Goal: Information Seeking & Learning: Learn about a topic

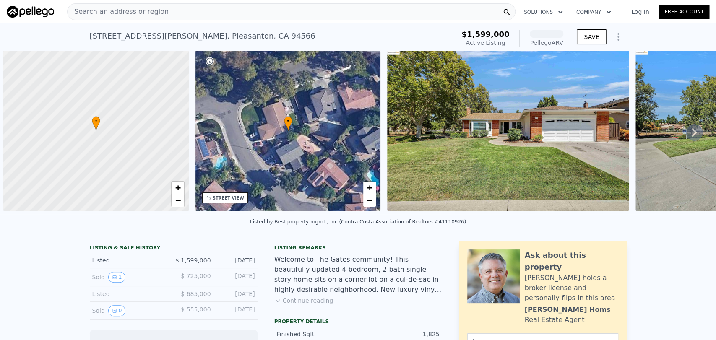
scroll to position [0, 3]
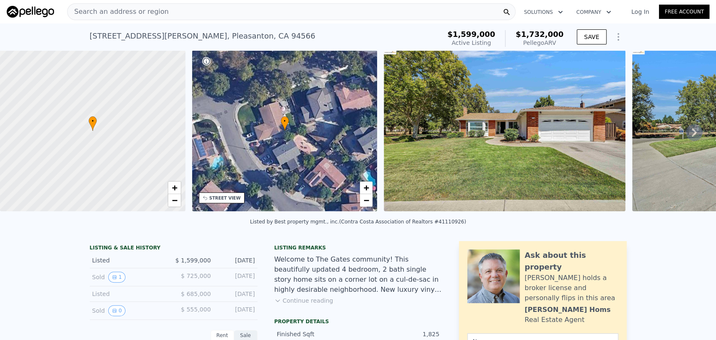
click at [692, 138] on icon at bounding box center [693, 132] width 17 height 17
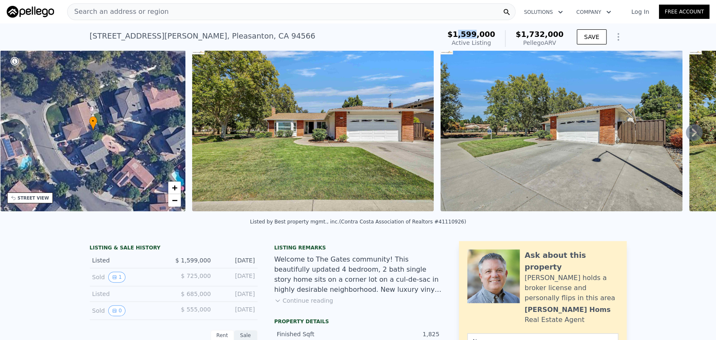
drag, startPoint x: 472, startPoint y: 32, endPoint x: 488, endPoint y: 38, distance: 16.8
click at [488, 38] on span "$1,599,000" at bounding box center [471, 34] width 48 height 9
click at [688, 136] on icon at bounding box center [693, 132] width 17 height 17
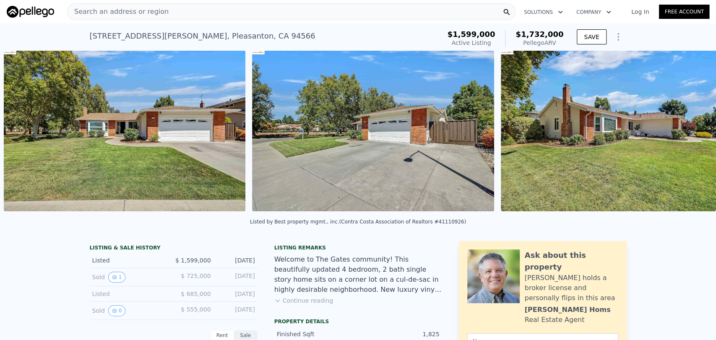
scroll to position [0, 384]
click at [688, 136] on div "• + − • + − STREET VIEW Loading... SATELLITE VIEW" at bounding box center [358, 132] width 716 height 164
click at [688, 136] on icon at bounding box center [693, 132] width 17 height 17
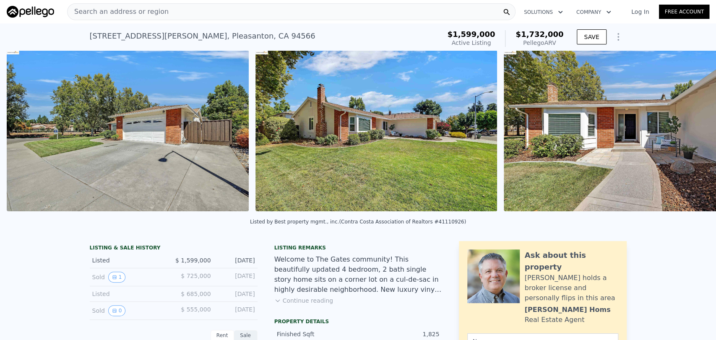
scroll to position [0, 632]
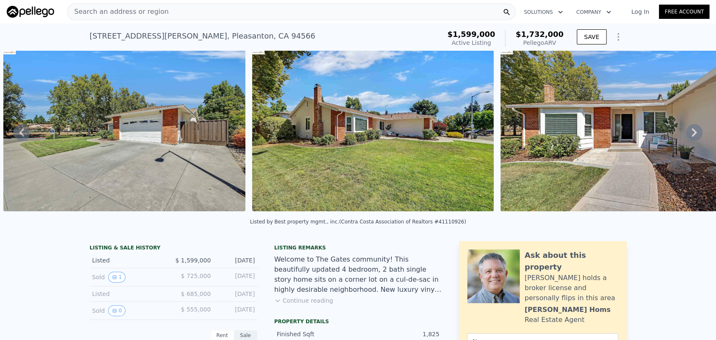
click at [688, 136] on icon at bounding box center [693, 132] width 17 height 17
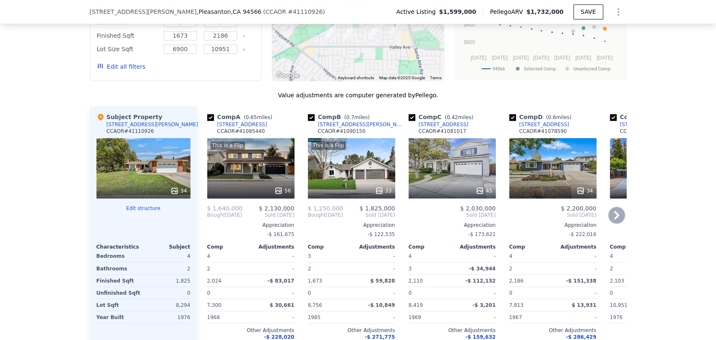
scroll to position [835, 0]
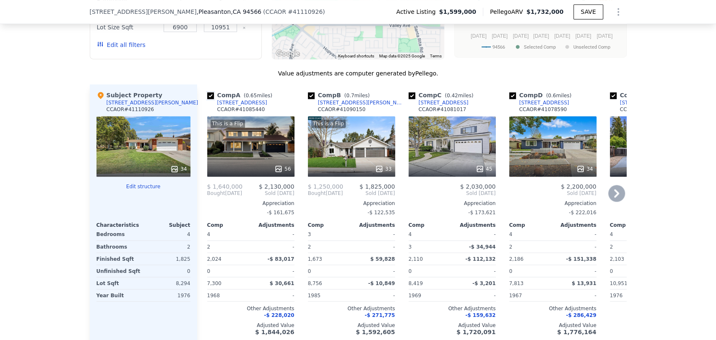
drag, startPoint x: 206, startPoint y: 101, endPoint x: 378, endPoint y: 99, distance: 172.3
click at [207, 99] on input "checkbox" at bounding box center [210, 95] width 7 height 7
checkbox input "false"
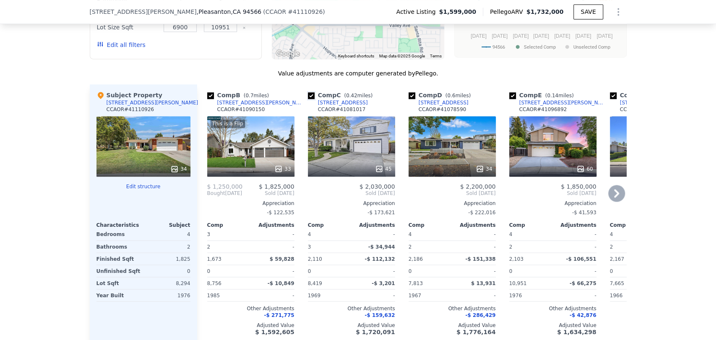
click at [308, 99] on input "checkbox" at bounding box center [311, 95] width 7 height 7
checkbox input "false"
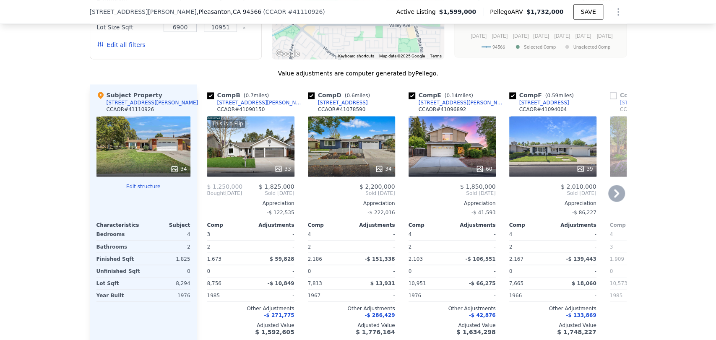
scroll to position [882, 0]
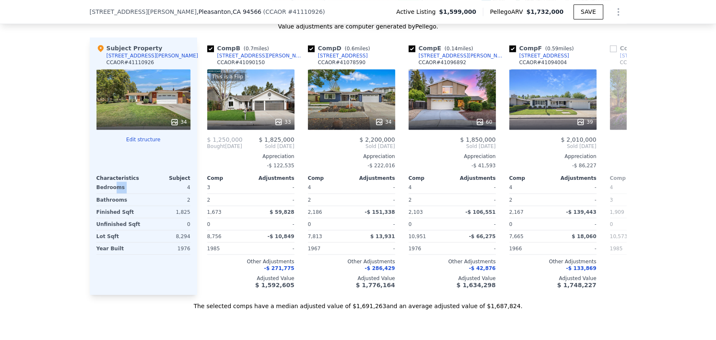
drag, startPoint x: 110, startPoint y: 192, endPoint x: 162, endPoint y: 195, distance: 51.7
click at [162, 194] on div "Bedrooms 4" at bounding box center [143, 188] width 94 height 12
click at [112, 192] on div "Bedrooms" at bounding box center [118, 188] width 45 height 12
click at [112, 193] on div "Bedrooms" at bounding box center [118, 188] width 45 height 12
click at [283, 271] on span "-$ 271,775" at bounding box center [279, 268] width 30 height 6
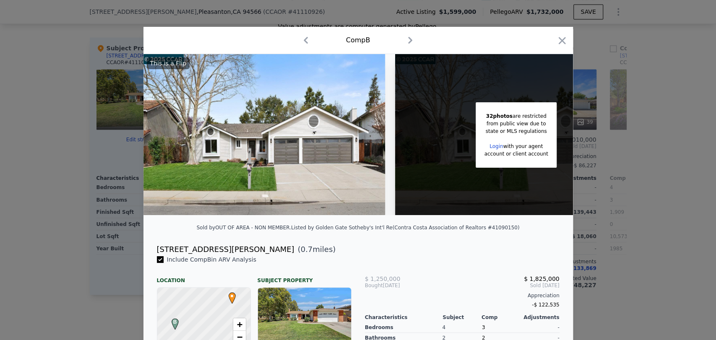
click at [76, 207] on div at bounding box center [358, 170] width 716 height 340
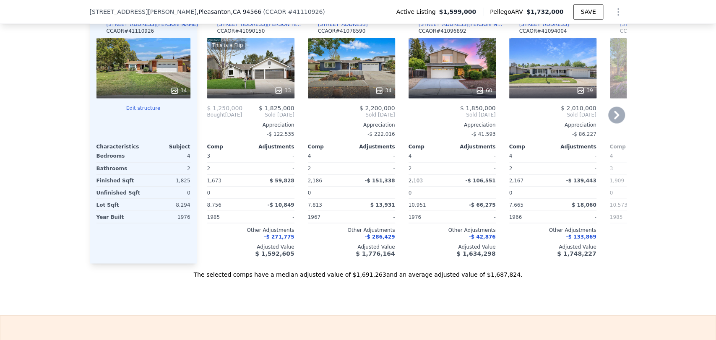
scroll to position [929, 0]
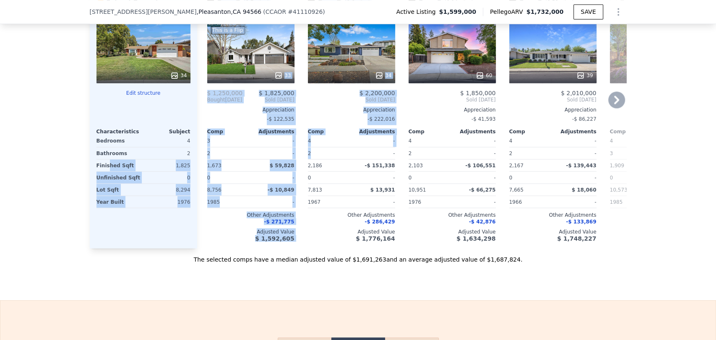
drag, startPoint x: 104, startPoint y: 172, endPoint x: 324, endPoint y: 162, distance: 220.8
click at [324, 162] on div "Subject Property [STREET_ADDRESS][PERSON_NAME] CCAOR # 41110926 34 Edit structu…" at bounding box center [358, 119] width 537 height 257
click at [114, 171] on div "Finished Sqft" at bounding box center [118, 165] width 45 height 12
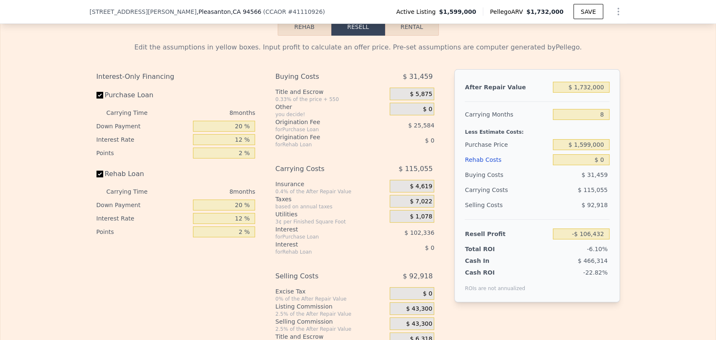
scroll to position [1269, 0]
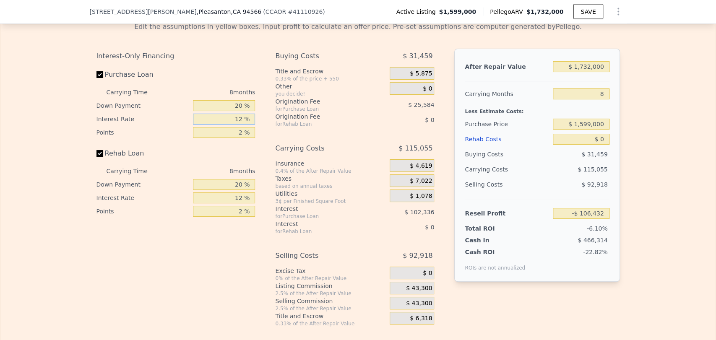
drag, startPoint x: 217, startPoint y: 133, endPoint x: 228, endPoint y: 133, distance: 11.7
click at [228, 125] on input "12 %" at bounding box center [224, 119] width 62 height 11
drag, startPoint x: 228, startPoint y: 133, endPoint x: 244, endPoint y: 134, distance: 16.4
click at [244, 125] on input "12 %" at bounding box center [224, 119] width 62 height 11
click at [261, 132] on div "Interest-Only Financing Purchase Loan Carrying Time 8 months Down Payment 20 % …" at bounding box center [357, 188] width 523 height 278
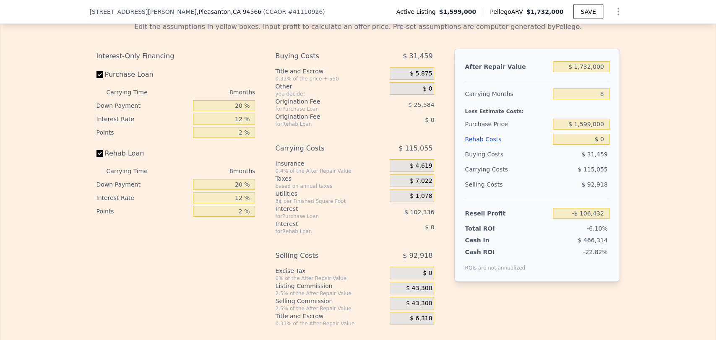
scroll to position [1222, 0]
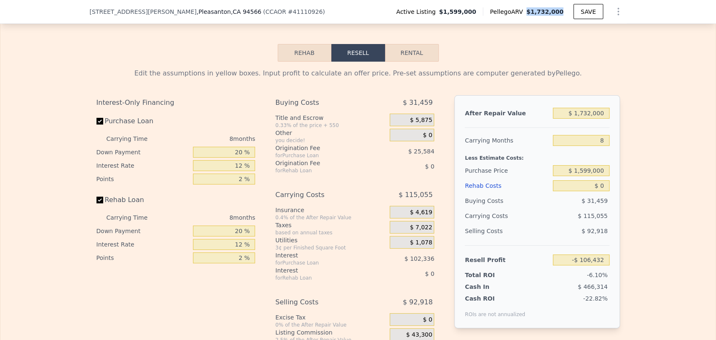
drag, startPoint x: 560, startPoint y: 14, endPoint x: 533, endPoint y: 12, distance: 27.3
click at [533, 12] on span "$1,732,000" at bounding box center [544, 11] width 37 height 7
drag, startPoint x: 464, startPoint y: 11, endPoint x: 472, endPoint y: 13, distance: 8.5
click at [472, 13] on span "$1,599,000" at bounding box center [457, 12] width 37 height 8
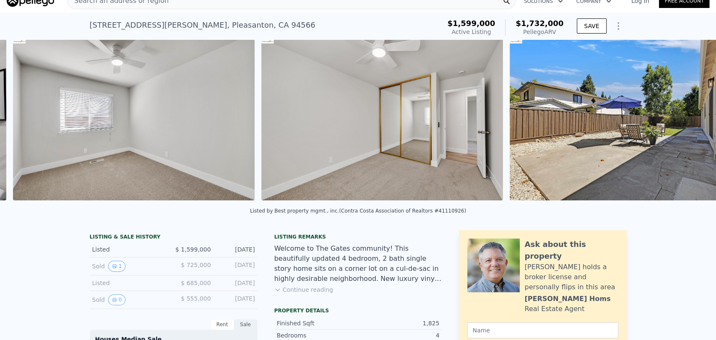
scroll to position [0, 6095]
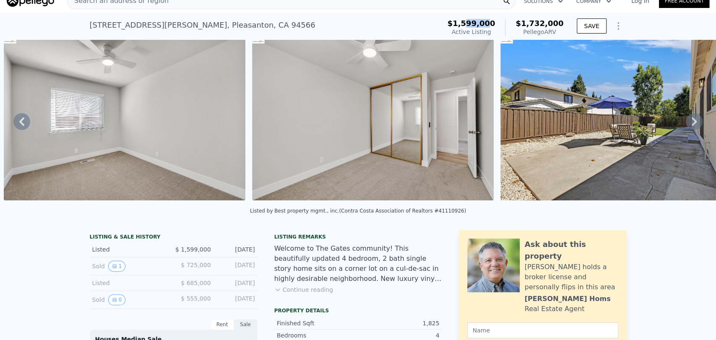
drag, startPoint x: 498, startPoint y: 20, endPoint x: 479, endPoint y: 17, distance: 19.5
click at [479, 17] on div "$1,599,000 Active Listing $1,732,000 Pellego ARV" at bounding box center [505, 27] width 123 height 23
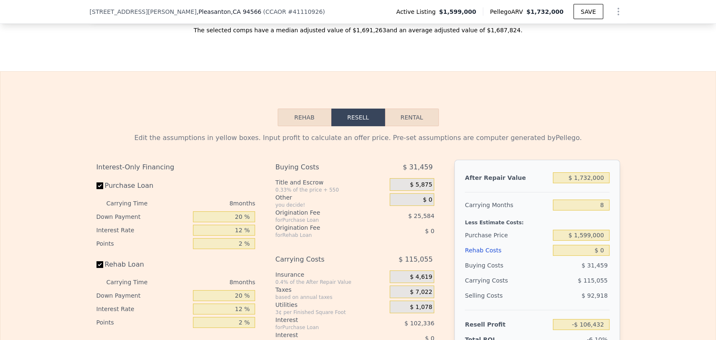
scroll to position [1173, 0]
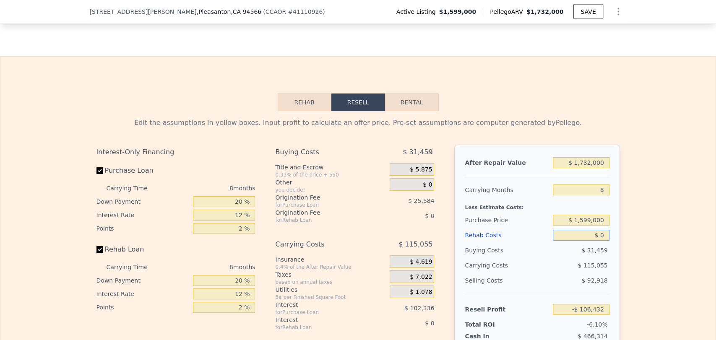
click at [567, 241] on input "$ 0" at bounding box center [581, 235] width 56 height 11
type input "$ 500"
type input "-$ 106,972"
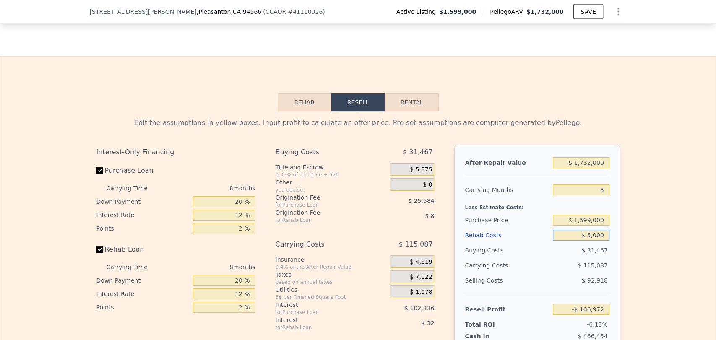
type input "$ 50,000"
type input "-$ 160,432"
type input "$ 50,000"
click at [653, 196] on div "Edit the assumptions in yellow boxes. Input profit to calculate an offer price.…" at bounding box center [357, 267] width 715 height 312
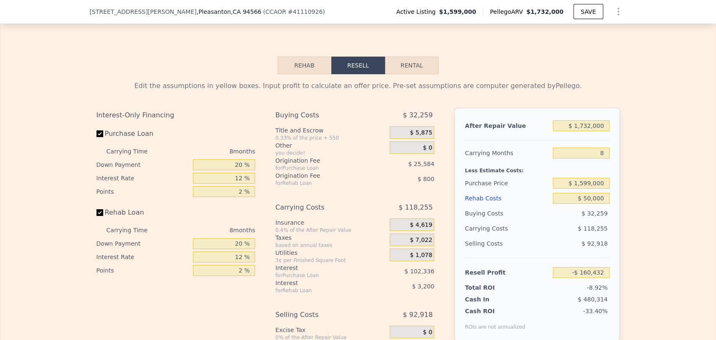
scroll to position [1266, 0]
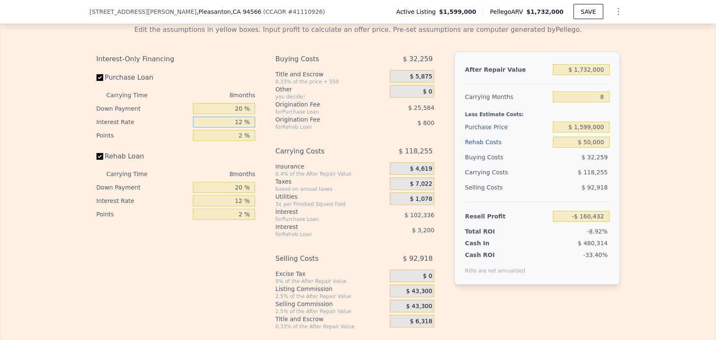
drag, startPoint x: 208, startPoint y: 132, endPoint x: 268, endPoint y: 134, distance: 60.4
click at [269, 134] on div "Interest-Only Financing Purchase Loan Carrying Time 8 months Down Payment 20 % …" at bounding box center [357, 191] width 523 height 278
type input "6 %"
type input "-$ 109,264"
type input "6.7 %"
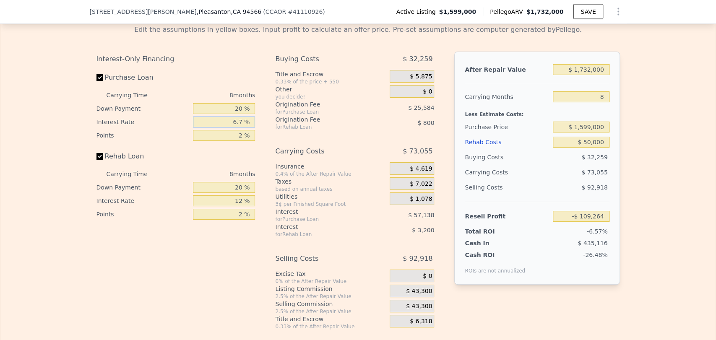
type input "-$ 115,232"
type input "6.7 %"
drag, startPoint x: 257, startPoint y: 143, endPoint x: 283, endPoint y: 145, distance: 26.0
click at [283, 145] on div "Interest-Only Financing Purchase Loan Carrying Time 8 months Down Payment 20 % …" at bounding box center [357, 191] width 523 height 278
type input "1 %"
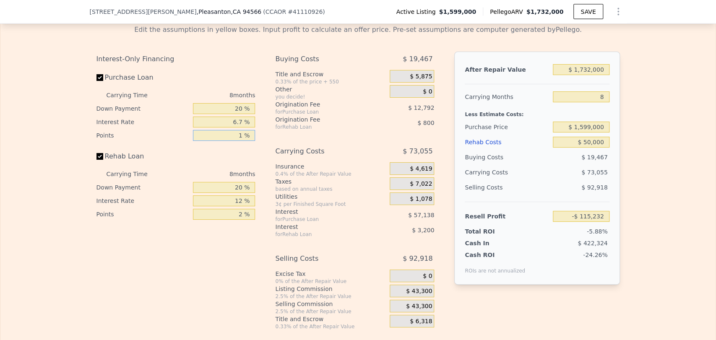
type input "-$ 102,440"
type input "1 %"
click at [115, 164] on label "Rehab Loan" at bounding box center [142, 156] width 93 height 15
click at [103, 160] on input "Rehab Loan" at bounding box center [99, 156] width 7 height 7
checkbox input "false"
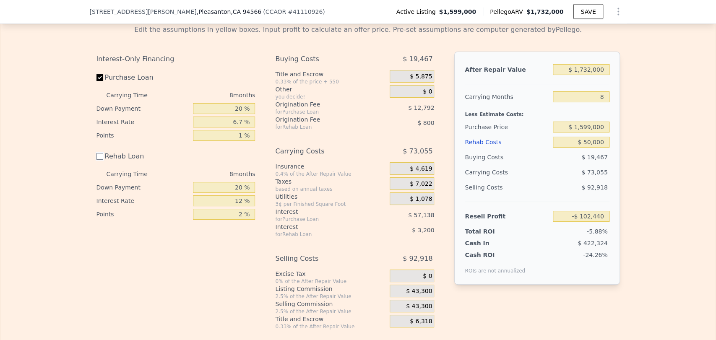
type input "-$ 98,440"
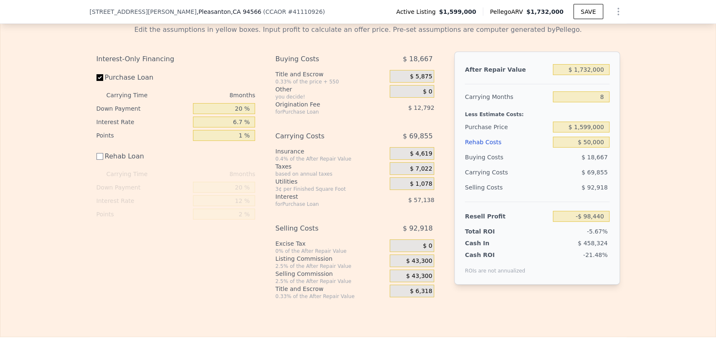
click at [132, 286] on div "Interest-Only Financing Purchase Loan Carrying Time 8 months Down Payment 20 % …" at bounding box center [179, 176] width 166 height 248
drag, startPoint x: 493, startPoint y: 187, endPoint x: 604, endPoint y: 185, distance: 110.3
click at [604, 180] on div "Carrying Costs $ 69,855" at bounding box center [537, 172] width 144 height 15
click at [600, 176] on span "$ 69,855" at bounding box center [594, 172] width 26 height 7
click at [416, 265] on span "$ 43,300" at bounding box center [419, 261] width 26 height 8
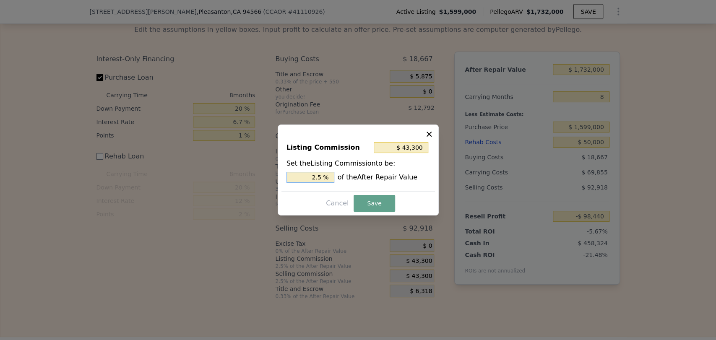
drag, startPoint x: 299, startPoint y: 178, endPoint x: 346, endPoint y: 181, distance: 46.6
click at [345, 181] on div "2.5 % of the After Repair Value" at bounding box center [357, 177] width 143 height 11
type input "$ 0"
type input "0 %"
click at [376, 201] on button "Save" at bounding box center [373, 203] width 41 height 17
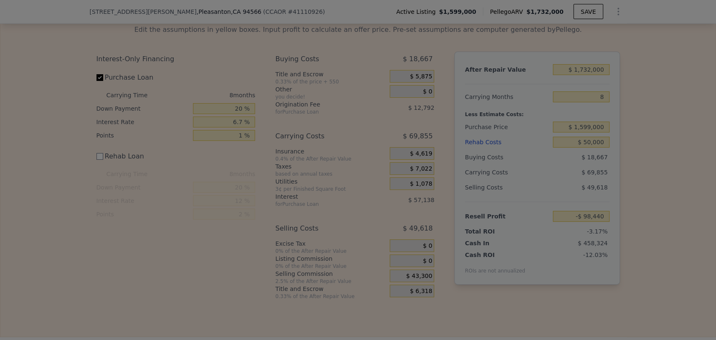
type input "-$ 55,140"
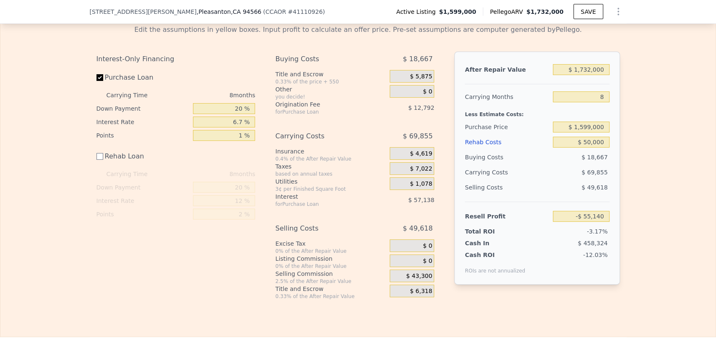
click at [411, 282] on div "$ 43,300" at bounding box center [411, 276] width 44 height 13
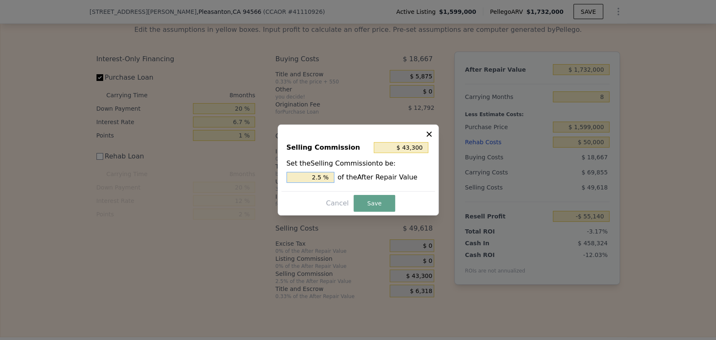
drag, startPoint x: 304, startPoint y: 175, endPoint x: 335, endPoint y: 178, distance: 31.6
click at [335, 178] on div "2.5 % of the After Repair Value" at bounding box center [357, 177] width 143 height 11
type input "$ 0"
type input "0 %"
click at [376, 209] on button "Save" at bounding box center [373, 203] width 41 height 17
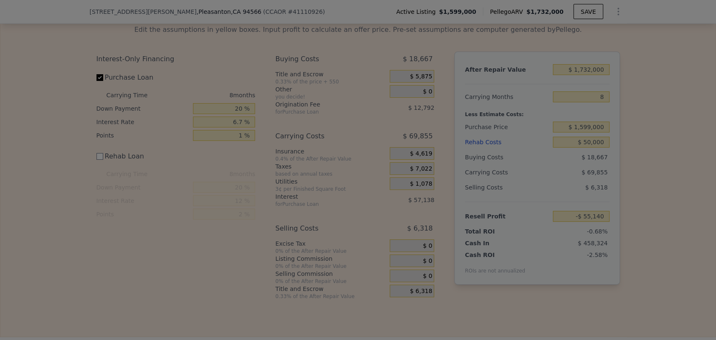
type input "-$ 11,840"
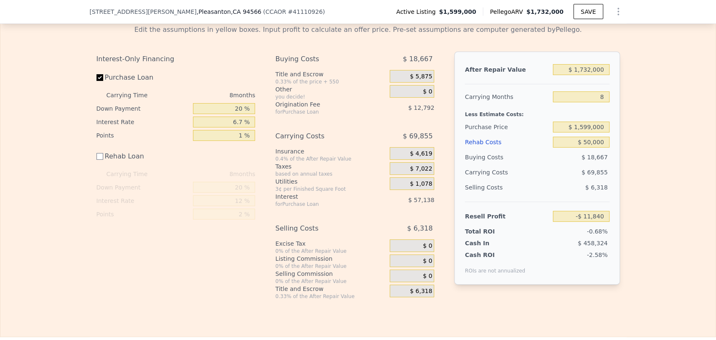
click at [415, 295] on span "$ 6,318" at bounding box center [421, 292] width 22 height 8
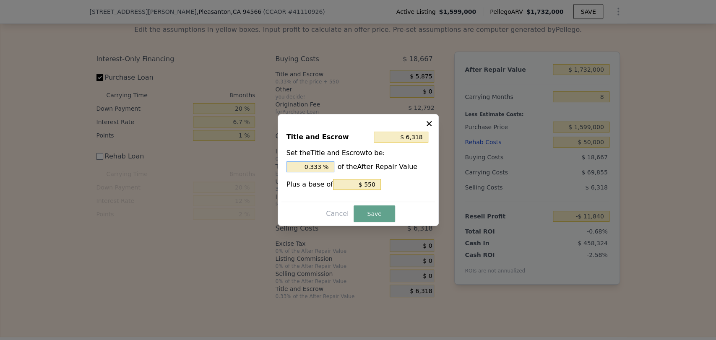
drag, startPoint x: 302, startPoint y: 169, endPoint x: 338, endPoint y: 169, distance: 36.1
click at [338, 169] on div "0.333 % of the After Repair Value" at bounding box center [357, 166] width 143 height 11
type input "$ 550"
type input "0 %"
click at [367, 213] on button "Save" at bounding box center [373, 213] width 41 height 17
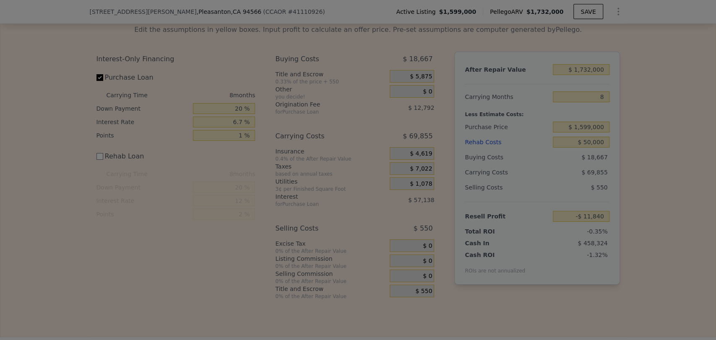
type input "-$ 6,072"
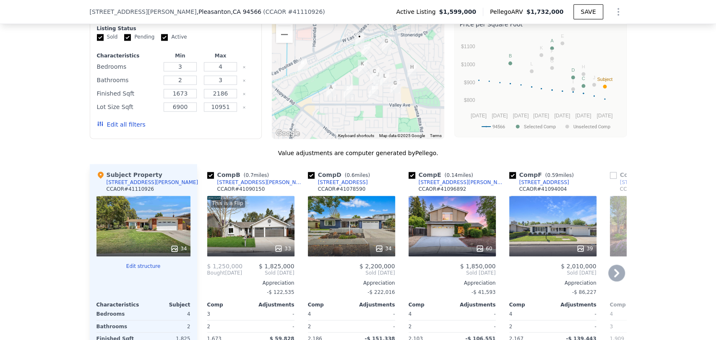
scroll to position [660, 0]
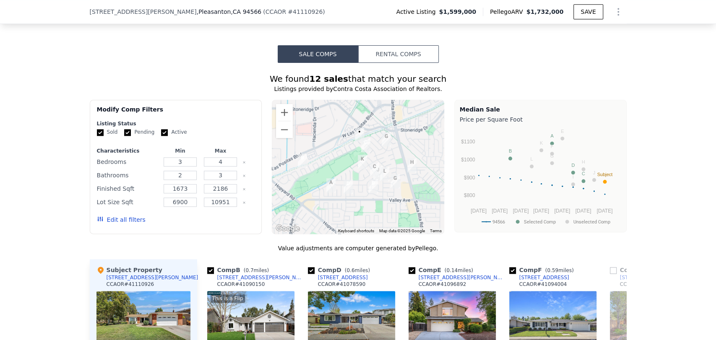
click at [231, 10] on span ", CA 94566" at bounding box center [246, 11] width 31 height 7
copy span "94566"
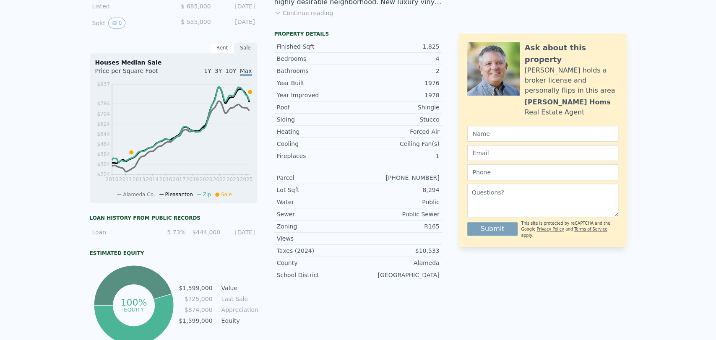
scroll to position [0, 0]
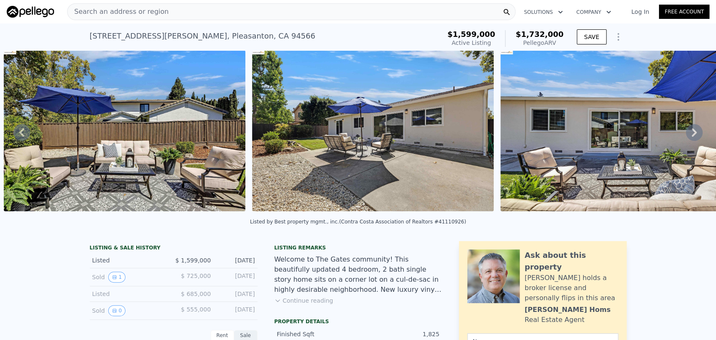
click at [119, 13] on span "Search an address or region" at bounding box center [117, 12] width 101 height 10
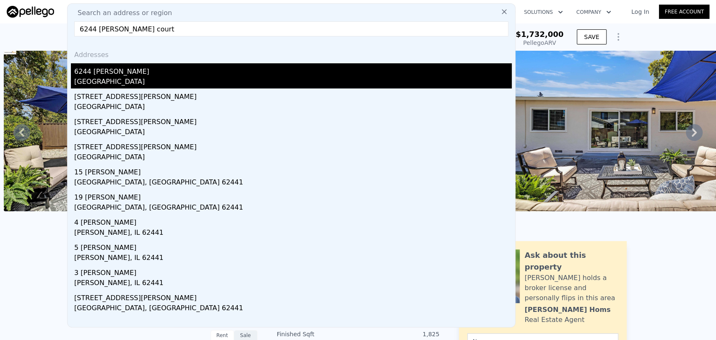
type input "6244 [PERSON_NAME] court"
click at [135, 79] on div "[GEOGRAPHIC_DATA]" at bounding box center [292, 83] width 437 height 12
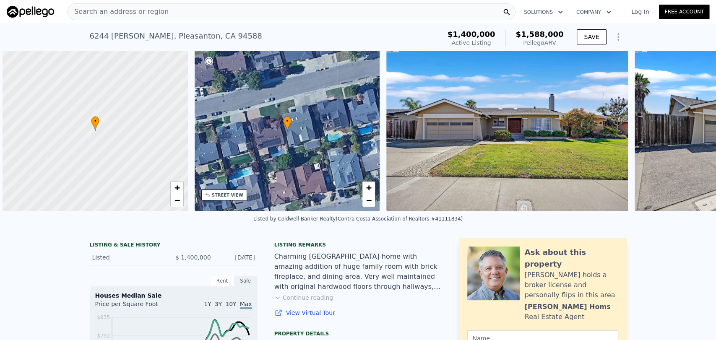
scroll to position [0, 3]
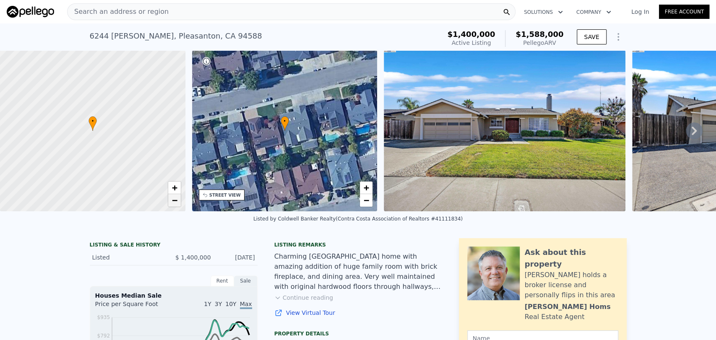
click at [172, 199] on span "−" at bounding box center [173, 200] width 5 height 10
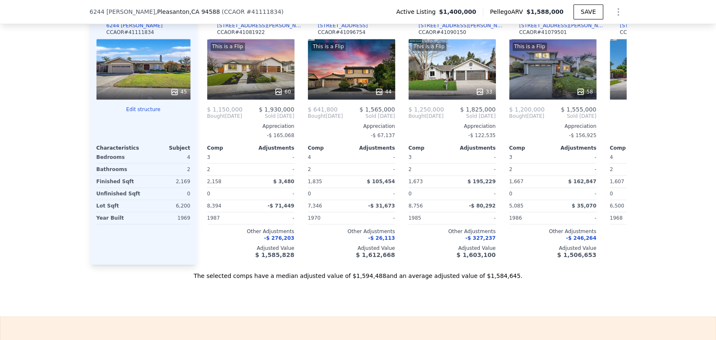
scroll to position [835, 0]
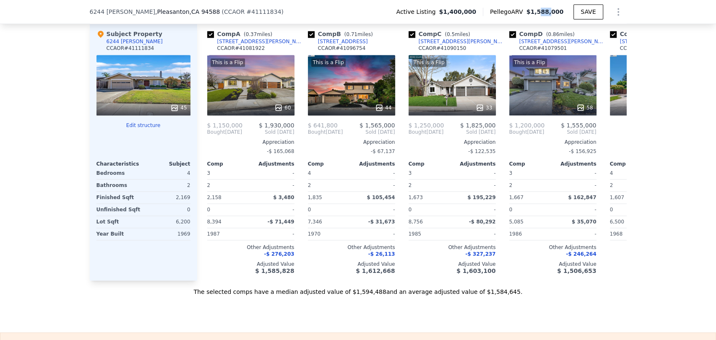
drag, startPoint x: 544, startPoint y: 12, endPoint x: 550, endPoint y: 12, distance: 6.7
click at [550, 12] on span "$1,588,000" at bounding box center [544, 11] width 37 height 7
click at [308, 38] on input "checkbox" at bounding box center [311, 34] width 7 height 7
checkbox input "false"
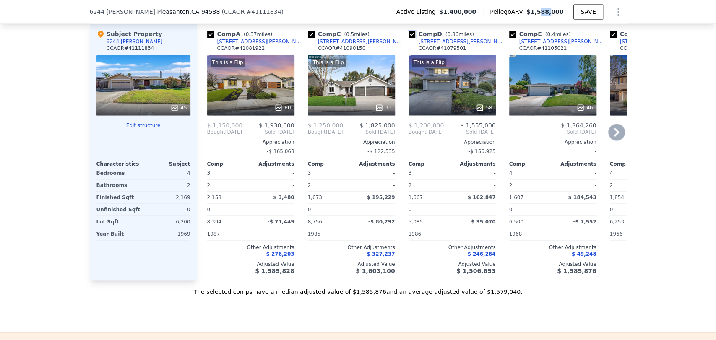
click at [408, 38] on input "checkbox" at bounding box center [411, 34] width 7 height 7
checkbox input "false"
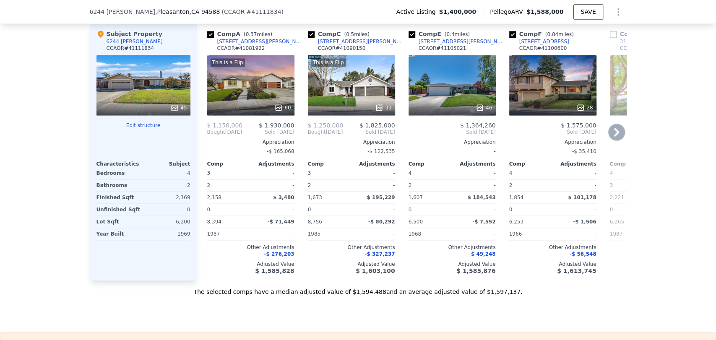
click at [247, 108] on div at bounding box center [250, 107] width 87 height 15
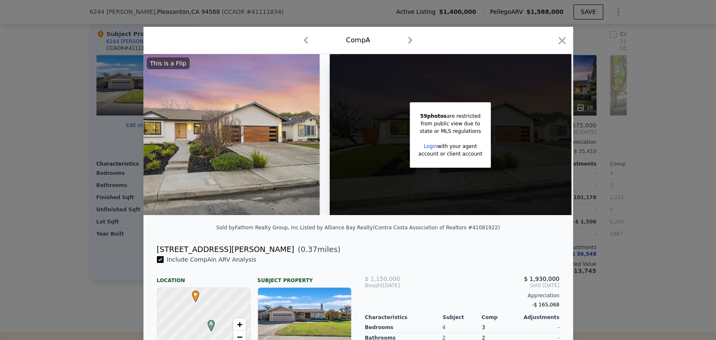
scroll to position [0, 67]
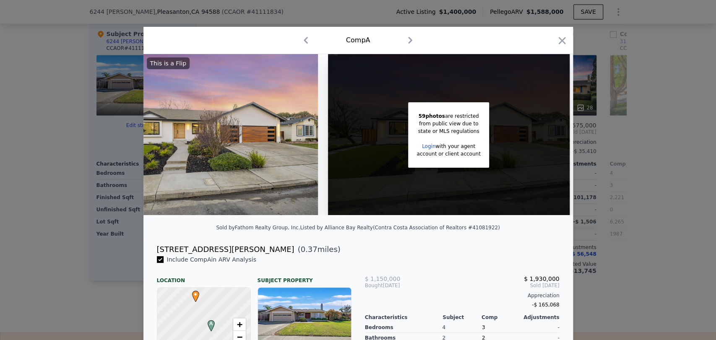
click at [89, 160] on div at bounding box center [358, 170] width 716 height 340
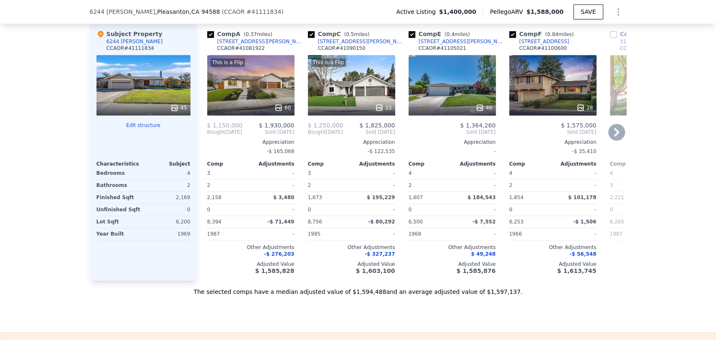
click at [338, 83] on div "This is a Flip 33" at bounding box center [351, 85] width 87 height 60
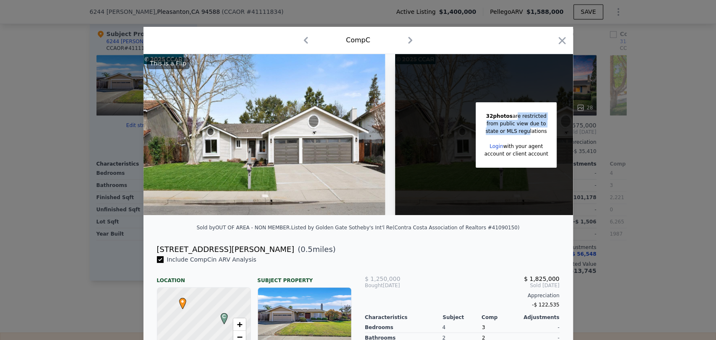
drag, startPoint x: 512, startPoint y: 119, endPoint x: 523, endPoint y: 134, distance: 18.6
click at [523, 133] on div "32 photos are restricted from public view due to state or MLS regulations Login…" at bounding box center [515, 134] width 80 height 65
click at [523, 134] on div "state or MLS regulations" at bounding box center [516, 131] width 64 height 8
click at [56, 159] on div at bounding box center [358, 170] width 716 height 340
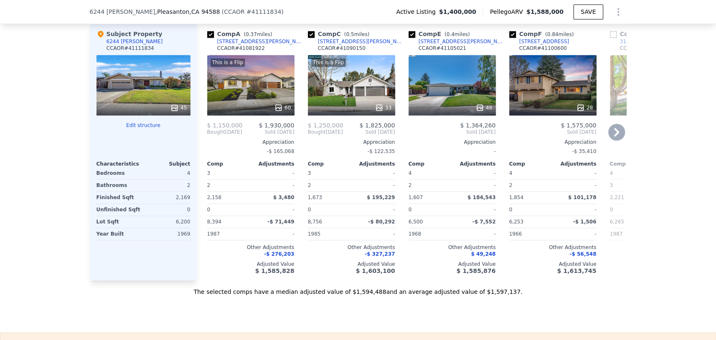
click at [480, 99] on div "46" at bounding box center [451, 85] width 87 height 60
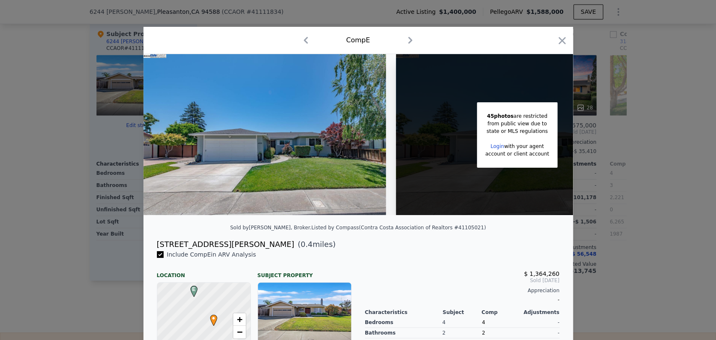
click at [50, 132] on div at bounding box center [358, 170] width 716 height 340
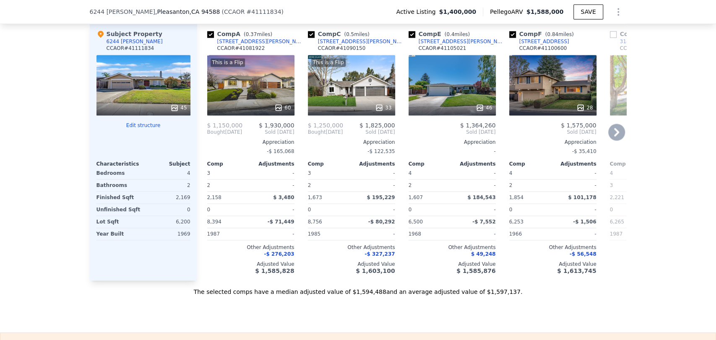
scroll to position [1161, 0]
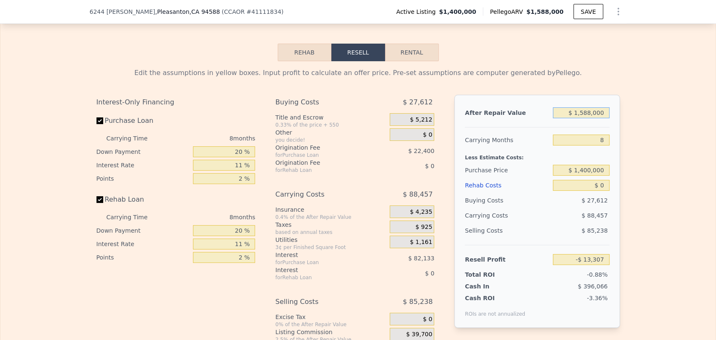
drag, startPoint x: 565, startPoint y: 128, endPoint x: 611, endPoint y: 126, distance: 45.8
click at [611, 126] on div "After Repair Value $ 1,588,000 Carrying Months 8 Less Estimate Costs: Purchase …" at bounding box center [536, 211] width 165 height 233
type input "$ 18"
type input "-$ 1,512,366"
type input "$ 180"
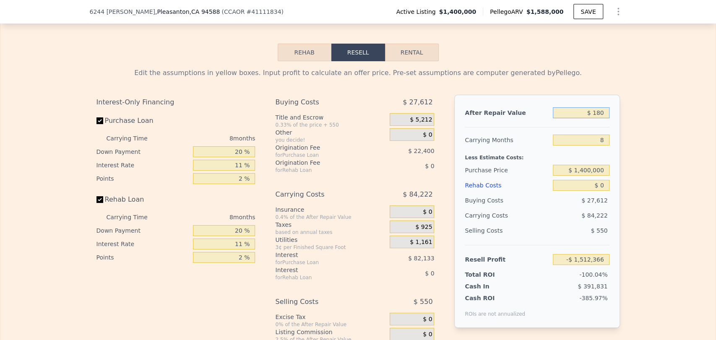
type input "-$ 1,512,215"
type input "$ 1,800"
type input "-$ 1,510,685"
type input "$ 18,000"
type input "-$ 1,495,392"
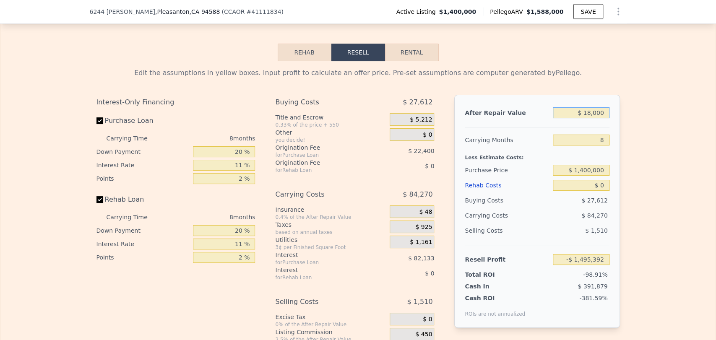
type input "$ 180,000"
type input "-$ 1,342,463"
type input "$ 1,800,000"
type input "$ 186,822"
type input "$ 1,800,000"
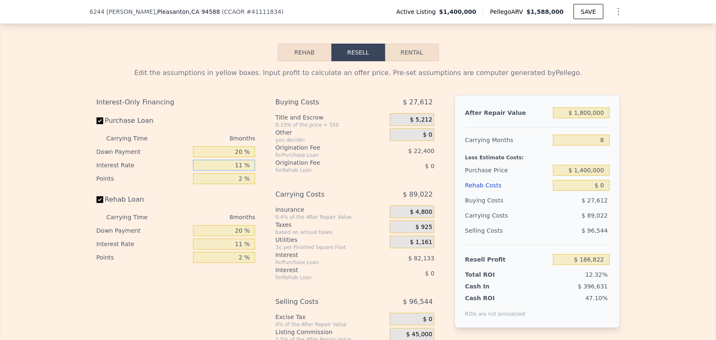
click at [217, 171] on input "11 %" at bounding box center [224, 165] width 62 height 11
click at [218, 171] on input "11 %" at bounding box center [224, 165] width 62 height 11
type input "6. %"
type input "$ 224,158"
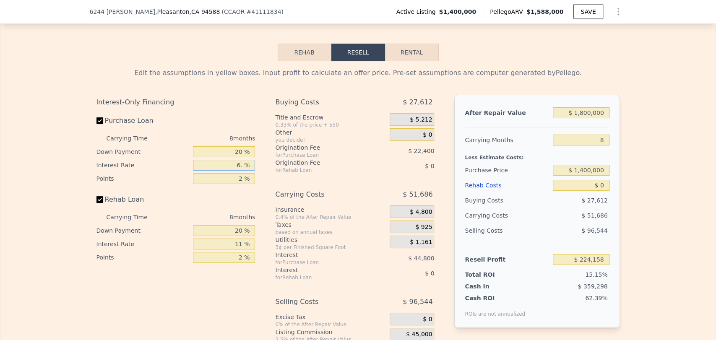
type input "6.7 %"
type input "$ 218,934"
type input "6.7 %"
click at [228, 184] on input "2 %" at bounding box center [224, 178] width 62 height 11
click at [231, 184] on input "2 %" at bounding box center [224, 178] width 62 height 11
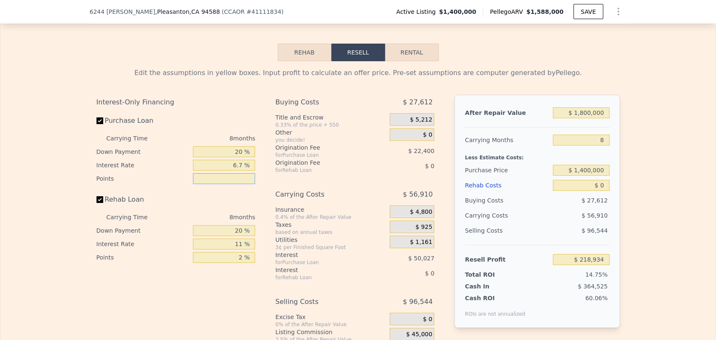
type input "1 %"
type input "$ 230,134"
type input "1 %"
click at [99, 207] on label "Rehab Loan" at bounding box center [142, 199] width 93 height 15
click at [99, 203] on input "Rehab Loan" at bounding box center [99, 199] width 7 height 7
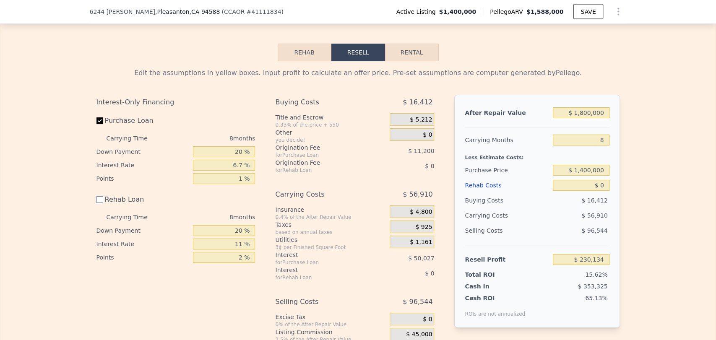
checkbox input "false"
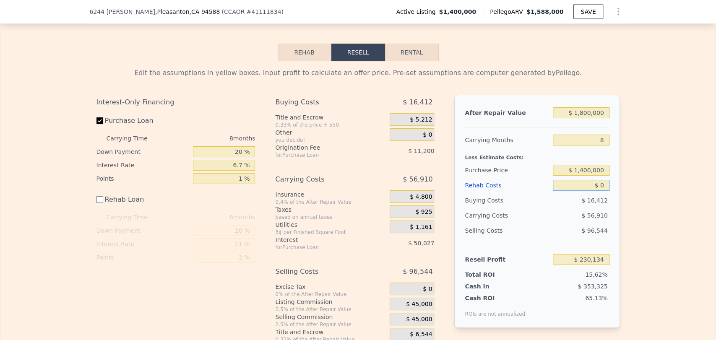
click at [580, 191] on input "$ 0" at bounding box center [581, 185] width 56 height 11
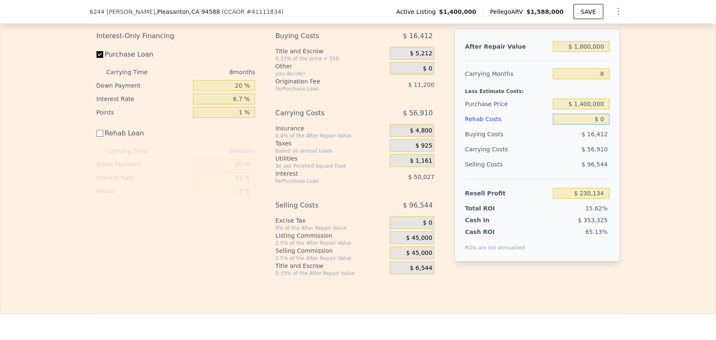
scroll to position [1254, 0]
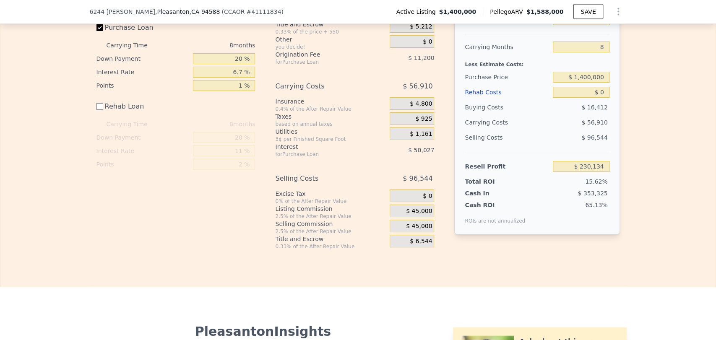
click at [416, 217] on div "$ 45,000" at bounding box center [411, 211] width 44 height 13
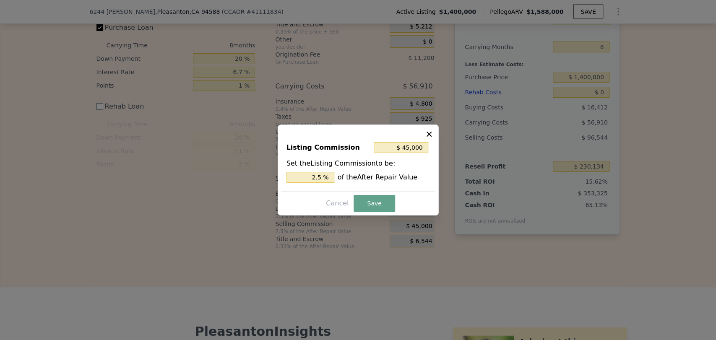
drag, startPoint x: 314, startPoint y: 171, endPoint x: 314, endPoint y: 181, distance: 10.1
click at [314, 176] on div "Set the Listing Commission to be: 2.5 % of the After Repair Value" at bounding box center [357, 170] width 143 height 24
click at [314, 181] on input "2.5 %" at bounding box center [310, 177] width 48 height 11
type input "$ 0"
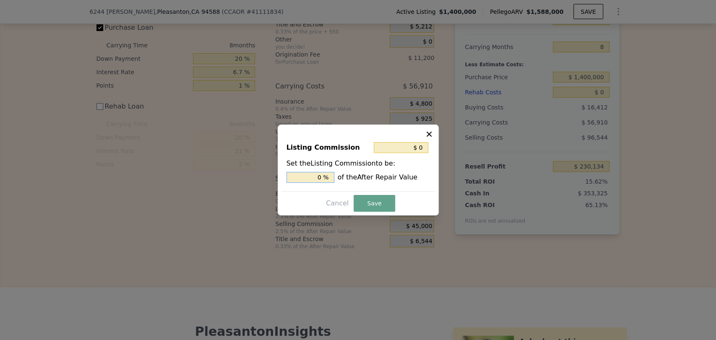
type input "0 %"
click at [381, 200] on button "Save" at bounding box center [373, 203] width 41 height 17
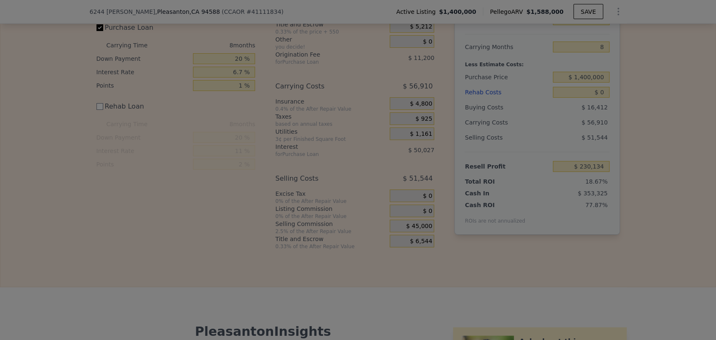
type input "$ 275,134"
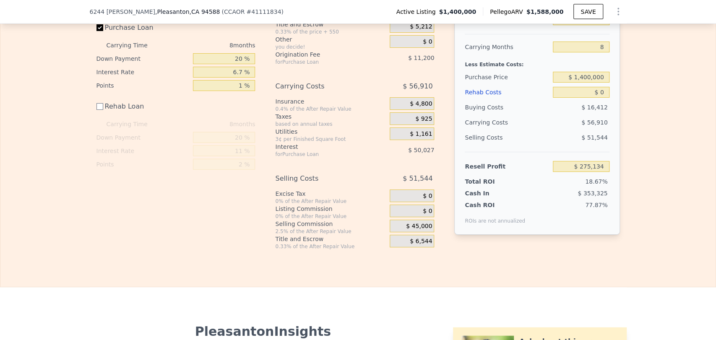
click at [410, 230] on span "$ 45,000" at bounding box center [419, 227] width 26 height 8
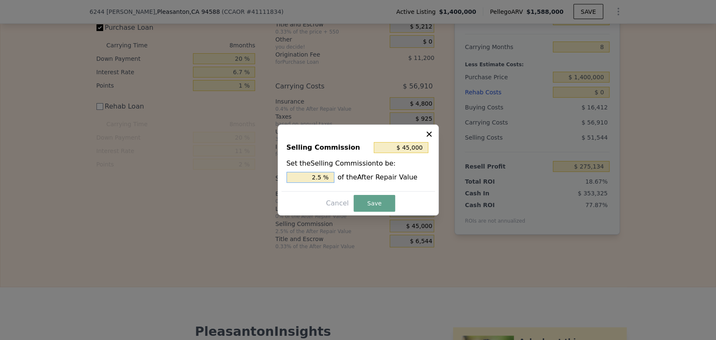
click at [312, 177] on input "2.5 %" at bounding box center [310, 177] width 48 height 11
type input "$ 0"
type input "0 %"
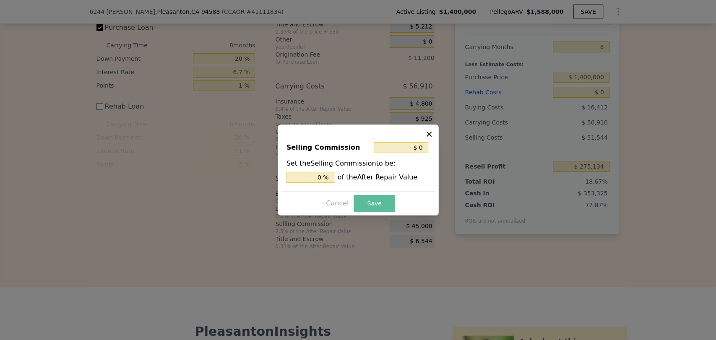
click at [381, 205] on button "Save" at bounding box center [373, 203] width 41 height 17
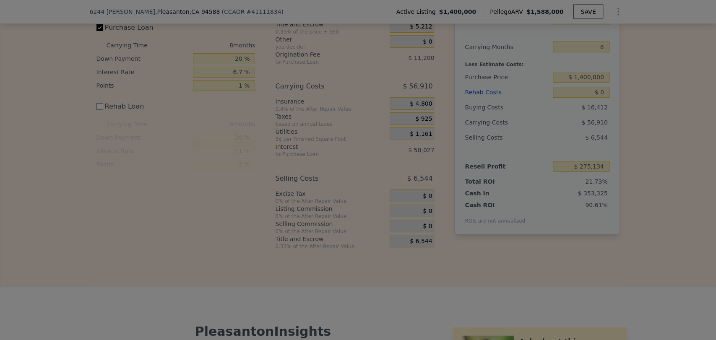
type input "$ 320,134"
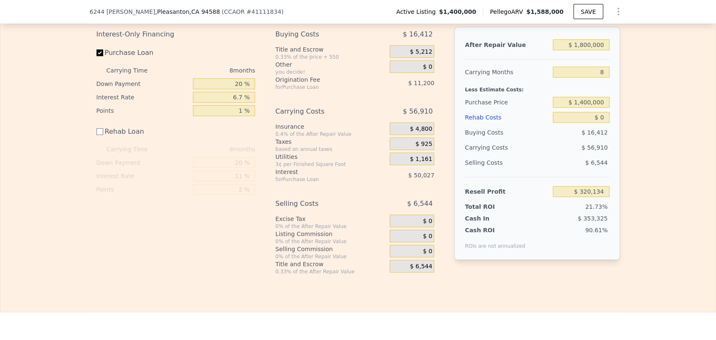
scroll to position [1208, 0]
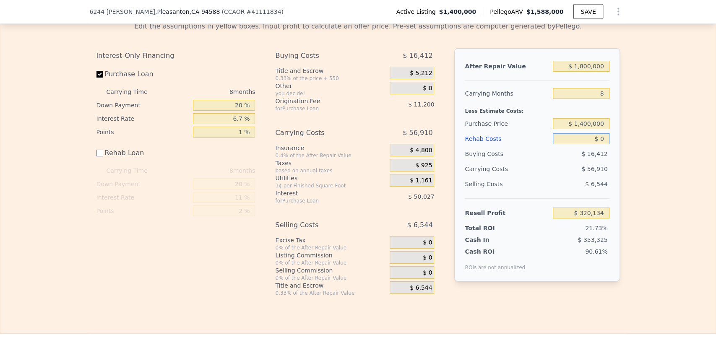
click at [574, 144] on input "$ 0" at bounding box center [581, 138] width 56 height 11
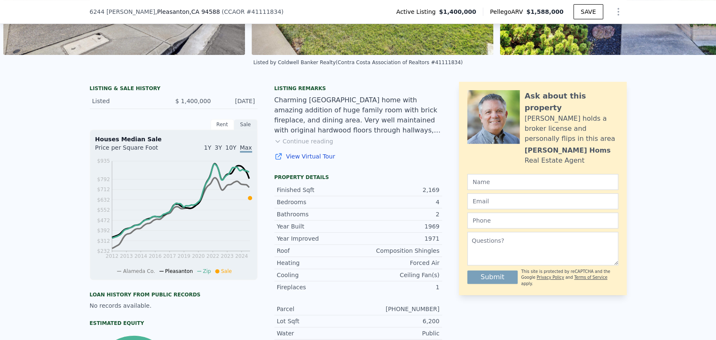
scroll to position [183, 0]
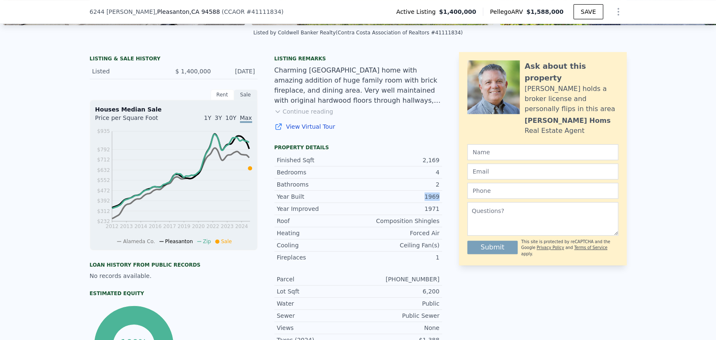
drag, startPoint x: 422, startPoint y: 204, endPoint x: 435, endPoint y: 203, distance: 13.0
click at [435, 201] on div "1969" at bounding box center [398, 196] width 81 height 8
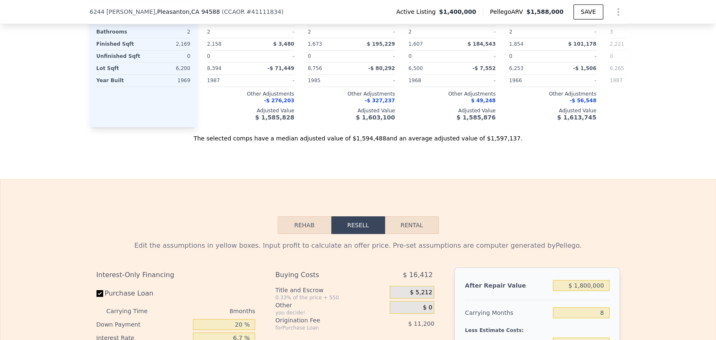
scroll to position [1115, 0]
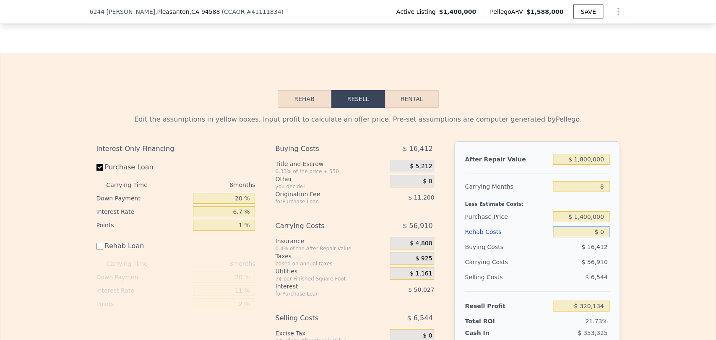
click at [568, 237] on input "$ 0" at bounding box center [581, 231] width 56 height 11
type input "$ 2"
type input "$ 320,132"
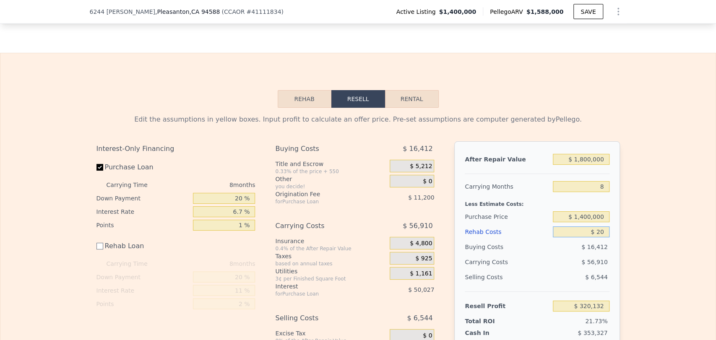
type input "$ 200"
type input "$ 319,934"
type input "$ 20,000"
type input "$ 300,134"
type input "$ 200,000"
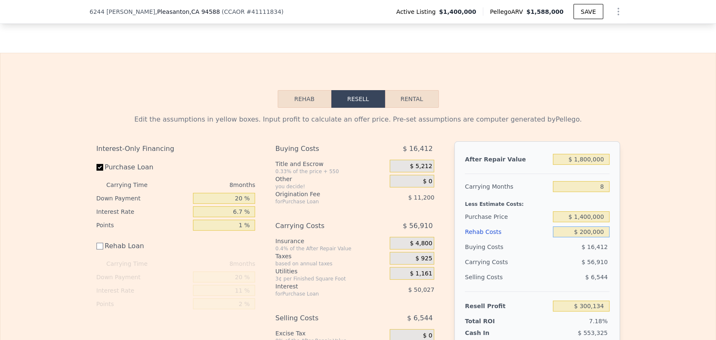
type input "$ 120,134"
type input "$ 200,000"
click at [646, 213] on div "Edit the assumptions in yellow boxes. Input profit to calculate an offer price.…" at bounding box center [357, 249] width 715 height 282
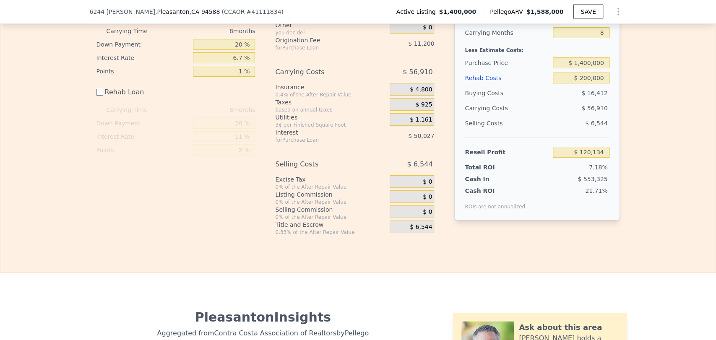
scroll to position [1254, 0]
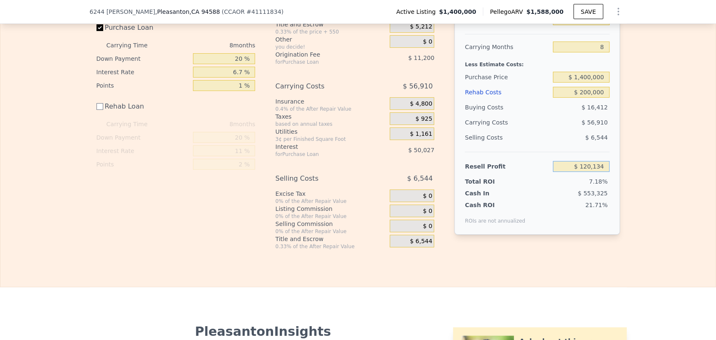
drag, startPoint x: 571, startPoint y: 179, endPoint x: 591, endPoint y: 179, distance: 20.5
click at [591, 172] on input "$ 120,134" at bounding box center [581, 166] width 56 height 11
click at [611, 182] on div "After Repair Value $ 1,800,000 Carrying Months 8 Less Estimate Costs: Purchase …" at bounding box center [536, 118] width 165 height 233
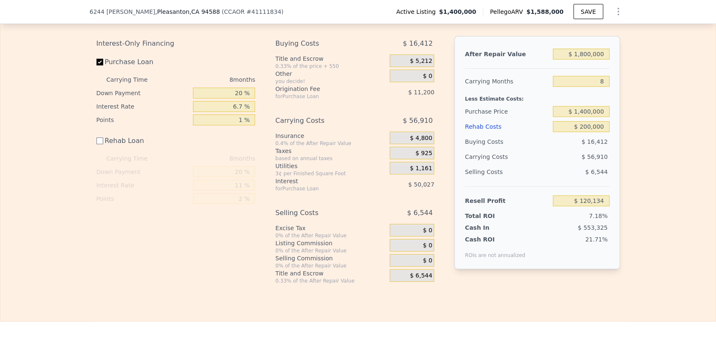
scroll to position [1177, 0]
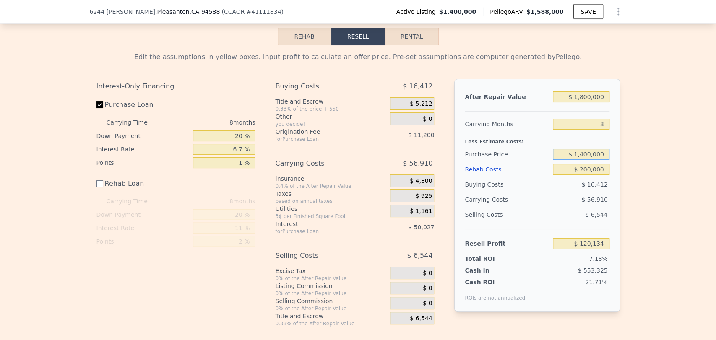
drag, startPoint x: 580, startPoint y: 168, endPoint x: 586, endPoint y: 170, distance: 6.2
click at [586, 160] on input "$ 1,400,000" at bounding box center [581, 154] width 56 height 11
click at [585, 160] on input "$ 1,400,000" at bounding box center [581, 154] width 56 height 11
click at [581, 160] on input "$ 1,400,000" at bounding box center [581, 154] width 56 height 11
type input "$ 1,300,000"
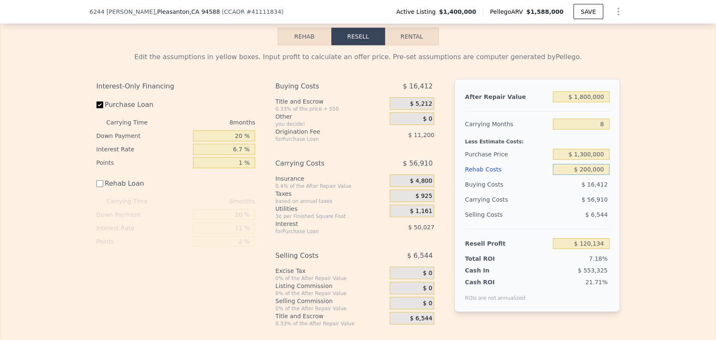
click at [586, 175] on input "$ 200,000" at bounding box center [581, 169] width 56 height 11
type input "$ 224,835"
click at [636, 173] on div "Edit the assumptions in yellow boxes. Input profit to calculate an offer price.…" at bounding box center [357, 186] width 715 height 282
click at [580, 102] on input "$ 1,800,000" at bounding box center [581, 96] width 56 height 11
type input "$ 1,600,000"
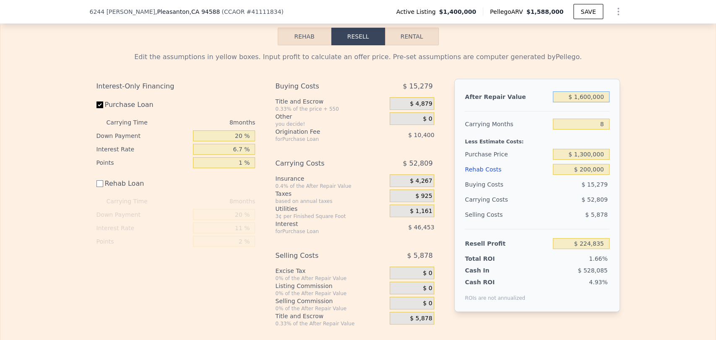
type input "$ 26,034"
type input "$ 1,600,000"
click at [637, 93] on div "Edit the assumptions in yellow boxes. Input profit to calculate an offer price.…" at bounding box center [357, 186] width 715 height 282
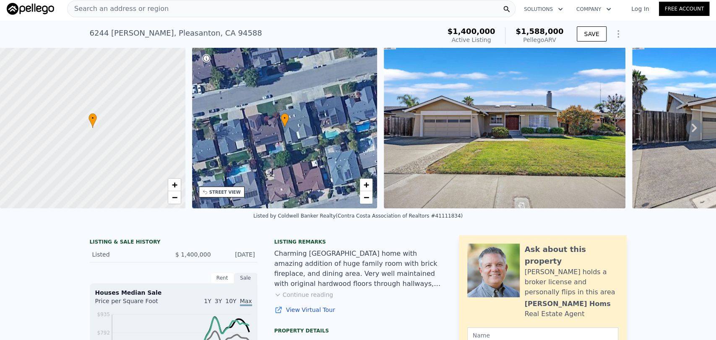
scroll to position [0, 0]
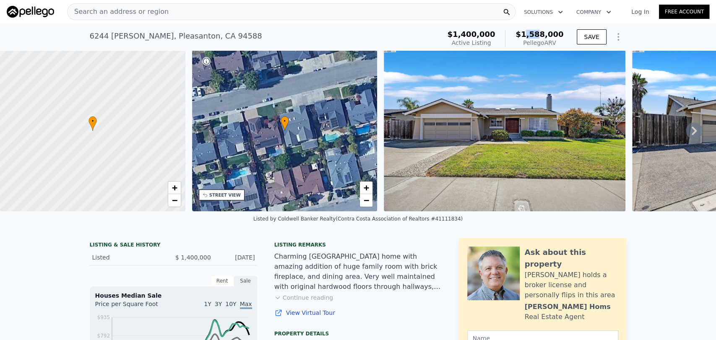
drag, startPoint x: 530, startPoint y: 31, endPoint x: 540, endPoint y: 34, distance: 10.7
click at [540, 34] on span "$1,588,000" at bounding box center [539, 34] width 48 height 9
click at [366, 188] on span "+" at bounding box center [365, 187] width 5 height 10
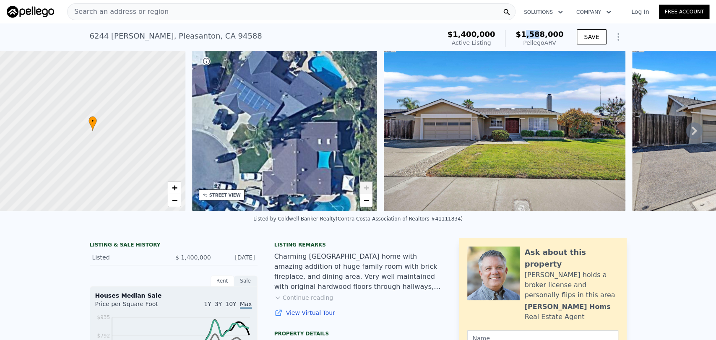
drag, startPoint x: 90, startPoint y: 184, endPoint x: 268, endPoint y: 288, distance: 206.3
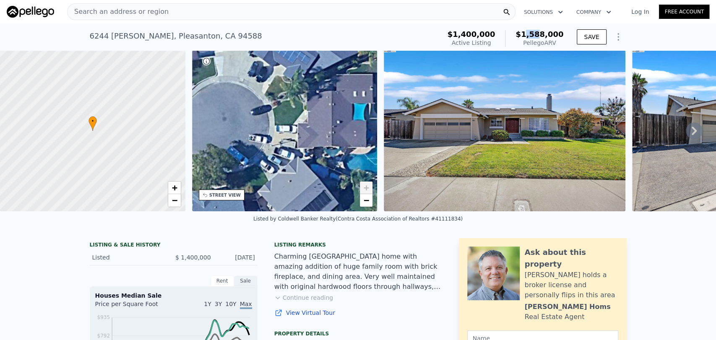
drag, startPoint x: 276, startPoint y: 110, endPoint x: 283, endPoint y: 12, distance: 98.8
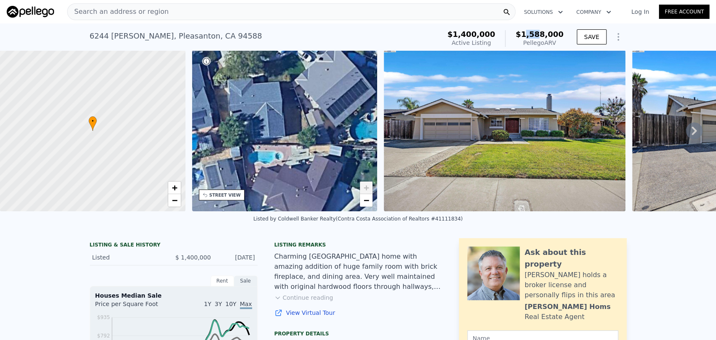
drag, startPoint x: 296, startPoint y: 162, endPoint x: 392, endPoint y: 86, distance: 122.6
click at [391, 86] on div "• + − • + − STREET VIEW Loading... SATELLITE VIEW" at bounding box center [358, 130] width 716 height 161
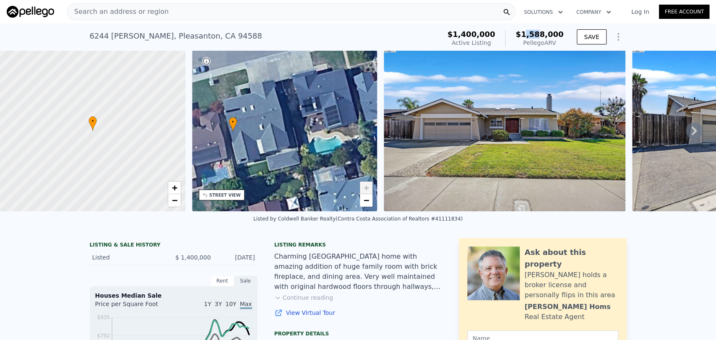
drag, startPoint x: 300, startPoint y: 138, endPoint x: 480, endPoint y: 125, distance: 179.9
click at [480, 125] on div "• + − • + − STREET VIEW Loading... SATELLITE VIEW" at bounding box center [358, 130] width 716 height 161
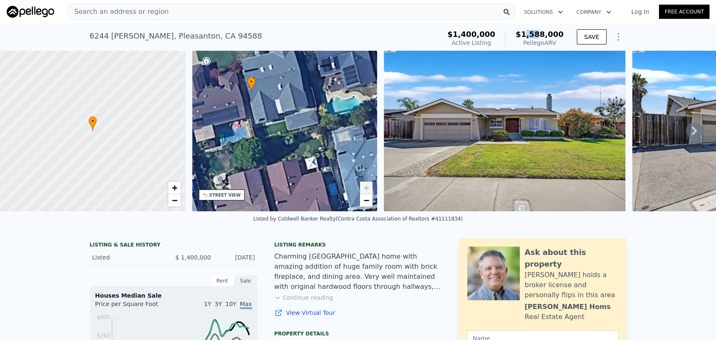
drag, startPoint x: 282, startPoint y: 157, endPoint x: 285, endPoint y: 131, distance: 26.1
click at [285, 131] on div "• + −" at bounding box center [284, 130] width 185 height 161
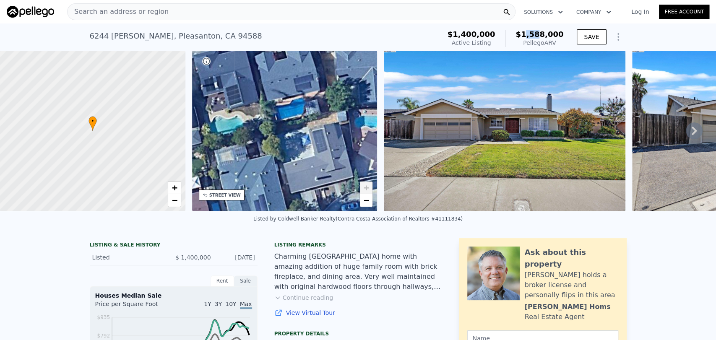
drag, startPoint x: 306, startPoint y: 135, endPoint x: 201, endPoint y: 146, distance: 106.2
click at [197, 148] on div "• + −" at bounding box center [284, 130] width 185 height 161
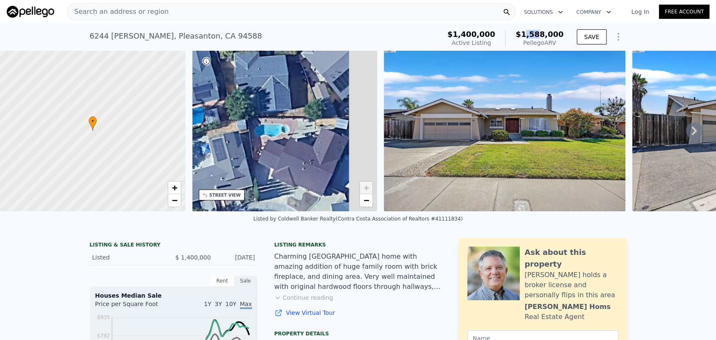
drag, startPoint x: 319, startPoint y: 130, endPoint x: 219, endPoint y: 131, distance: 100.2
click at [219, 132] on div "• + −" at bounding box center [284, 130] width 185 height 161
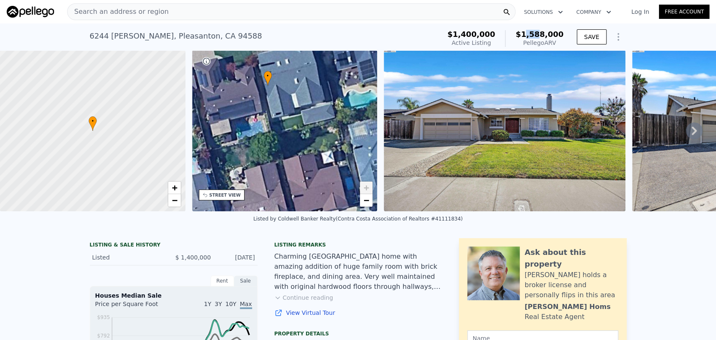
drag, startPoint x: 266, startPoint y: 161, endPoint x: 527, endPoint y: 98, distance: 267.9
click at [527, 98] on div "• + − • + − STREET VIEW Loading... SATELLITE VIEW" at bounding box center [358, 130] width 716 height 161
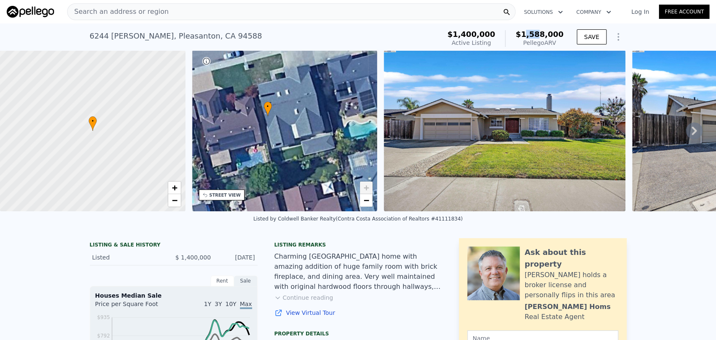
drag, startPoint x: 343, startPoint y: 129, endPoint x: 343, endPoint y: 160, distance: 31.0
click at [343, 160] on div "• + −" at bounding box center [284, 130] width 185 height 161
click at [547, 35] on span "$1,588,000" at bounding box center [539, 34] width 48 height 9
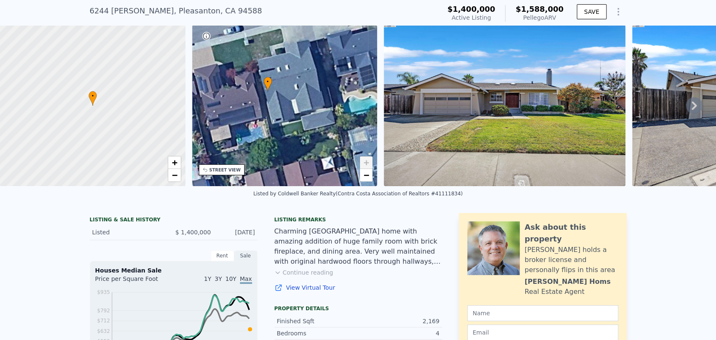
scroll to position [44, 0]
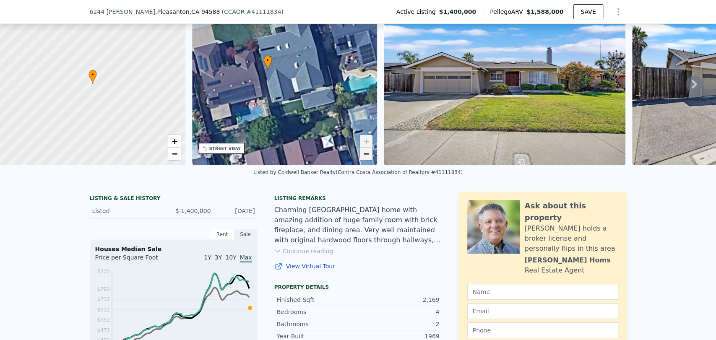
click at [363, 156] on span "−" at bounding box center [365, 153] width 5 height 10
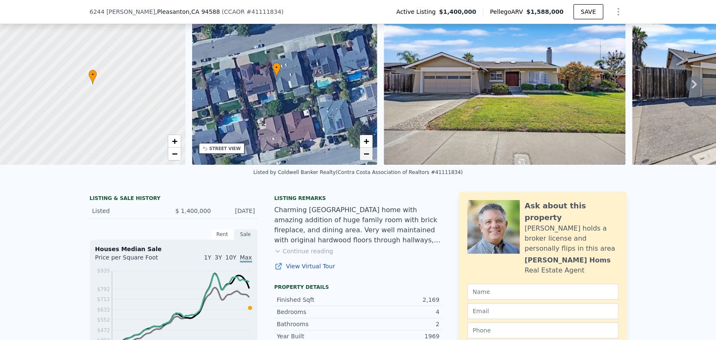
click at [363, 156] on span "−" at bounding box center [365, 153] width 5 height 10
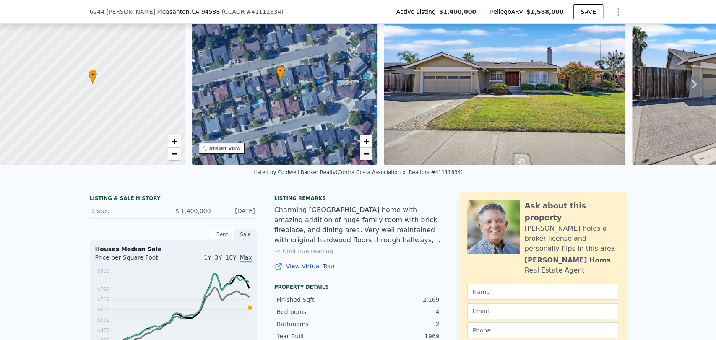
click at [363, 156] on span "−" at bounding box center [365, 153] width 5 height 10
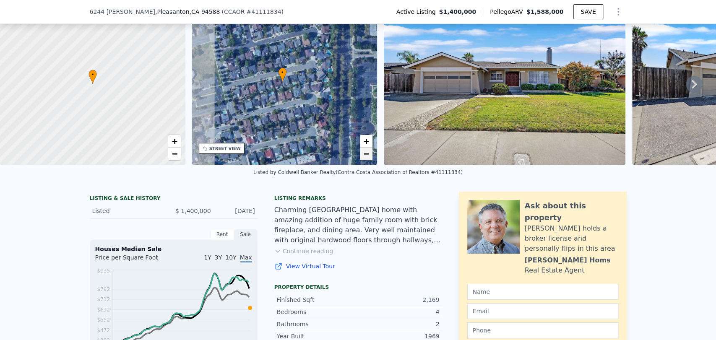
click at [363, 156] on span "−" at bounding box center [365, 153] width 5 height 10
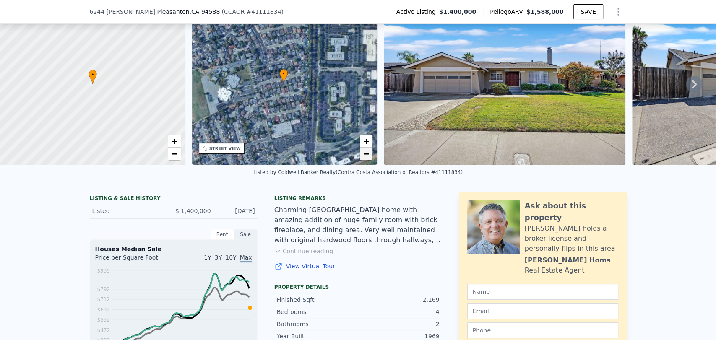
click at [363, 156] on span "−" at bounding box center [365, 153] width 5 height 10
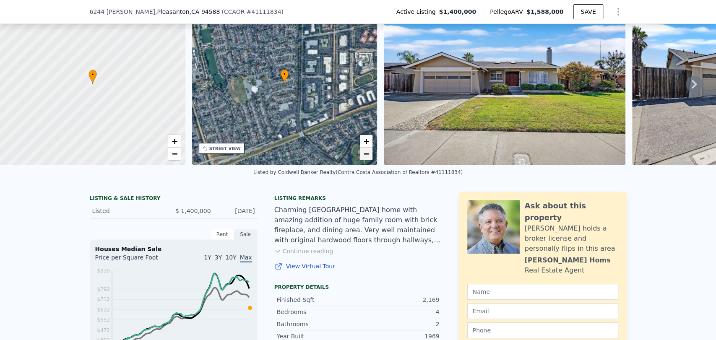
click at [363, 156] on span "−" at bounding box center [365, 153] width 5 height 10
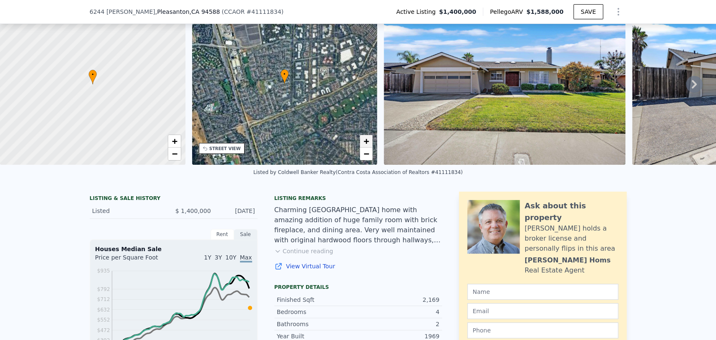
click at [366, 145] on span "+" at bounding box center [365, 141] width 5 height 10
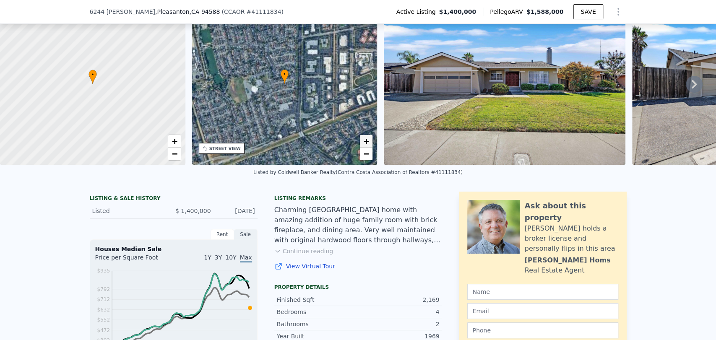
click at [366, 145] on span "+" at bounding box center [365, 141] width 5 height 10
click at [366, 140] on span "+" at bounding box center [365, 141] width 5 height 10
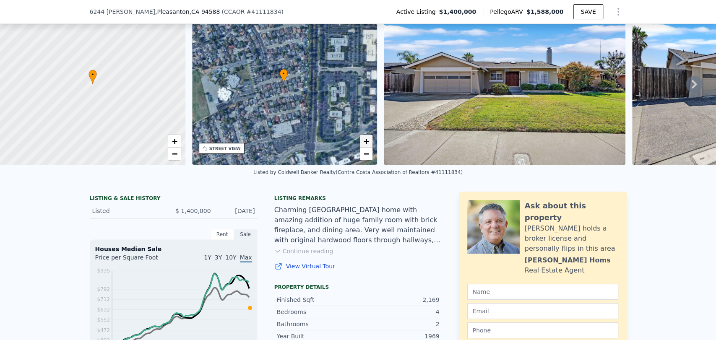
click at [366, 140] on span "+" at bounding box center [365, 141] width 5 height 10
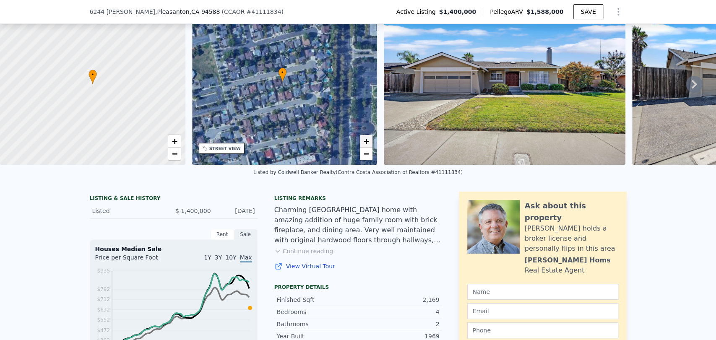
click at [366, 140] on span "+" at bounding box center [365, 141] width 5 height 10
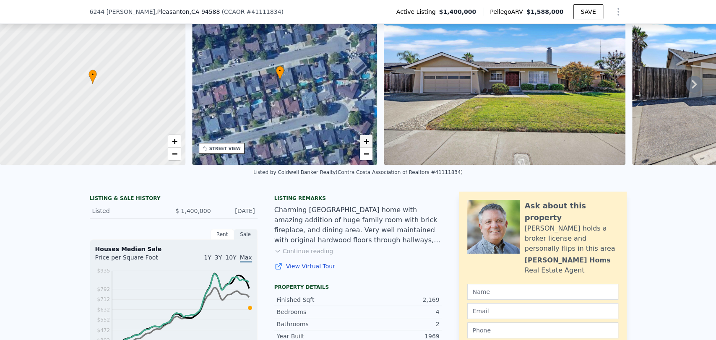
click at [366, 140] on span "+" at bounding box center [365, 141] width 5 height 10
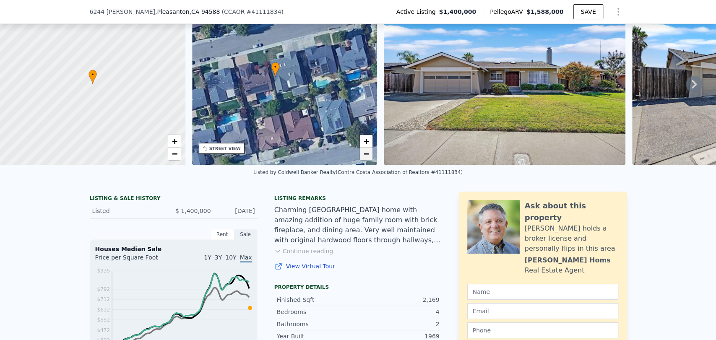
click at [363, 152] on span "−" at bounding box center [365, 153] width 5 height 10
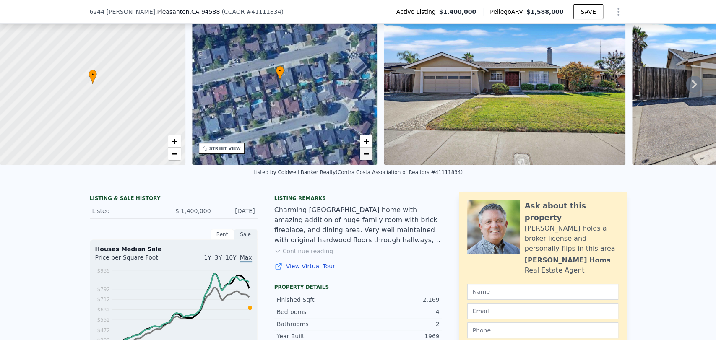
click at [369, 155] on link "−" at bounding box center [366, 154] width 13 height 13
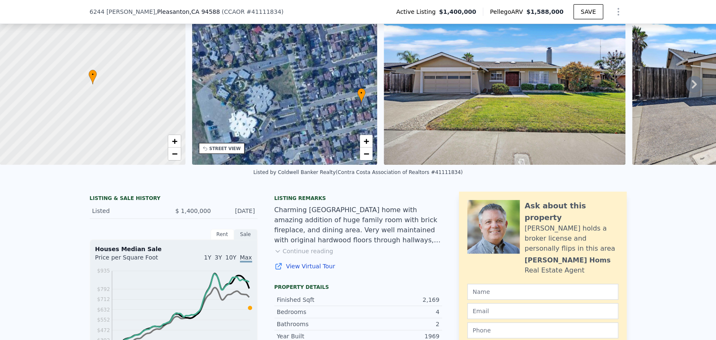
drag, startPoint x: 282, startPoint y: 108, endPoint x: 366, endPoint y: 123, distance: 85.2
click at [366, 123] on div "• + −" at bounding box center [284, 84] width 185 height 161
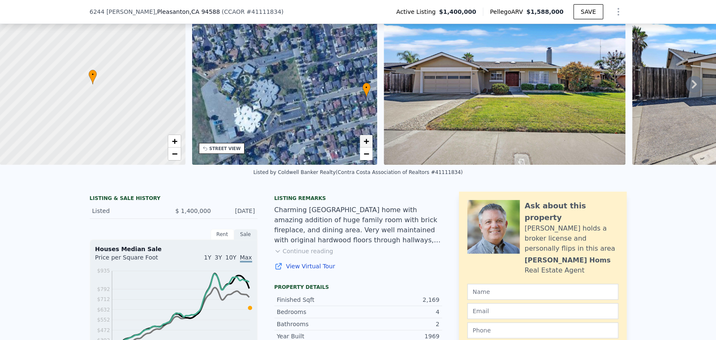
click at [368, 143] on span "+" at bounding box center [365, 141] width 5 height 10
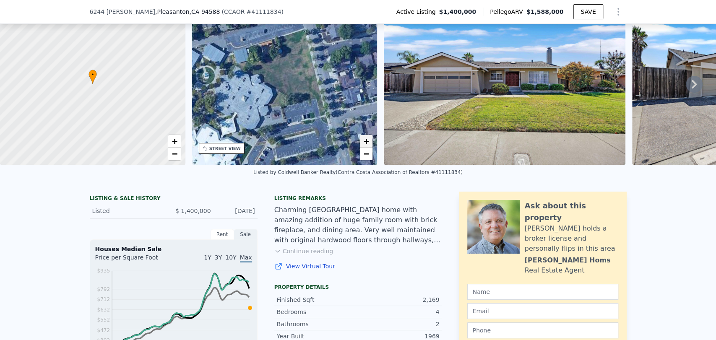
click at [368, 143] on span "+" at bounding box center [365, 141] width 5 height 10
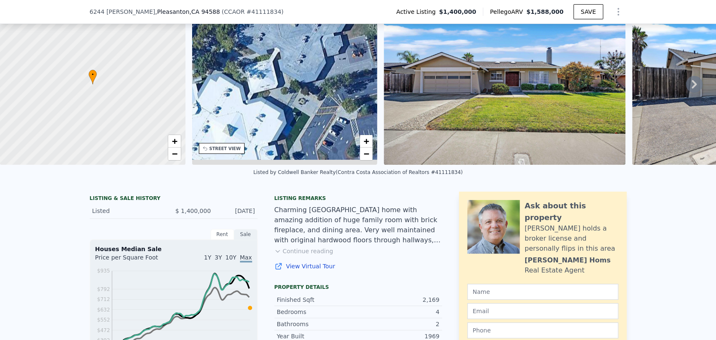
drag, startPoint x: 295, startPoint y: 132, endPoint x: 386, endPoint y: 34, distance: 132.9
click at [386, 34] on div "• + − • + − STREET VIEW Loading... SATELLITE VIEW" at bounding box center [358, 84] width 716 height 161
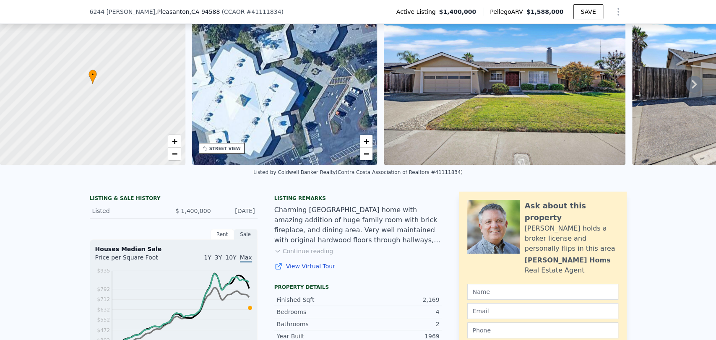
drag, startPoint x: 312, startPoint y: 107, endPoint x: 324, endPoint y: 83, distance: 27.0
click at [324, 83] on div "• + −" at bounding box center [284, 84] width 185 height 161
click at [366, 152] on span "−" at bounding box center [365, 153] width 5 height 10
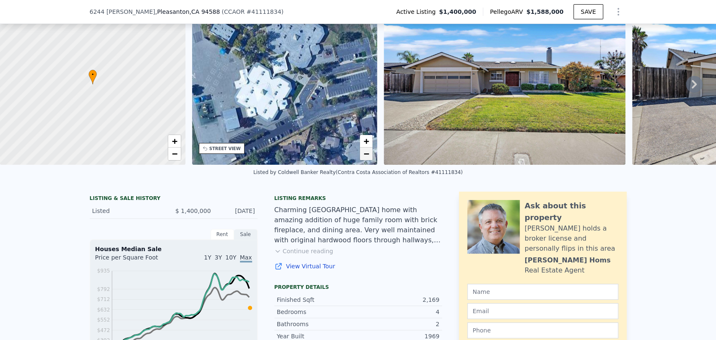
click at [366, 152] on span "−" at bounding box center [365, 153] width 5 height 10
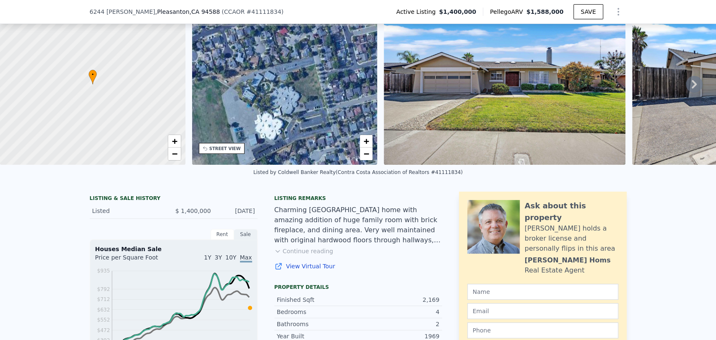
drag, startPoint x: 335, startPoint y: 88, endPoint x: 350, endPoint y: 112, distance: 28.4
click at [349, 111] on div "• + −" at bounding box center [284, 84] width 185 height 161
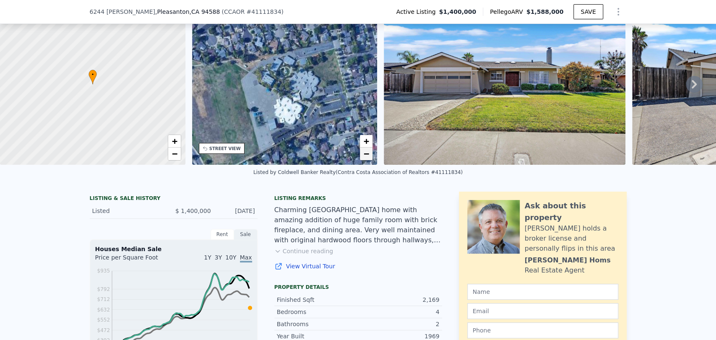
click at [368, 155] on span "−" at bounding box center [365, 153] width 5 height 10
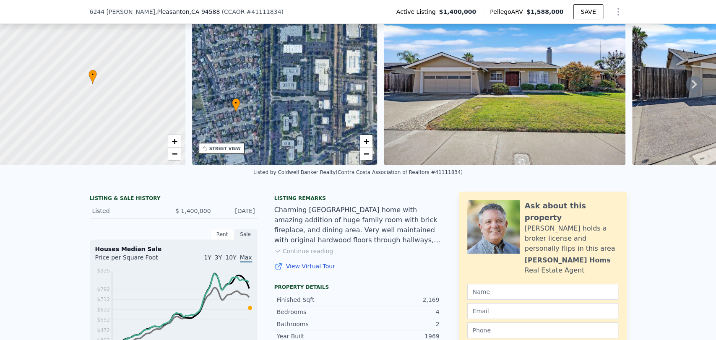
drag, startPoint x: 312, startPoint y: 89, endPoint x: 202, endPoint y: 115, distance: 112.5
click at [202, 115] on div "• + −" at bounding box center [284, 84] width 185 height 161
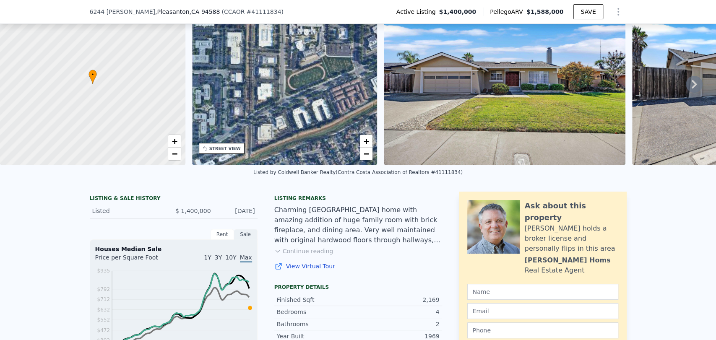
drag, startPoint x: 309, startPoint y: 104, endPoint x: 224, endPoint y: 70, distance: 91.5
click at [224, 70] on div "• + −" at bounding box center [284, 84] width 185 height 161
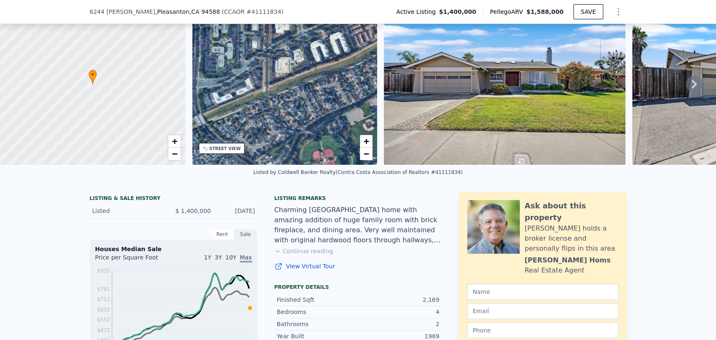
drag, startPoint x: 248, startPoint y: 101, endPoint x: 269, endPoint y: 32, distance: 72.2
click at [269, 32] on div "• + −" at bounding box center [284, 84] width 185 height 161
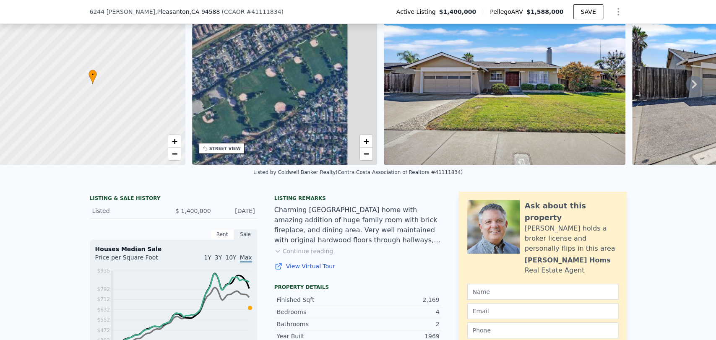
drag, startPoint x: 317, startPoint y: 155, endPoint x: 151, endPoint y: 151, distance: 165.7
click at [151, 151] on div "• + − • + − STREET VIEW Loading... SATELLITE VIEW" at bounding box center [358, 84] width 716 height 161
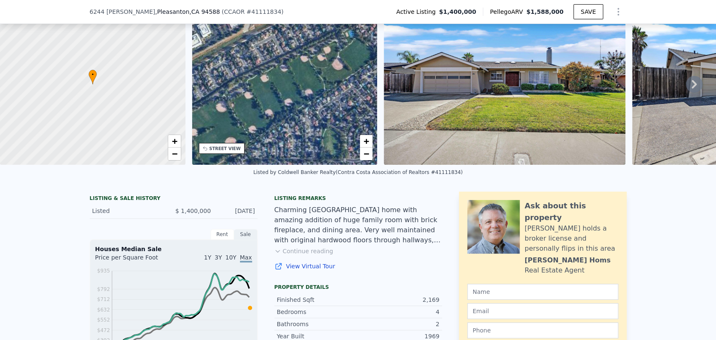
drag, startPoint x: 312, startPoint y: 101, endPoint x: 258, endPoint y: 136, distance: 64.5
click at [260, 135] on div "• + −" at bounding box center [284, 84] width 185 height 161
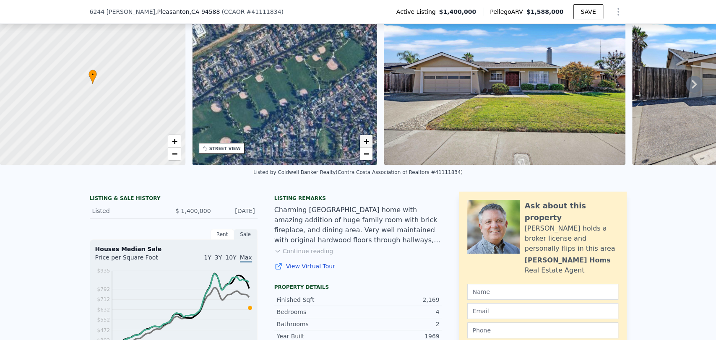
click at [370, 145] on link "+" at bounding box center [366, 141] width 13 height 13
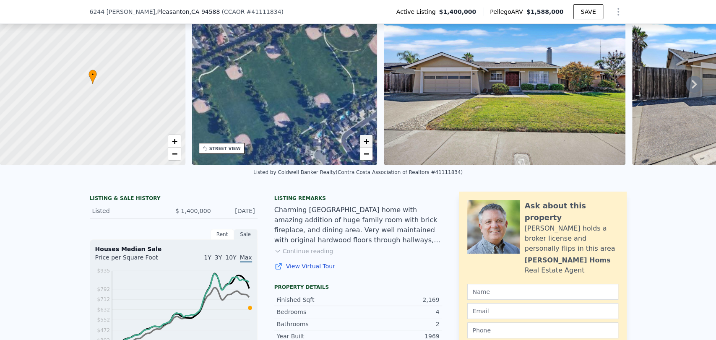
click at [370, 145] on link "+" at bounding box center [366, 141] width 13 height 13
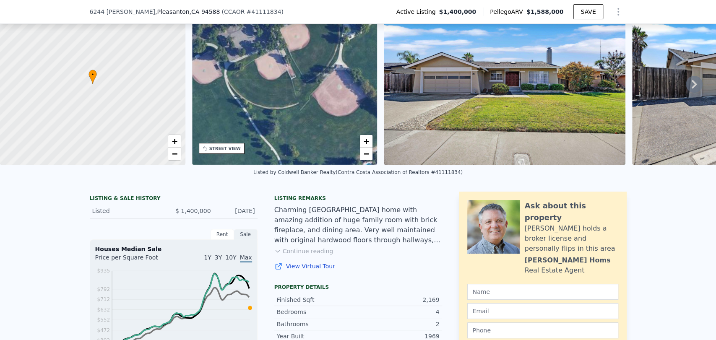
drag, startPoint x: 345, startPoint y: 113, endPoint x: 246, endPoint y: 160, distance: 109.7
click at [245, 160] on div "• + −" at bounding box center [284, 84] width 185 height 161
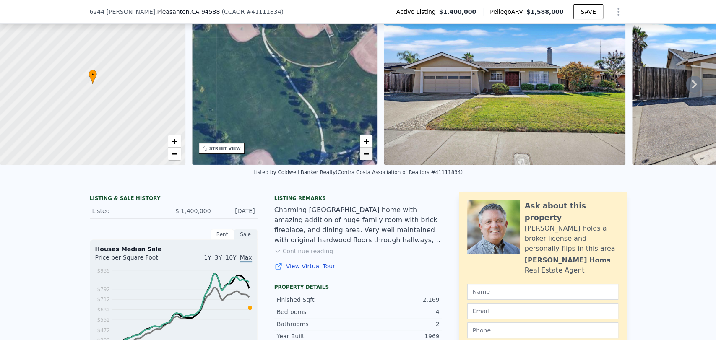
click at [361, 155] on link "−" at bounding box center [366, 154] width 13 height 13
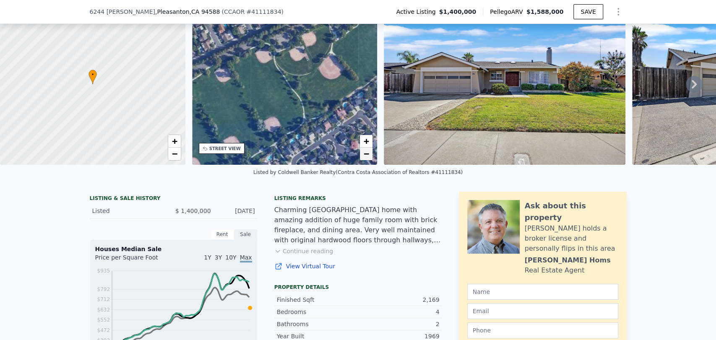
click at [366, 154] on span "−" at bounding box center [365, 153] width 5 height 10
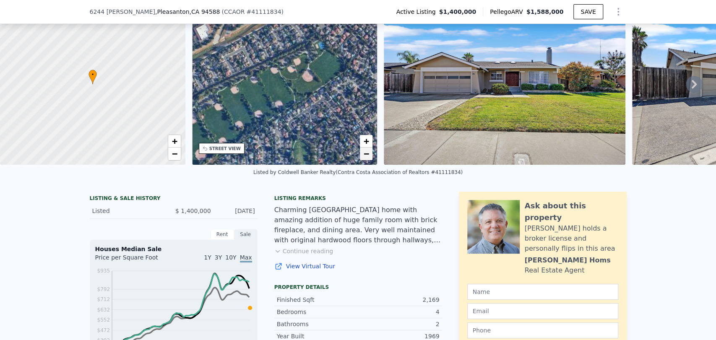
click at [366, 154] on span "−" at bounding box center [365, 153] width 5 height 10
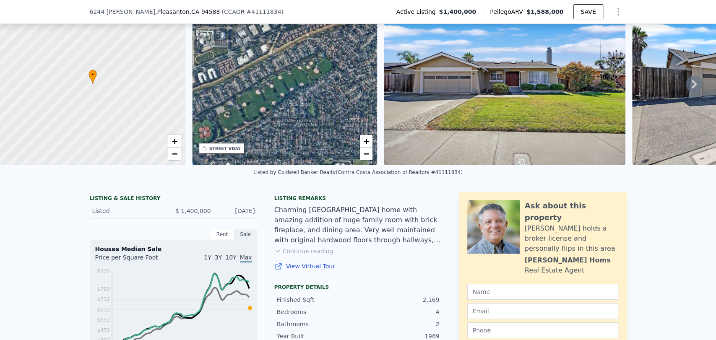
drag, startPoint x: 302, startPoint y: 140, endPoint x: 330, endPoint y: 124, distance: 32.7
click at [330, 124] on div "• + −" at bounding box center [284, 84] width 185 height 161
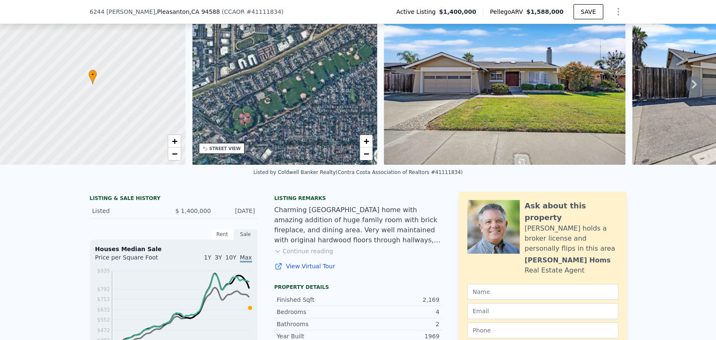
drag, startPoint x: 280, startPoint y: 108, endPoint x: 295, endPoint y: 114, distance: 16.7
click at [295, 114] on div "• + −" at bounding box center [284, 84] width 185 height 161
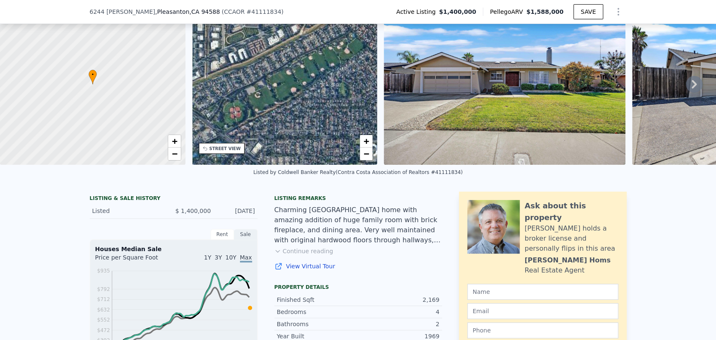
drag, startPoint x: 269, startPoint y: 111, endPoint x: 273, endPoint y: 93, distance: 18.5
click at [273, 93] on div "• + −" at bounding box center [284, 84] width 185 height 161
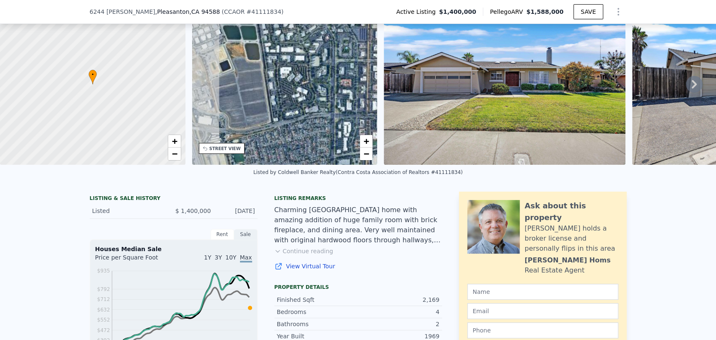
drag, startPoint x: 299, startPoint y: 98, endPoint x: 444, endPoint y: 247, distance: 208.4
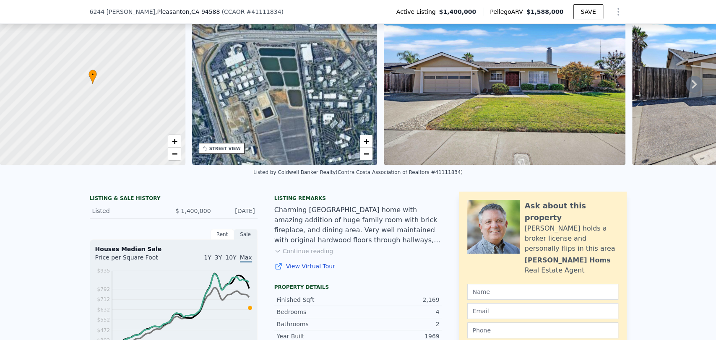
drag, startPoint x: 248, startPoint y: 107, endPoint x: 273, endPoint y: 148, distance: 47.6
click at [273, 148] on div "• + −" at bounding box center [284, 84] width 185 height 161
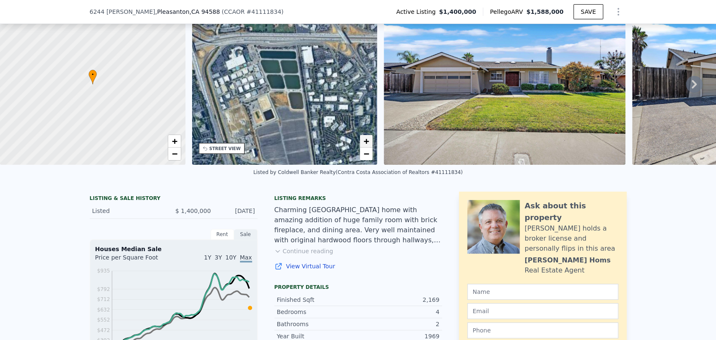
click at [364, 143] on span "+" at bounding box center [365, 141] width 5 height 10
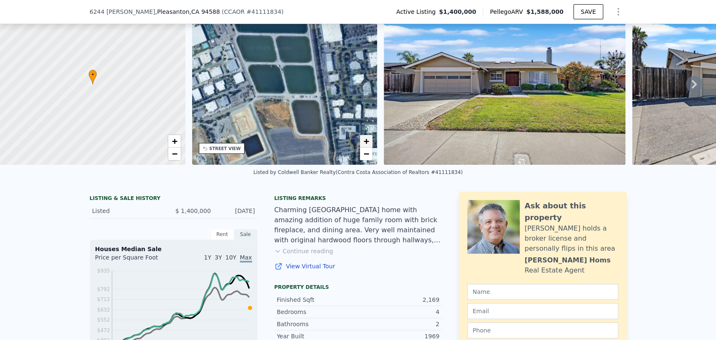
click at [364, 143] on span "+" at bounding box center [365, 141] width 5 height 10
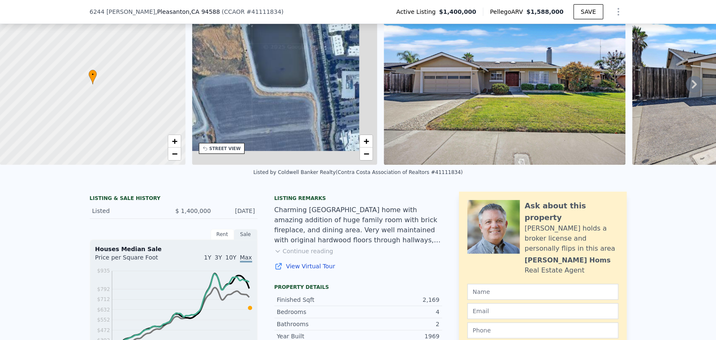
drag, startPoint x: 319, startPoint y: 145, endPoint x: 267, endPoint y: 48, distance: 110.5
click at [267, 48] on div "• + −" at bounding box center [284, 84] width 185 height 161
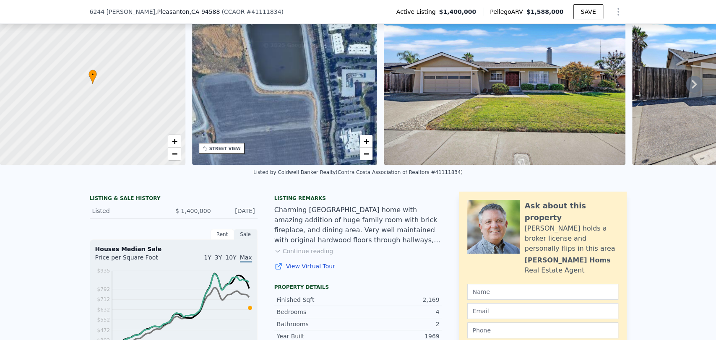
drag, startPoint x: 286, startPoint y: 145, endPoint x: 276, endPoint y: 73, distance: 73.2
click at [278, 81] on div "• + −" at bounding box center [284, 84] width 185 height 161
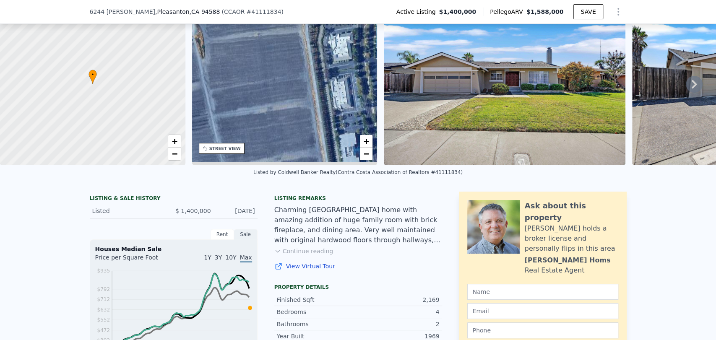
drag, startPoint x: 289, startPoint y: 113, endPoint x: 300, endPoint y: 80, distance: 34.3
click at [296, 83] on div "• + −" at bounding box center [284, 84] width 185 height 161
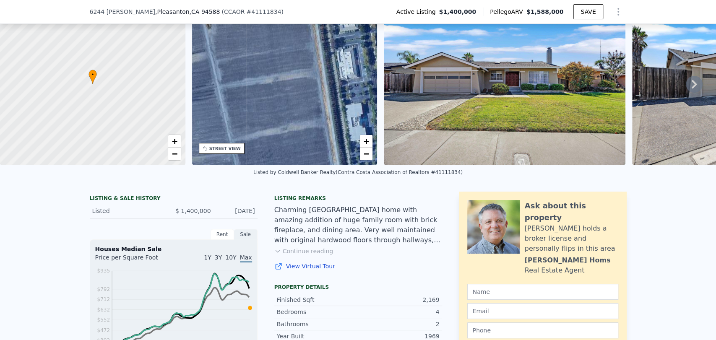
drag, startPoint x: 289, startPoint y: 103, endPoint x: 310, endPoint y: 75, distance: 34.4
click at [306, 80] on div "• + −" at bounding box center [284, 84] width 185 height 161
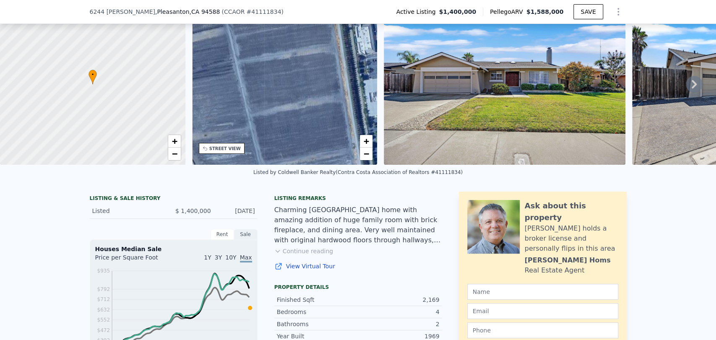
drag, startPoint x: 279, startPoint y: 103, endPoint x: 337, endPoint y: 91, distance: 59.4
click at [327, 93] on div "• + −" at bounding box center [284, 84] width 185 height 161
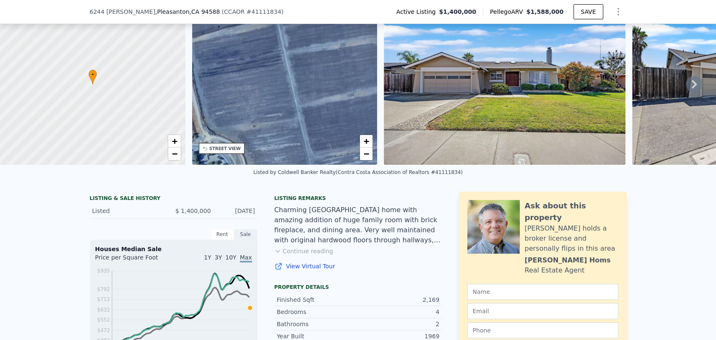
drag, startPoint x: 306, startPoint y: 112, endPoint x: 311, endPoint y: 132, distance: 20.0
click at [311, 131] on div "• + −" at bounding box center [284, 84] width 185 height 161
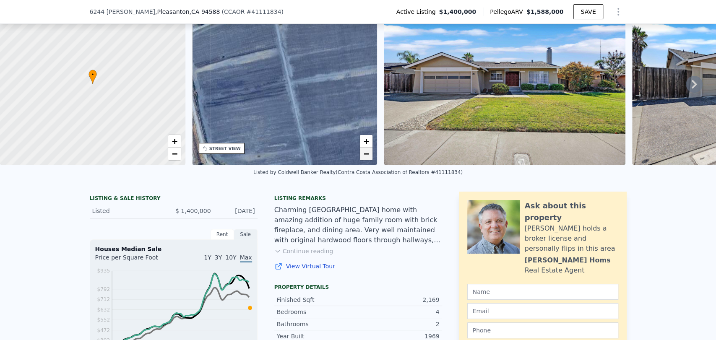
click at [370, 158] on link "−" at bounding box center [366, 154] width 13 height 13
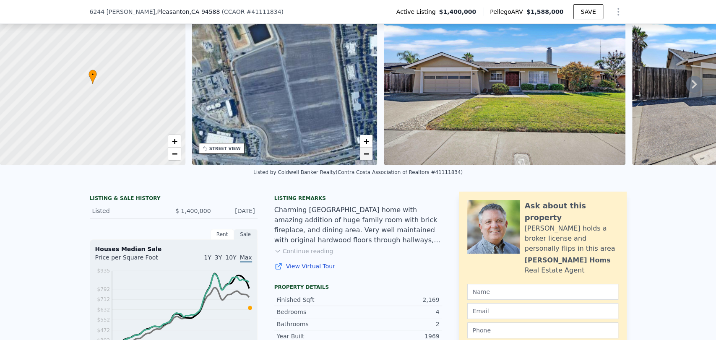
click at [370, 158] on link "−" at bounding box center [366, 154] width 13 height 13
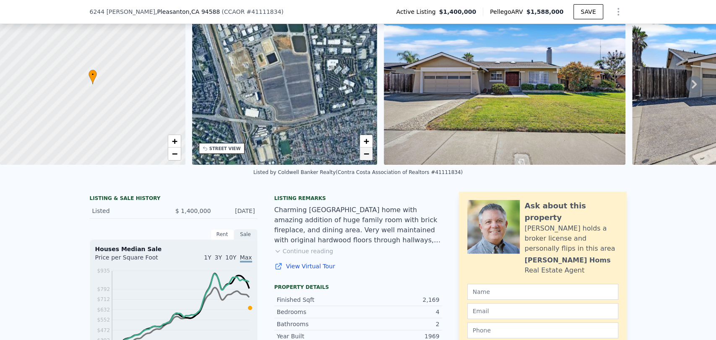
click at [369, 158] on link "−" at bounding box center [366, 154] width 13 height 13
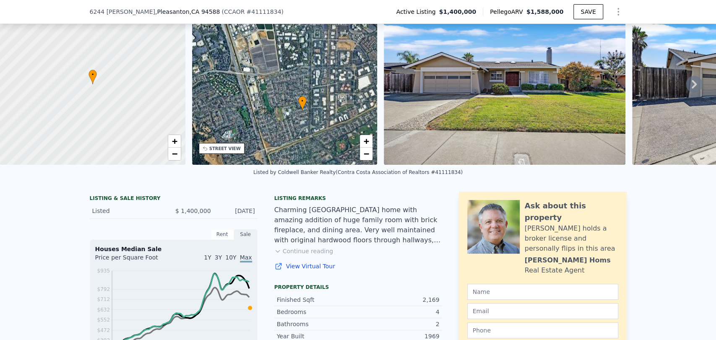
drag, startPoint x: 337, startPoint y: 135, endPoint x: 315, endPoint y: 106, distance: 36.0
click at [315, 106] on div "• + −" at bounding box center [284, 84] width 185 height 161
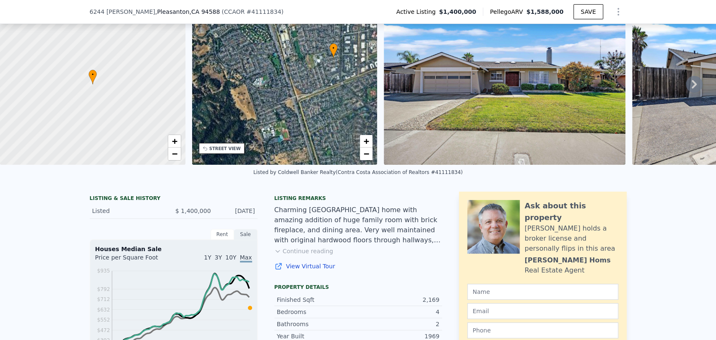
drag, startPoint x: 316, startPoint y: 118, endPoint x: 368, endPoint y: 80, distance: 64.8
click at [368, 80] on div "• + −" at bounding box center [284, 84] width 185 height 161
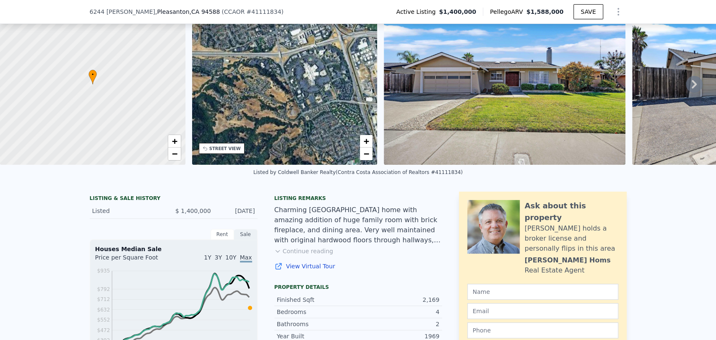
drag, startPoint x: 284, startPoint y: 130, endPoint x: 366, endPoint y: 219, distance: 121.0
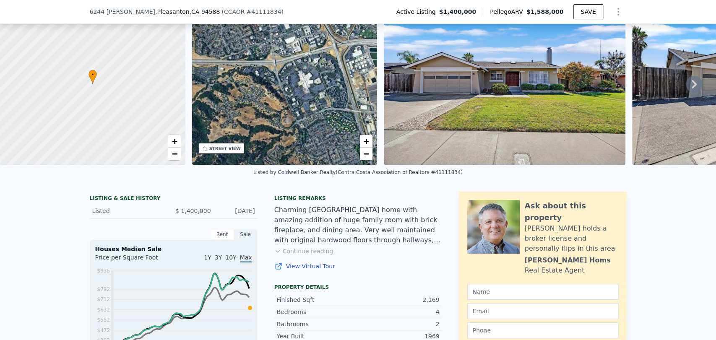
drag, startPoint x: 316, startPoint y: 118, endPoint x: 294, endPoint y: 140, distance: 31.1
click at [292, 136] on div "• + −" at bounding box center [284, 84] width 185 height 161
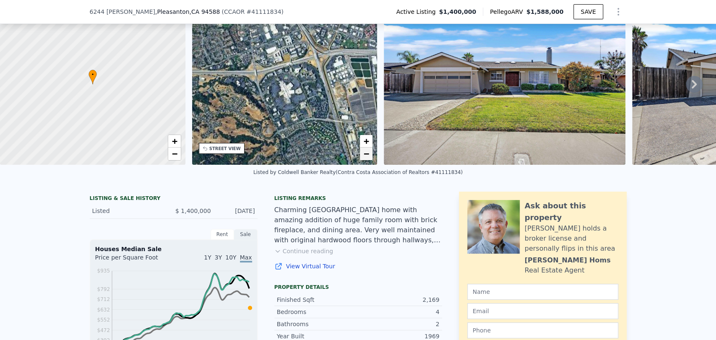
click at [364, 156] on span "−" at bounding box center [365, 153] width 5 height 10
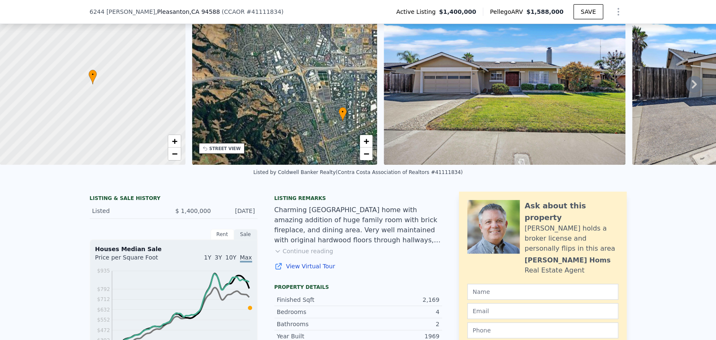
click at [305, 83] on div "• + −" at bounding box center [284, 84] width 185 height 161
click at [301, 74] on div "• + −" at bounding box center [284, 84] width 185 height 161
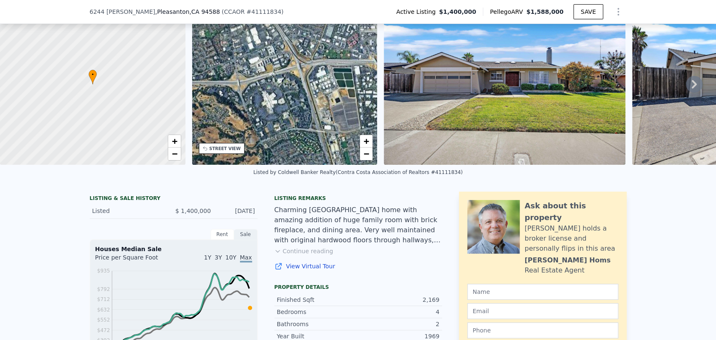
click at [299, 68] on div "• + −" at bounding box center [284, 84] width 185 height 161
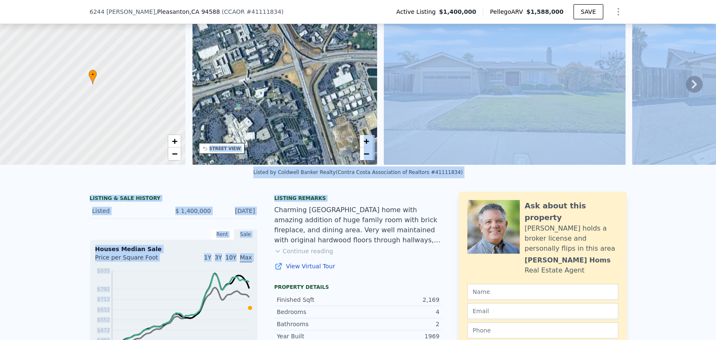
drag, startPoint x: 299, startPoint y: 68, endPoint x: 297, endPoint y: 199, distance: 130.8
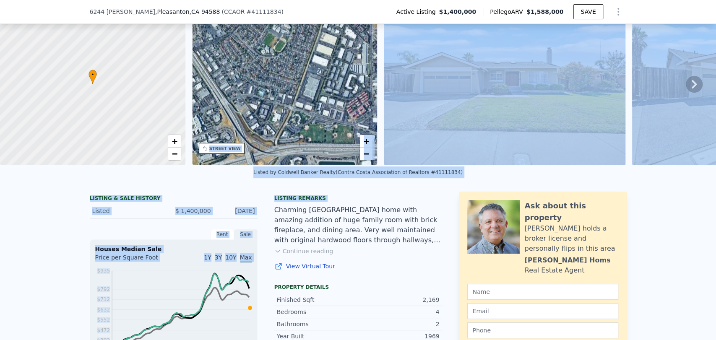
drag, startPoint x: 319, startPoint y: 66, endPoint x: 267, endPoint y: 157, distance: 104.8
click at [267, 157] on div "• + −" at bounding box center [284, 84] width 185 height 161
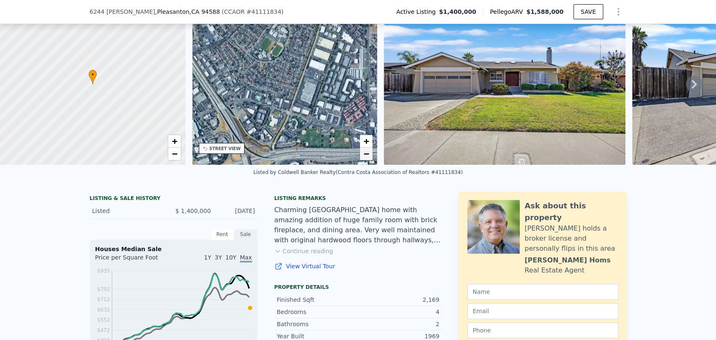
click at [363, 157] on span "−" at bounding box center [365, 153] width 5 height 10
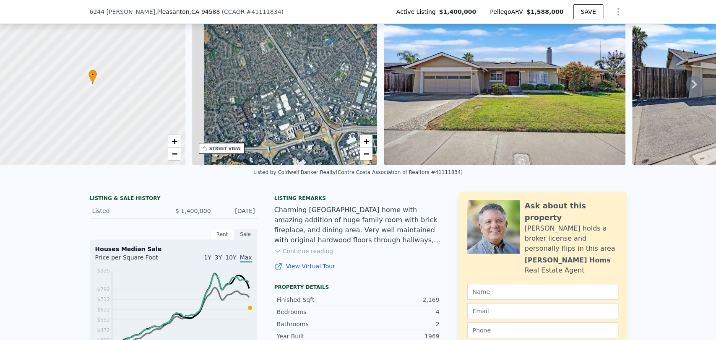
drag, startPoint x: 306, startPoint y: 125, endPoint x: 369, endPoint y: 134, distance: 63.6
click at [369, 134] on div "• + −" at bounding box center [284, 84] width 185 height 161
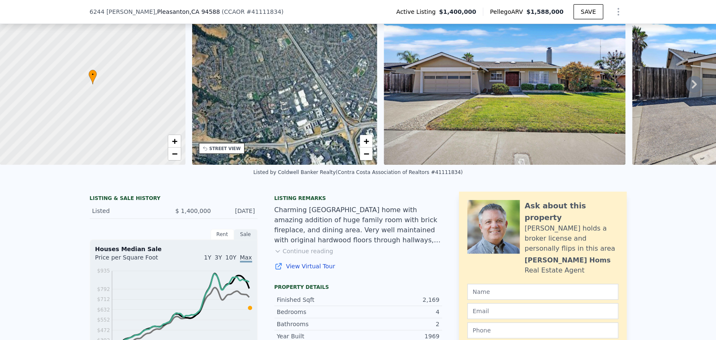
drag, startPoint x: 286, startPoint y: 110, endPoint x: 303, endPoint y: 106, distance: 18.1
click at [303, 106] on div "• + −" at bounding box center [284, 84] width 185 height 161
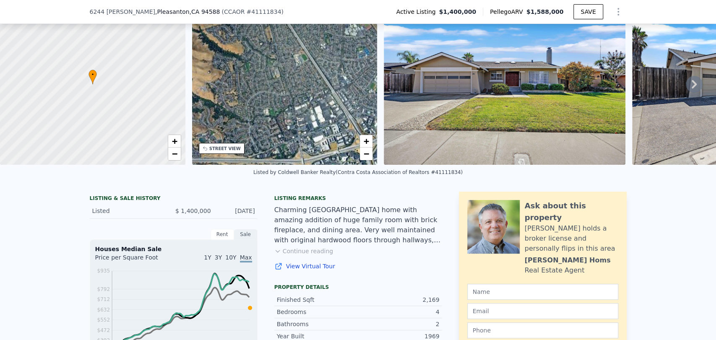
drag, startPoint x: 287, startPoint y: 96, endPoint x: 303, endPoint y: 112, distance: 22.8
click at [303, 112] on div "• + −" at bounding box center [284, 84] width 185 height 161
click at [177, 142] on span "+" at bounding box center [173, 141] width 5 height 10
drag, startPoint x: 51, startPoint y: 72, endPoint x: 91, endPoint y: 120, distance: 62.5
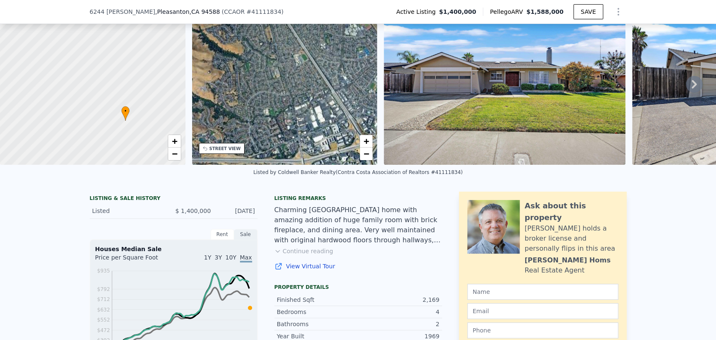
click at [91, 120] on div at bounding box center [95, 87] width 222 height 193
click at [89, 115] on div at bounding box center [93, 84] width 222 height 193
drag, startPoint x: 92, startPoint y: 108, endPoint x: 86, endPoint y: 112, distance: 7.2
click at [86, 112] on div at bounding box center [93, 84] width 222 height 193
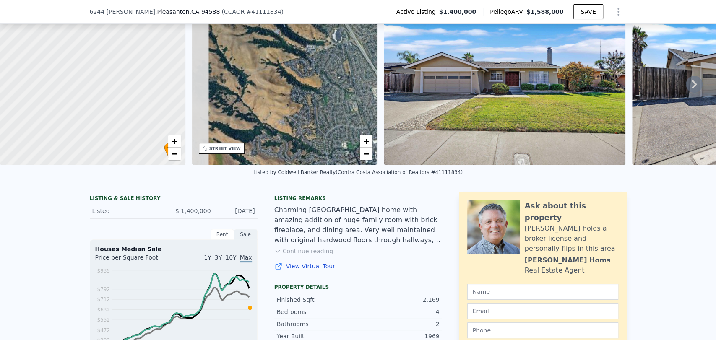
drag, startPoint x: 239, startPoint y: 103, endPoint x: 317, endPoint y: 137, distance: 85.4
click at [317, 137] on div "• + −" at bounding box center [284, 84] width 185 height 161
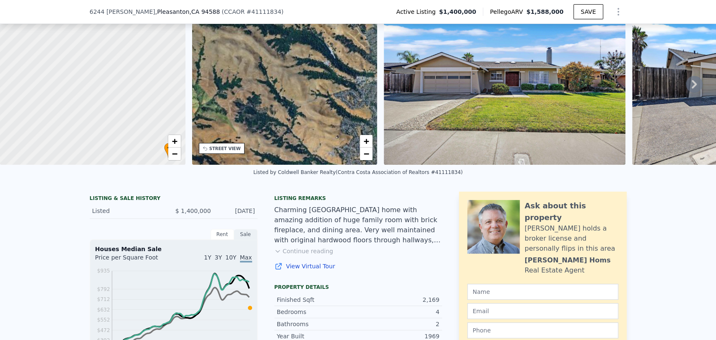
drag, startPoint x: 278, startPoint y: 99, endPoint x: 324, endPoint y: 132, distance: 57.1
click at [324, 132] on div "• + −" at bounding box center [284, 84] width 185 height 161
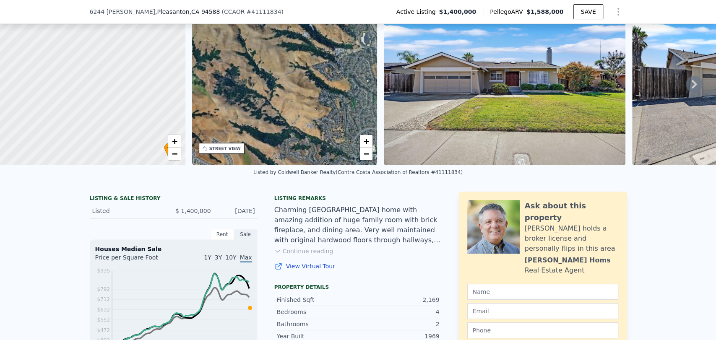
drag, startPoint x: 286, startPoint y: 106, endPoint x: 252, endPoint y: 67, distance: 51.5
click at [252, 67] on div "• + −" at bounding box center [284, 84] width 185 height 161
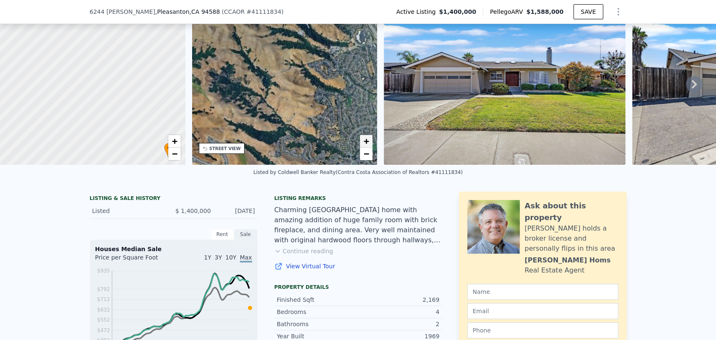
click at [369, 140] on span "+" at bounding box center [365, 141] width 5 height 10
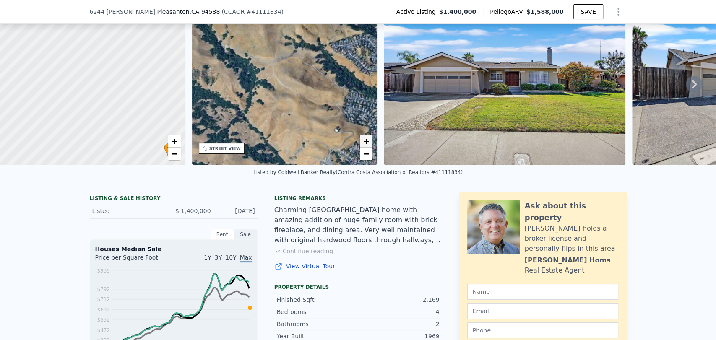
click at [369, 140] on span "+" at bounding box center [365, 141] width 5 height 10
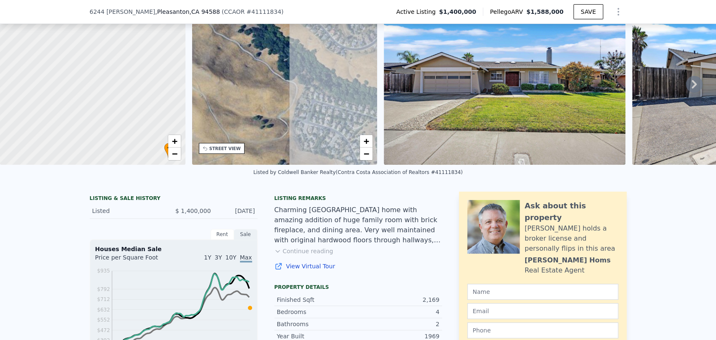
drag, startPoint x: 333, startPoint y: 107, endPoint x: 225, endPoint y: 98, distance: 108.1
click at [225, 98] on div "• + −" at bounding box center [284, 84] width 185 height 161
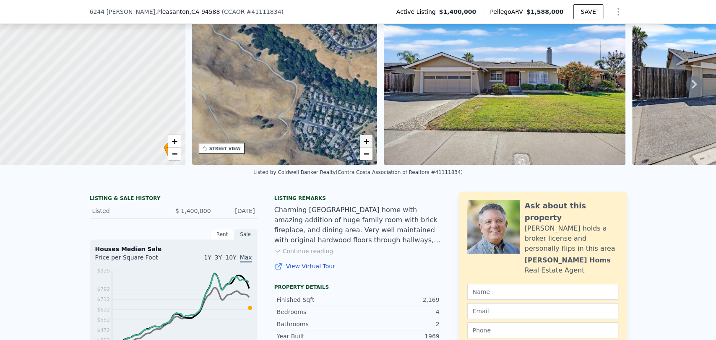
click at [365, 143] on span "+" at bounding box center [365, 141] width 5 height 10
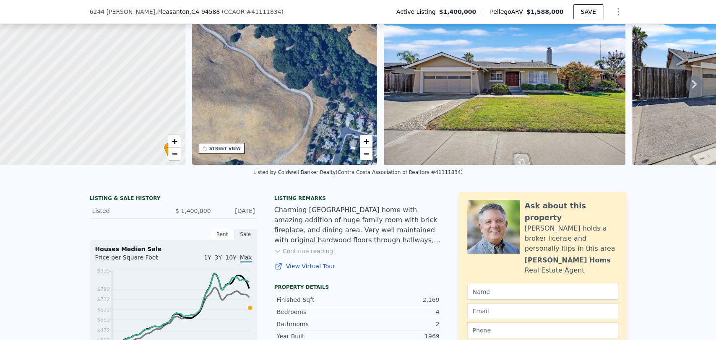
drag, startPoint x: 311, startPoint y: 94, endPoint x: 334, endPoint y: 106, distance: 26.1
click at [334, 106] on div "• + −" at bounding box center [284, 84] width 185 height 161
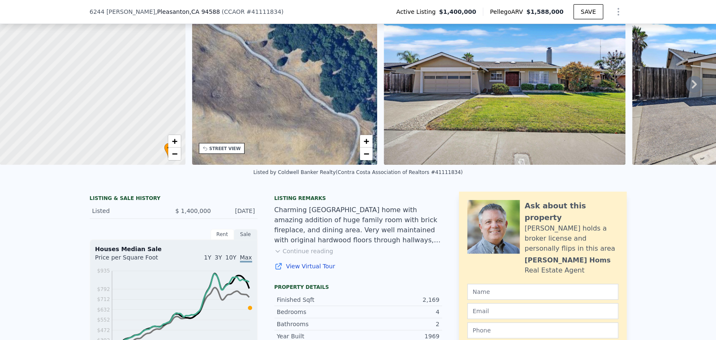
drag, startPoint x: 280, startPoint y: 106, endPoint x: 304, endPoint y: 133, distance: 36.5
click at [304, 133] on div "• + −" at bounding box center [284, 84] width 185 height 161
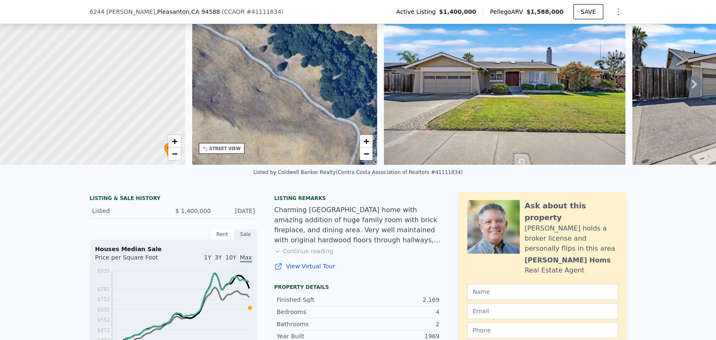
drag, startPoint x: 288, startPoint y: 118, endPoint x: 330, endPoint y: 115, distance: 42.4
click at [329, 115] on div "• + −" at bounding box center [284, 84] width 185 height 161
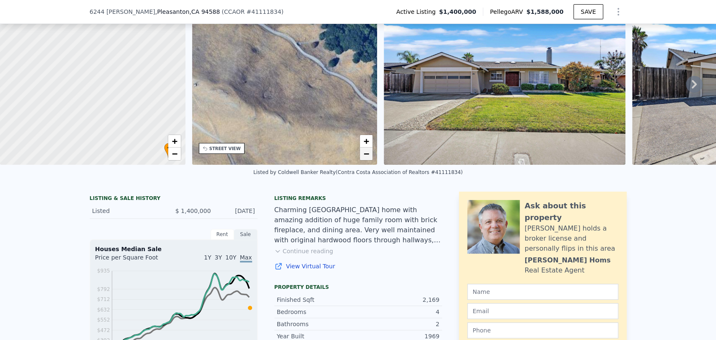
click at [366, 155] on span "−" at bounding box center [365, 153] width 5 height 10
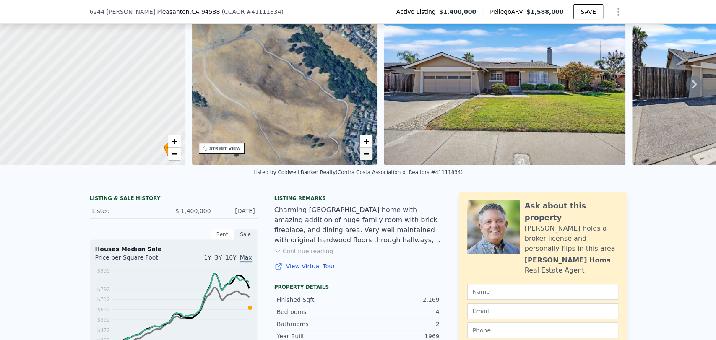
click at [366, 155] on span "−" at bounding box center [365, 153] width 5 height 10
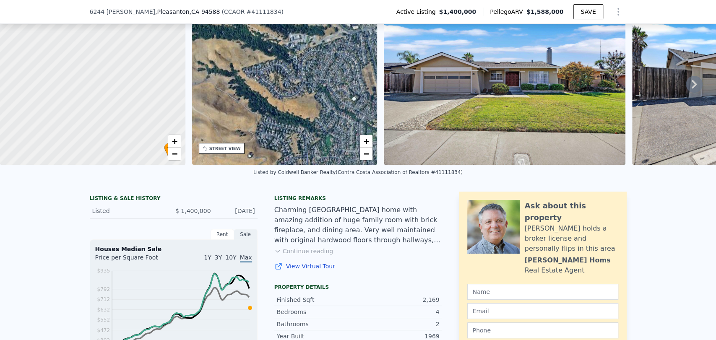
drag, startPoint x: 324, startPoint y: 92, endPoint x: 262, endPoint y: 140, distance: 78.7
click at [261, 151] on div "• + −" at bounding box center [284, 84] width 185 height 161
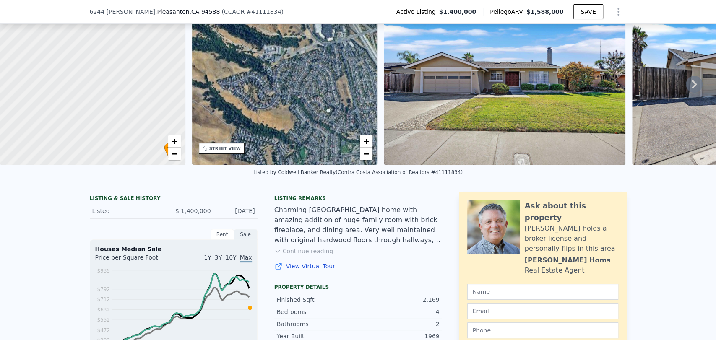
drag, startPoint x: 288, startPoint y: 101, endPoint x: 265, endPoint y: 54, distance: 52.5
click at [265, 54] on div "• + −" at bounding box center [284, 84] width 185 height 161
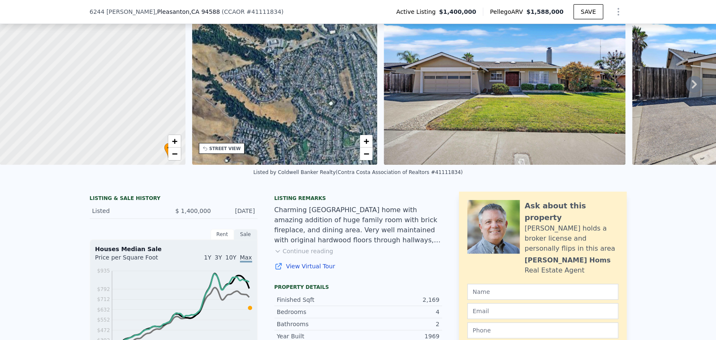
drag, startPoint x: 273, startPoint y: 107, endPoint x: 322, endPoint y: 38, distance: 85.0
click at [322, 39] on div "• + −" at bounding box center [284, 84] width 185 height 161
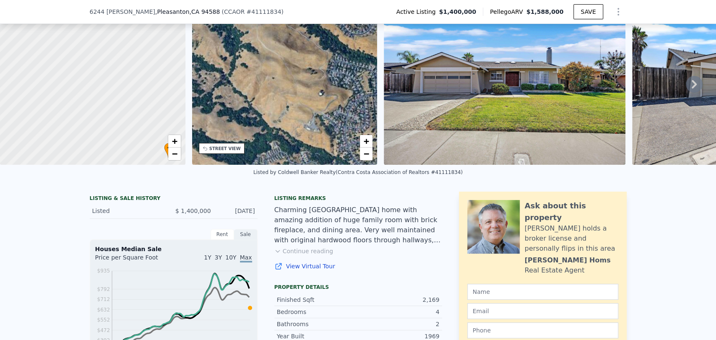
drag, startPoint x: 286, startPoint y: 78, endPoint x: 333, endPoint y: 83, distance: 48.0
click at [333, 83] on div "• + −" at bounding box center [284, 84] width 185 height 161
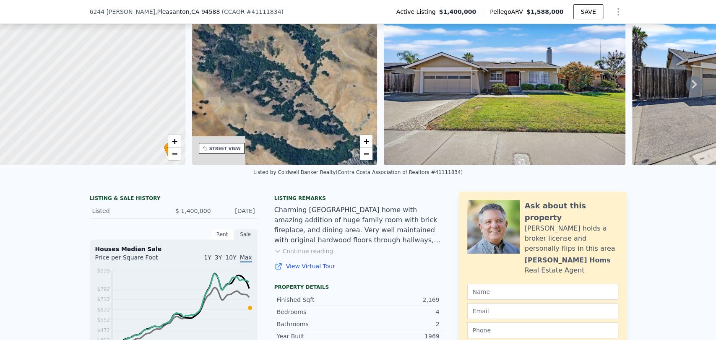
drag, startPoint x: 281, startPoint y: 86, endPoint x: 357, endPoint y: 85, distance: 75.5
click at [357, 85] on div "• + −" at bounding box center [284, 84] width 185 height 161
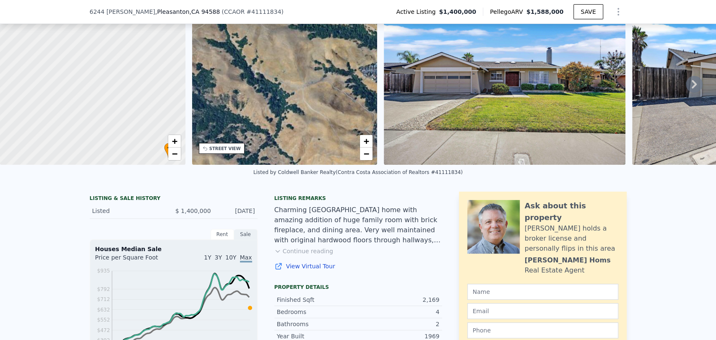
drag, startPoint x: 312, startPoint y: 99, endPoint x: 279, endPoint y: 159, distance: 68.5
click at [279, 159] on div "• + −" at bounding box center [284, 84] width 185 height 161
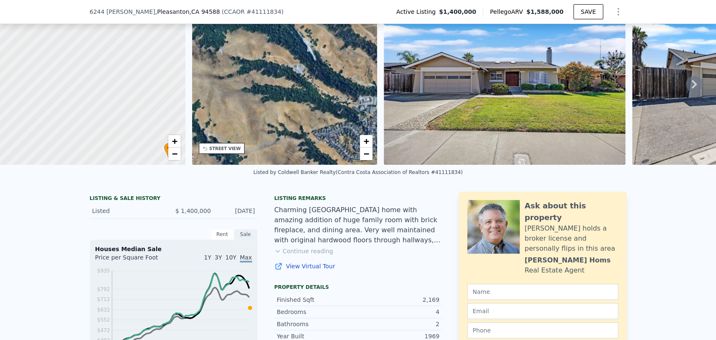
drag, startPoint x: 299, startPoint y: 75, endPoint x: 252, endPoint y: 139, distance: 78.8
click at [252, 139] on div "• + −" at bounding box center [284, 84] width 185 height 161
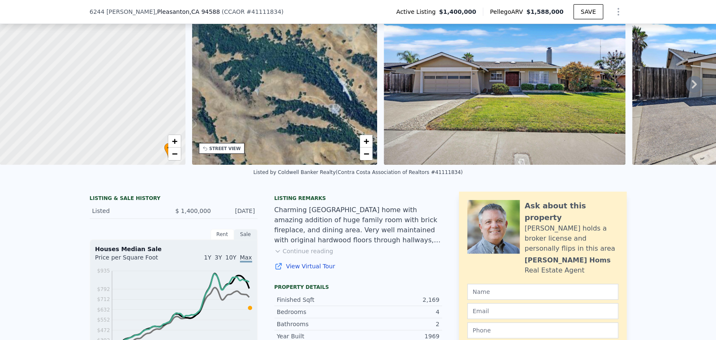
drag, startPoint x: 278, startPoint y: 103, endPoint x: 310, endPoint y: 137, distance: 46.3
click at [310, 137] on div "• + −" at bounding box center [284, 84] width 185 height 161
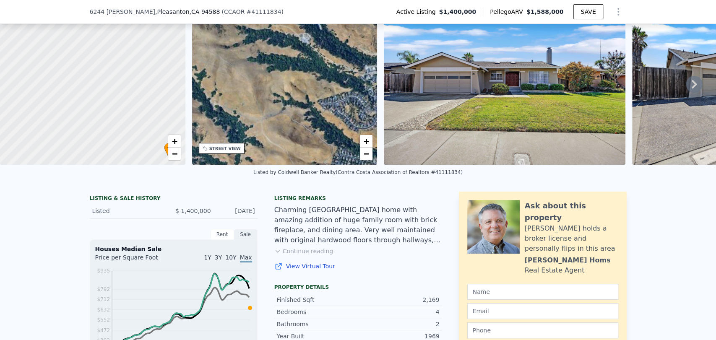
drag, startPoint x: 311, startPoint y: 119, endPoint x: 276, endPoint y: 52, distance: 75.0
click at [275, 44] on div "• + −" at bounding box center [284, 84] width 185 height 161
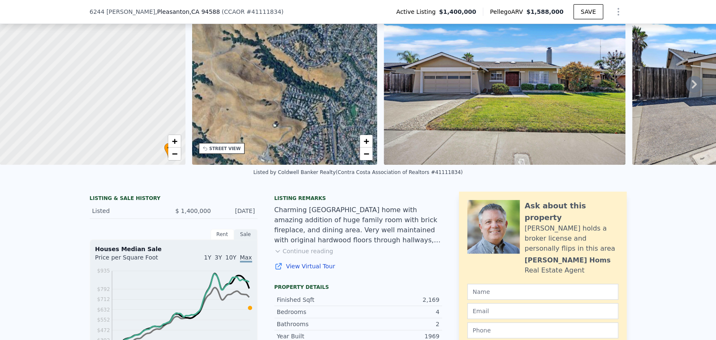
drag, startPoint x: 301, startPoint y: 110, endPoint x: 251, endPoint y: 47, distance: 80.5
click at [251, 47] on div "• + −" at bounding box center [284, 84] width 185 height 161
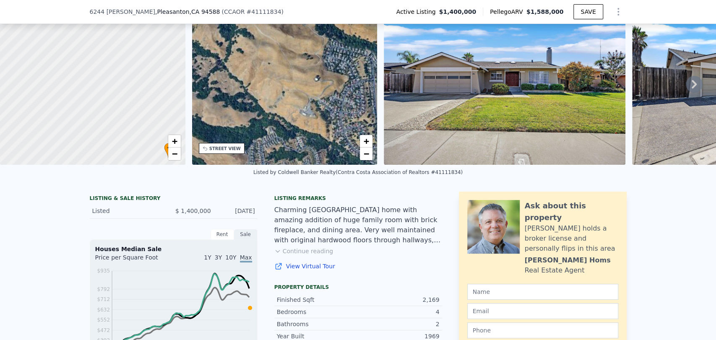
drag, startPoint x: 274, startPoint y: 84, endPoint x: 314, endPoint y: 44, distance: 56.6
click at [312, 45] on div "• + −" at bounding box center [284, 84] width 185 height 161
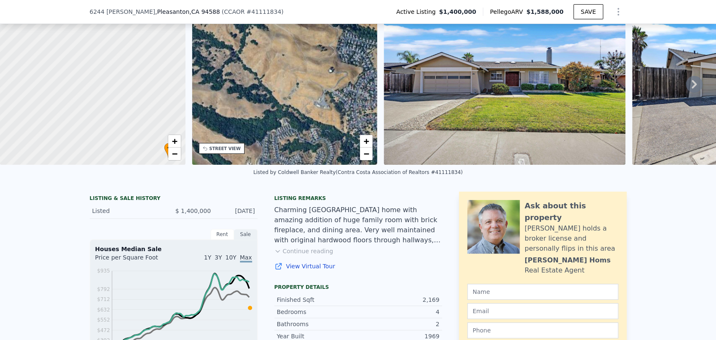
drag, startPoint x: 306, startPoint y: 55, endPoint x: 302, endPoint y: 28, distance: 27.1
click at [302, 29] on div "• + −" at bounding box center [284, 84] width 185 height 161
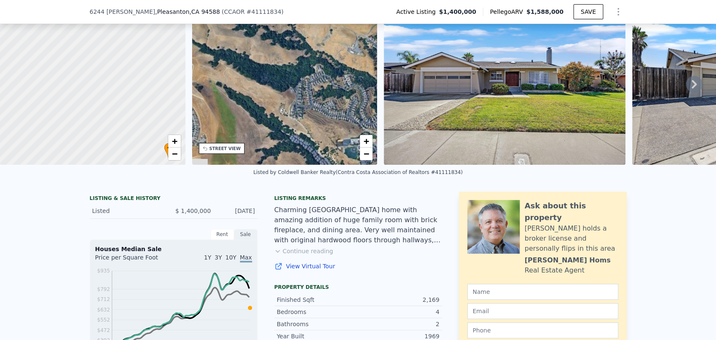
drag
click at [334, 78] on div "• + −" at bounding box center [284, 84] width 185 height 161
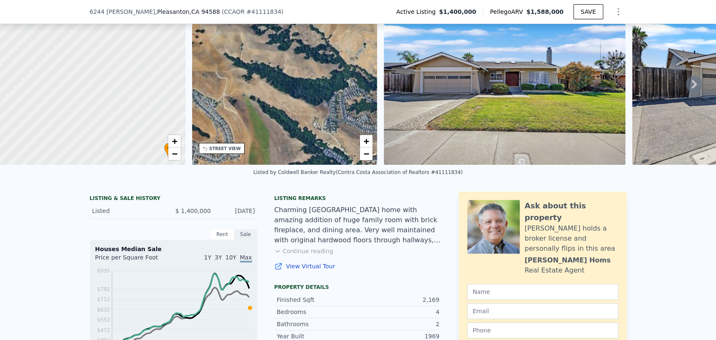
click at [324, 102] on div "• + −" at bounding box center [284, 84] width 185 height 161
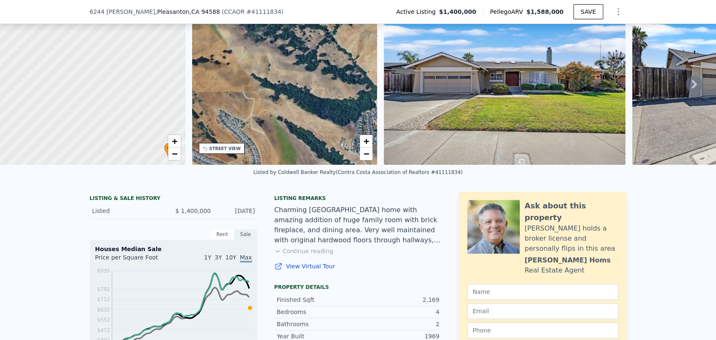
click at [312, 101] on div "• + −" at bounding box center [284, 84] width 185 height 161
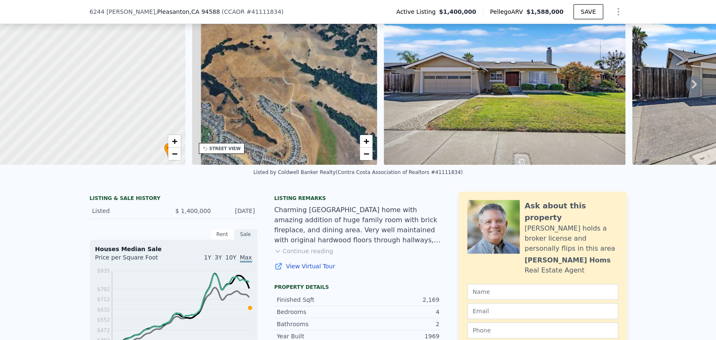
click at [315, 48] on div "• + −" at bounding box center [284, 84] width 185 height 161
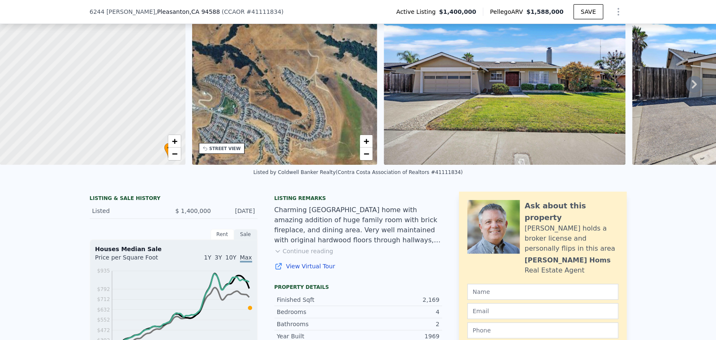
click at [313, 113] on div "• + −" at bounding box center [284, 84] width 185 height 161
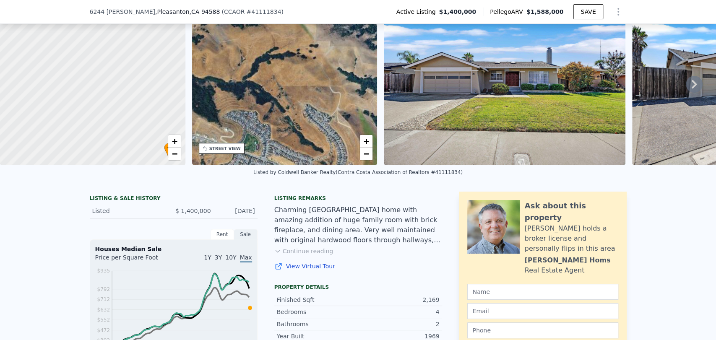
click at [301, 114] on div "• + −" at bounding box center [284, 84] width 185 height 161
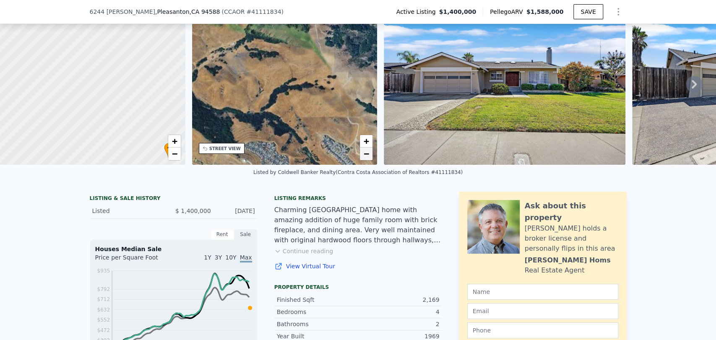
click at [371, 157] on link "−" at bounding box center [366, 154] width 13 height 13
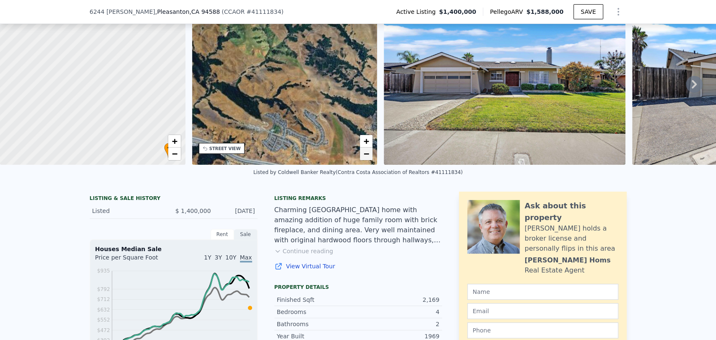
click at [371, 156] on link "−" at bounding box center [366, 154] width 13 height 13
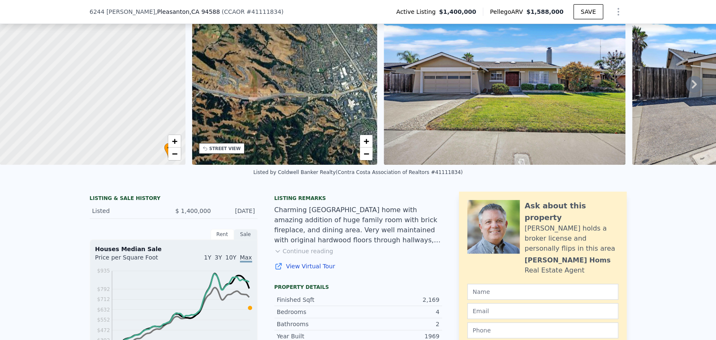
click at [265, 58] on div "• + −" at bounding box center [284, 84] width 185 height 161
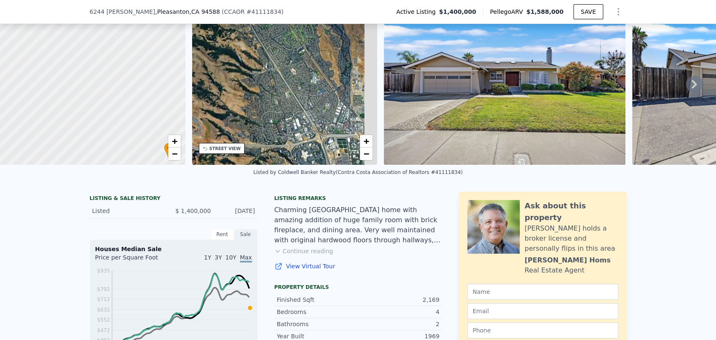
click at [231, 115] on div "• + −" at bounding box center [284, 84] width 185 height 161
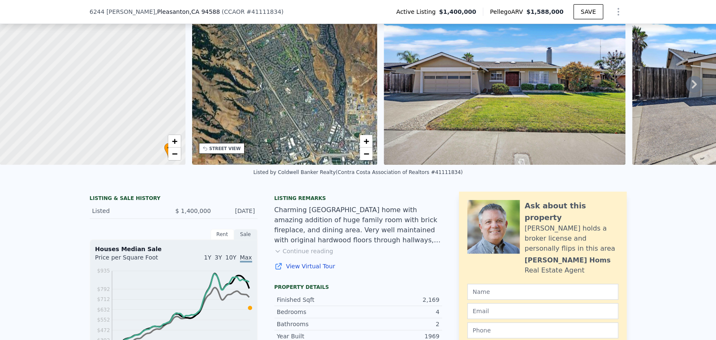
click at [283, 85] on div "• + −" at bounding box center [284, 84] width 185 height 161
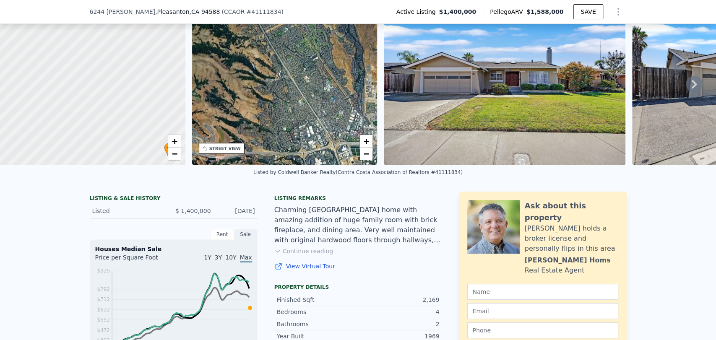
click at [304, 105] on div "• + −" at bounding box center [284, 84] width 185 height 161
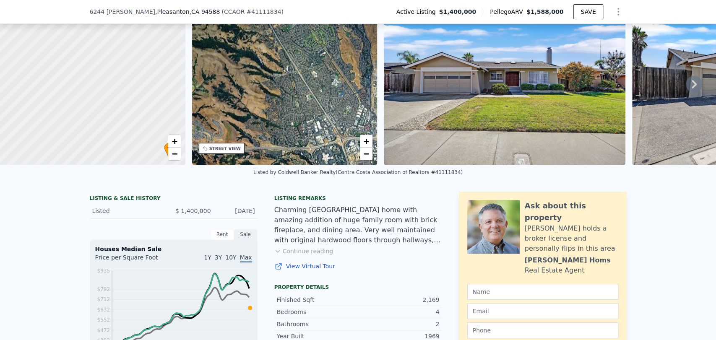
click at [257, 104] on div "• + −" at bounding box center [284, 84] width 185 height 161
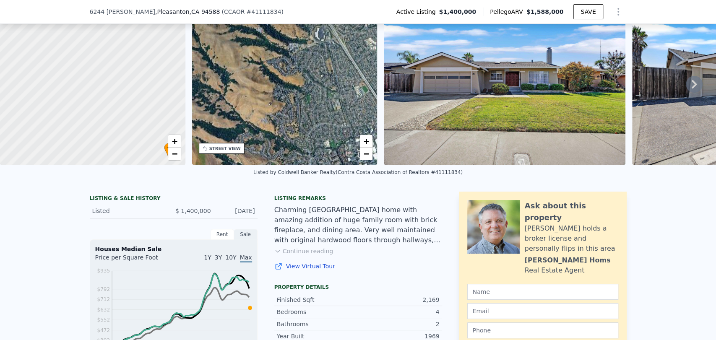
click at [259, 99] on div "• + −" at bounding box center [284, 84] width 185 height 161
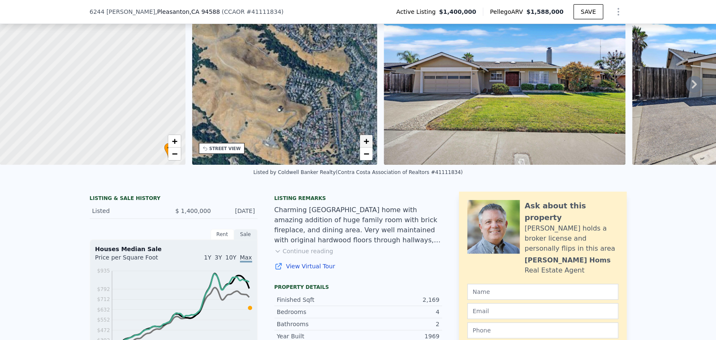
click at [369, 143] on span "+" at bounding box center [365, 141] width 5 height 10
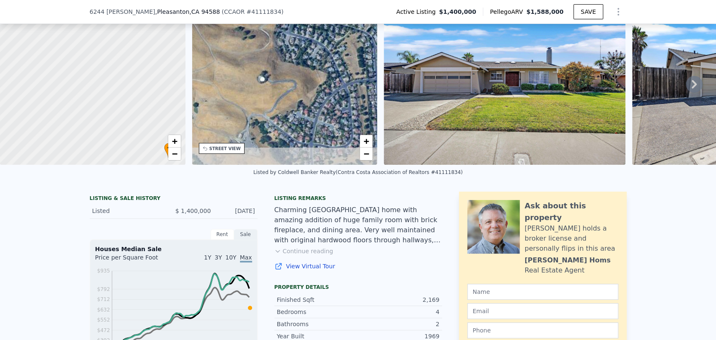
click at [317, 81] on div "• + −" at bounding box center [284, 84] width 185 height 161
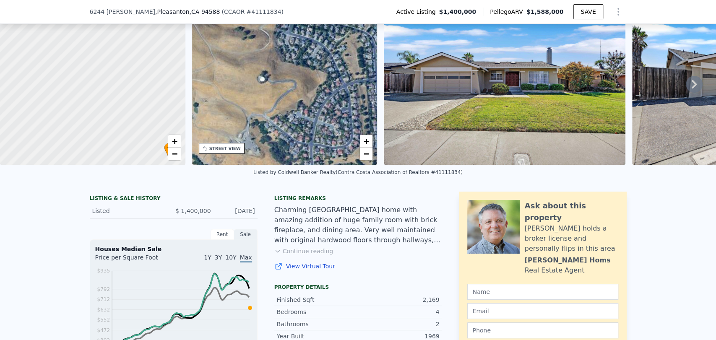
click at [252, 90] on div "• + −" at bounding box center [284, 84] width 185 height 161
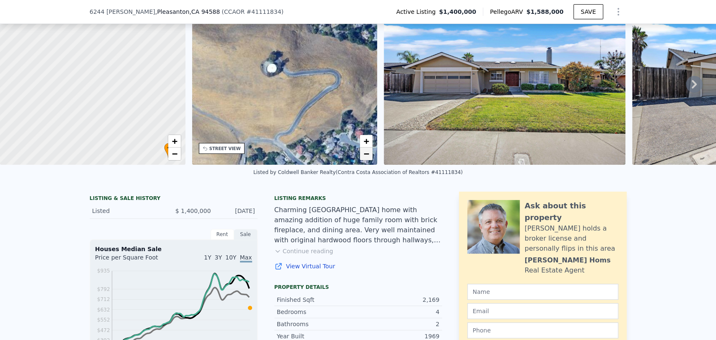
click at [369, 153] on span "−" at bounding box center [365, 153] width 5 height 10
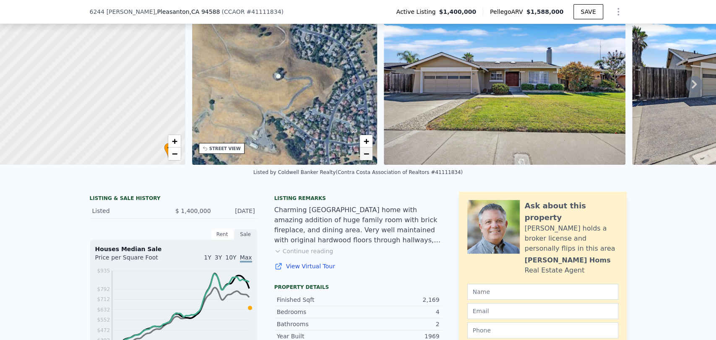
click at [369, 153] on span "−" at bounding box center [365, 153] width 5 height 10
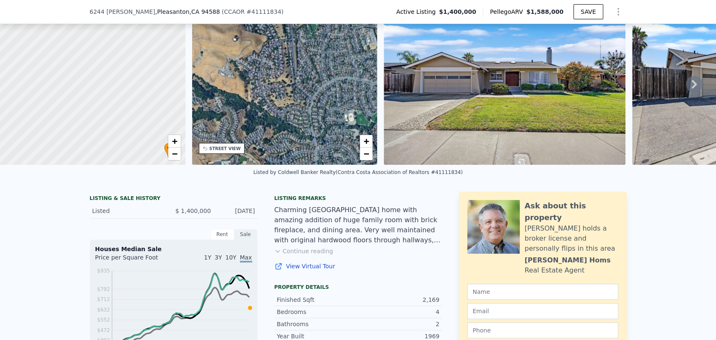
click at [240, 69] on div "• + −" at bounding box center [284, 84] width 185 height 161
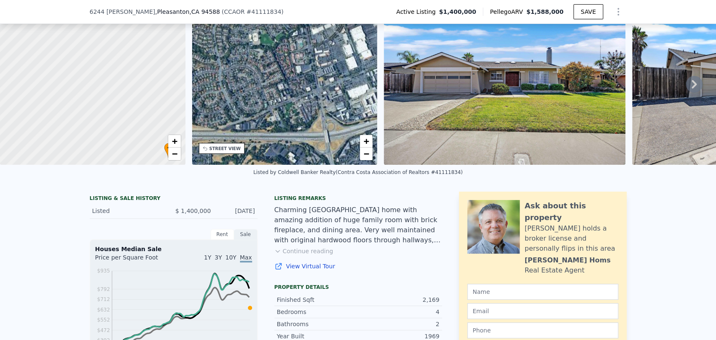
click at [272, 65] on div "• + −" at bounding box center [284, 84] width 185 height 161
click at [282, 59] on div "• + −" at bounding box center [284, 84] width 185 height 161
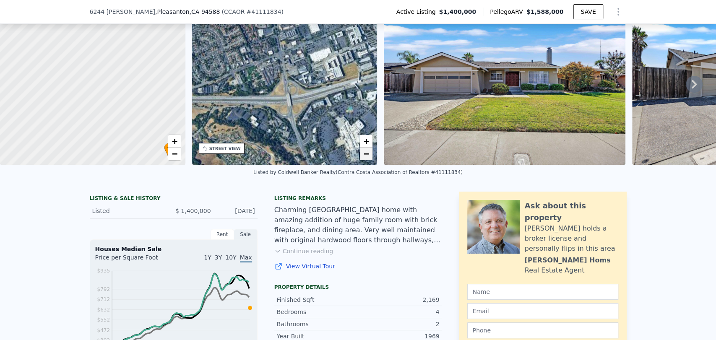
click at [368, 152] on span "−" at bounding box center [365, 153] width 5 height 10
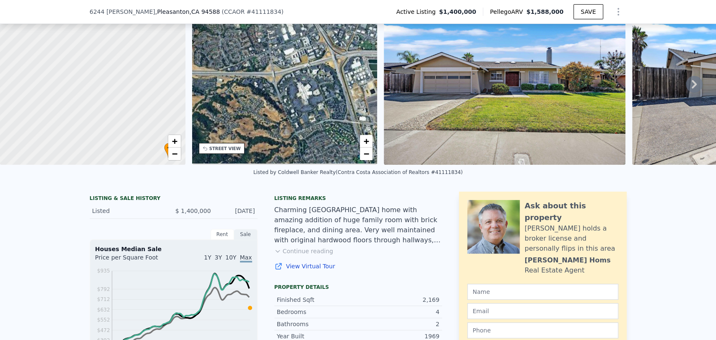
click at [295, 76] on div "• + −" at bounding box center [284, 84] width 185 height 161
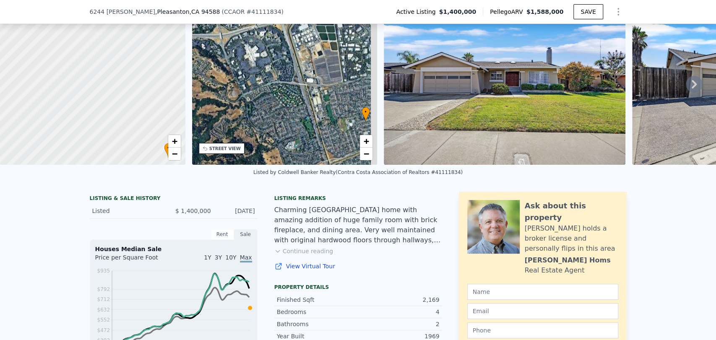
click at [283, 93] on div "• + −" at bounding box center [284, 84] width 185 height 161
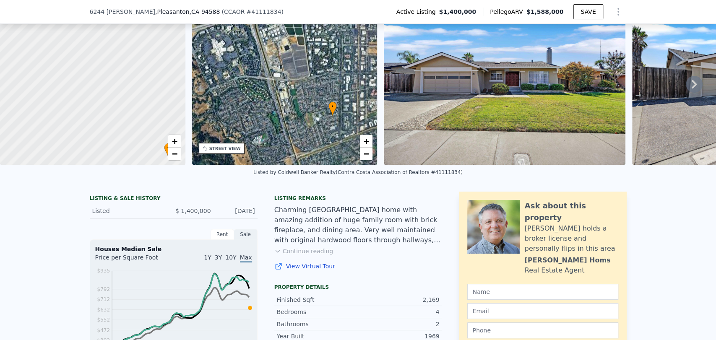
click at [315, 120] on div "• + −" at bounding box center [284, 84] width 185 height 161
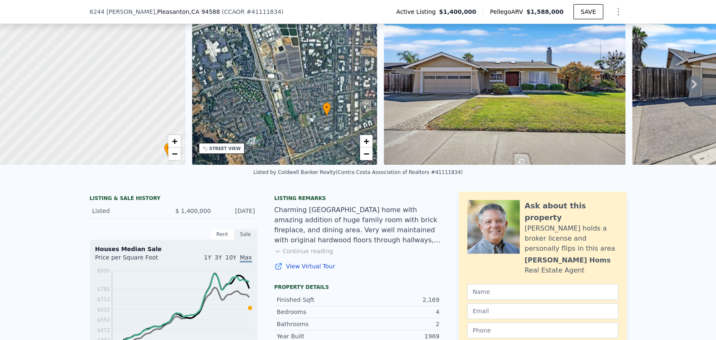
click at [318, 121] on div "• + −" at bounding box center [284, 84] width 185 height 161
click at [319, 121] on div "• + −" at bounding box center [284, 84] width 185 height 161
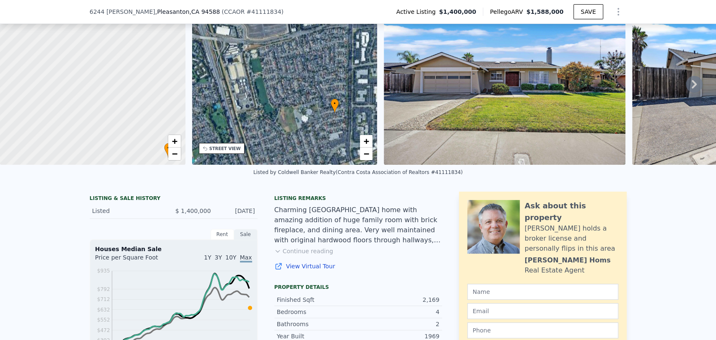
click at [367, 112] on div "• + −" at bounding box center [284, 84] width 185 height 161
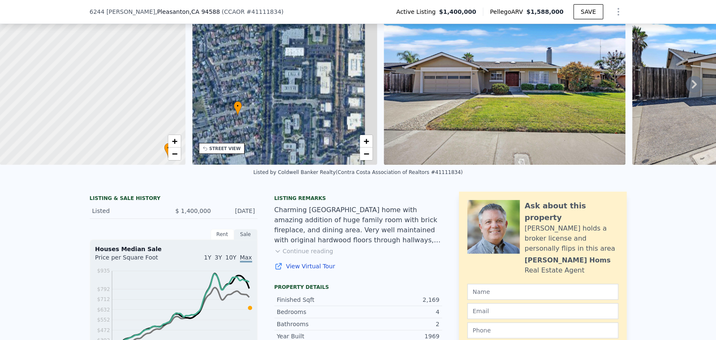
click at [299, 114] on div "• + −" at bounding box center [284, 84] width 185 height 161
click at [368, 145] on span "+" at bounding box center [365, 141] width 5 height 10
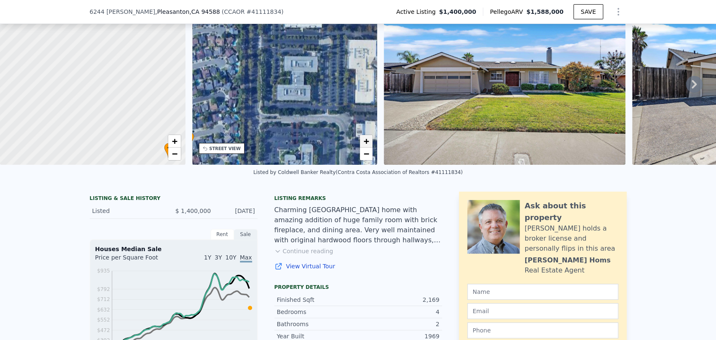
click at [368, 145] on span "+" at bounding box center [365, 141] width 5 height 10
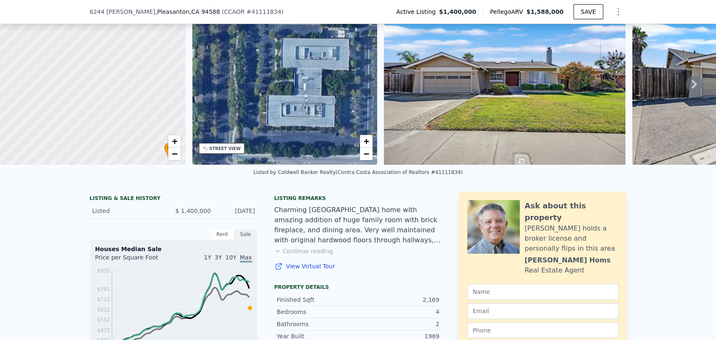
click at [304, 147] on div "• + −" at bounding box center [284, 84] width 185 height 161
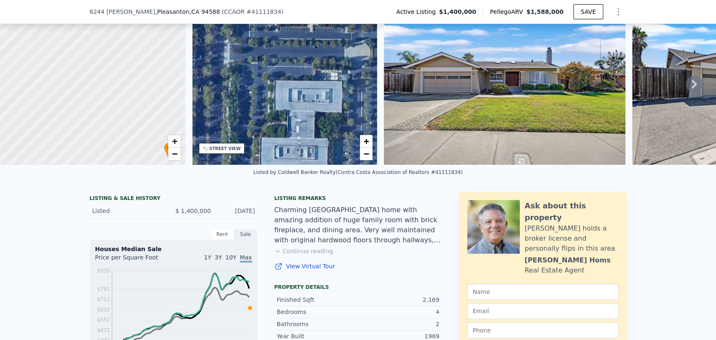
click at [298, 136] on div "• + −" at bounding box center [284, 84] width 185 height 161
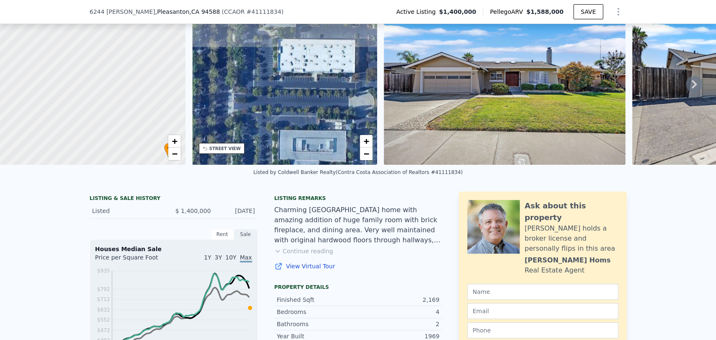
click at [299, 109] on div "• + −" at bounding box center [284, 84] width 185 height 161
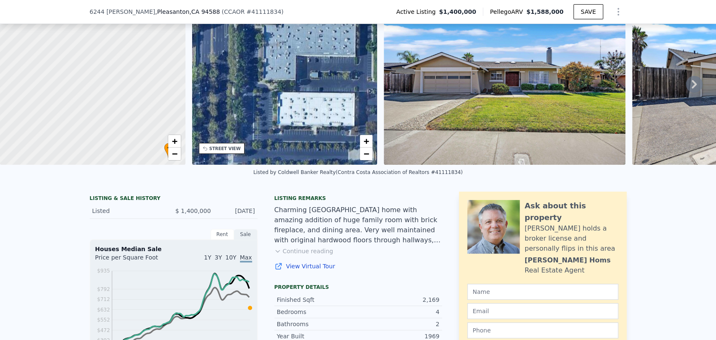
click at [314, 116] on div "• + −" at bounding box center [284, 84] width 185 height 161
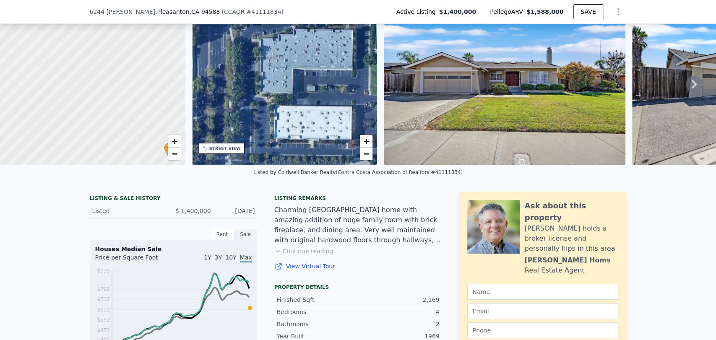
click at [318, 106] on div "• + −" at bounding box center [284, 84] width 185 height 161
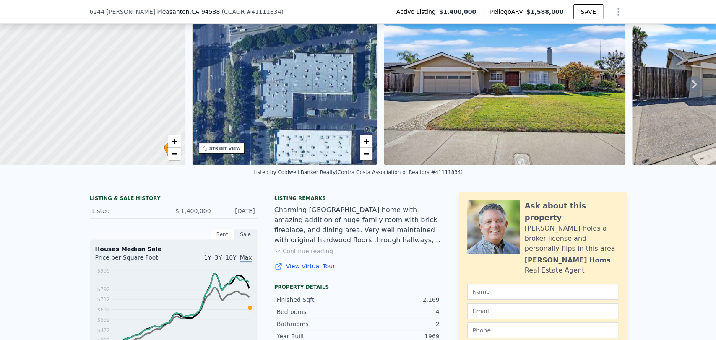
click at [307, 112] on div "• + −" at bounding box center [284, 84] width 185 height 161
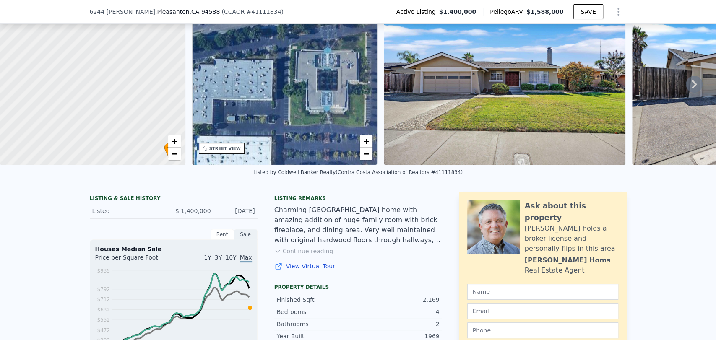
click at [250, 67] on div "• + −" at bounding box center [284, 84] width 185 height 161
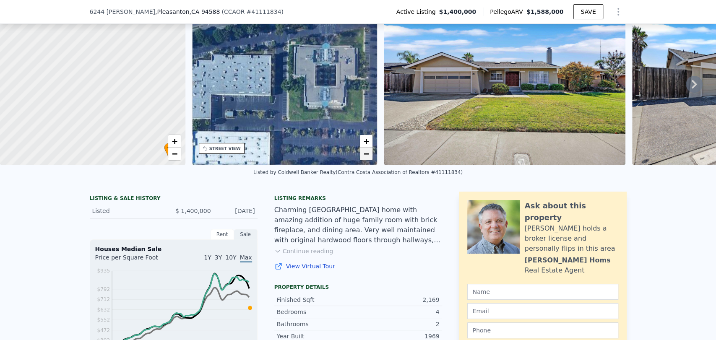
click at [369, 158] on span "−" at bounding box center [365, 153] width 5 height 10
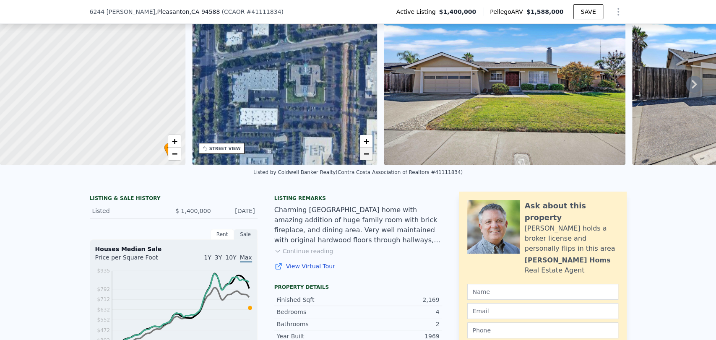
click at [371, 157] on link "−" at bounding box center [366, 154] width 13 height 13
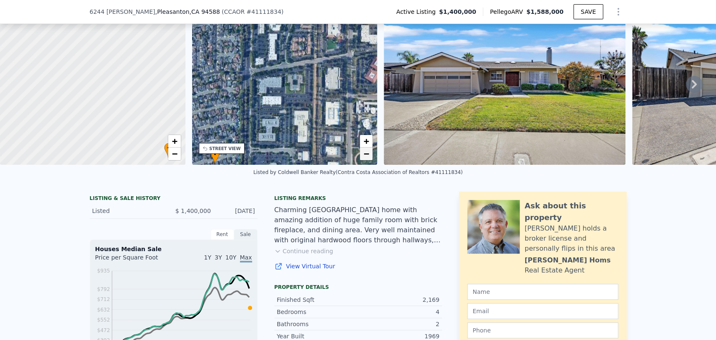
click at [372, 156] on link "−" at bounding box center [366, 154] width 13 height 13
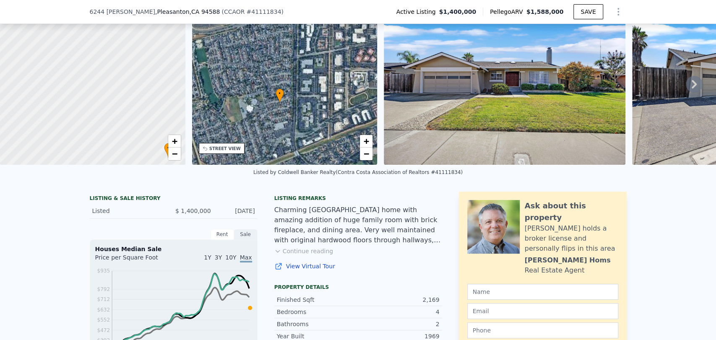
click at [336, 91] on div "• + −" at bounding box center [284, 84] width 185 height 161
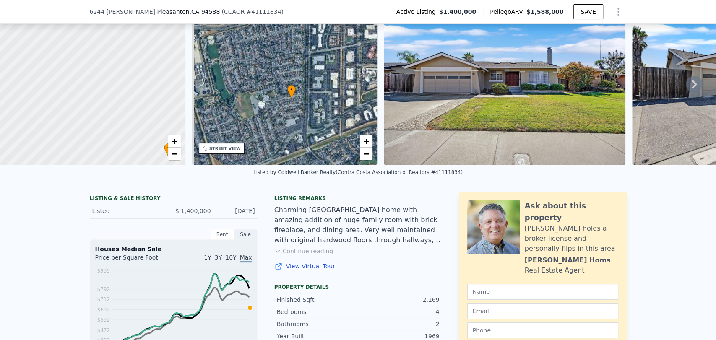
click at [314, 96] on div "• + −" at bounding box center [284, 84] width 185 height 161
click at [210, 261] on span "1Y" at bounding box center [207, 257] width 7 height 7
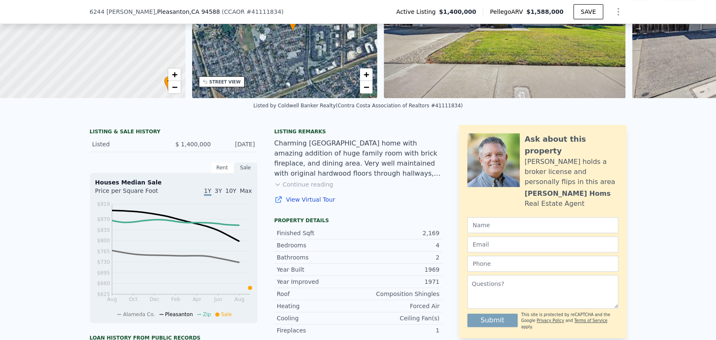
scroll to position [137, 0]
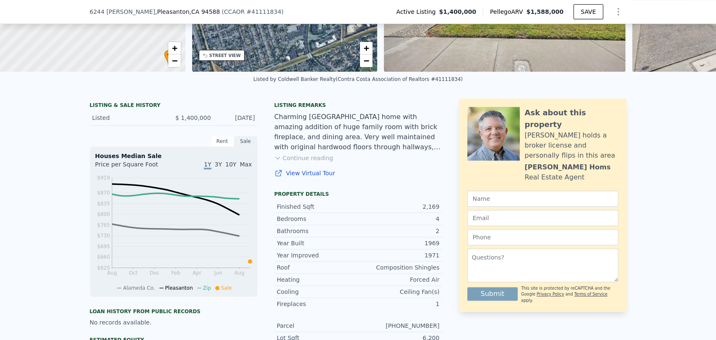
click at [285, 148] on div "Charming [GEOGRAPHIC_DATA] home with amazing addition of huge family room with …" at bounding box center [358, 132] width 168 height 40
click at [221, 168] on span "3Y" at bounding box center [218, 164] width 7 height 7
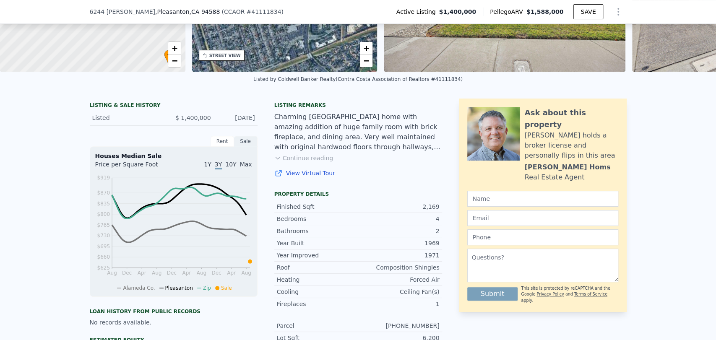
click at [228, 168] on span "10Y" at bounding box center [230, 164] width 11 height 7
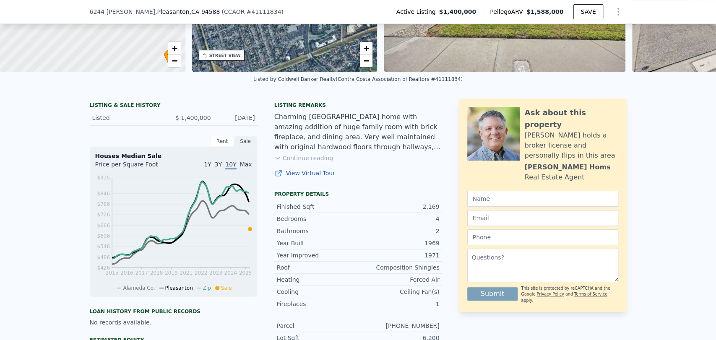
click at [524, 313] on div "Ask about this property [PERSON_NAME] holds a broker license and personally fli…" at bounding box center [543, 266] width 168 height 335
click at [639, 283] on div "LISTING & SALE HISTORY Listed $ 1,400,000 [DATE] Rent Sale Rent over time Price…" at bounding box center [358, 281] width 716 height 379
click at [276, 148] on div "Charming [GEOGRAPHIC_DATA] home with amazing addition of huge family room with …" at bounding box center [358, 132] width 168 height 40
click at [299, 162] on button "Continue reading" at bounding box center [303, 158] width 59 height 8
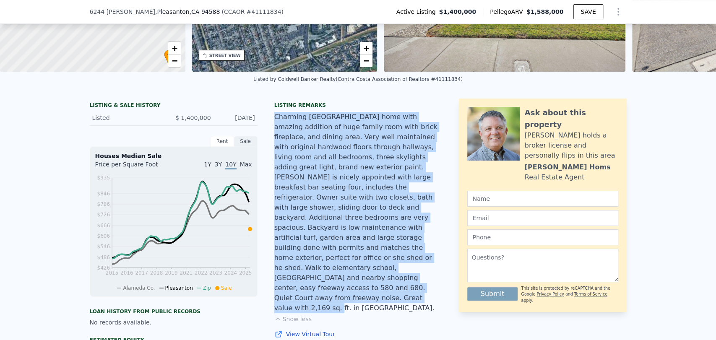
drag, startPoint x: 269, startPoint y: 123, endPoint x: 429, endPoint y: 263, distance: 213.1
click at [429, 263] on div "LISTING & SALE HISTORY Listed $ 1,400,000 [DATE] Rent Sale Rent over time Price…" at bounding box center [266, 342] width 352 height 486
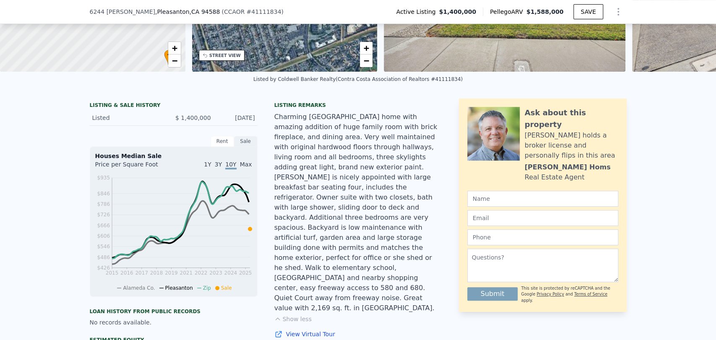
click at [436, 267] on div "Charming [GEOGRAPHIC_DATA] home with amazing addition of huge family room with …" at bounding box center [358, 212] width 168 height 201
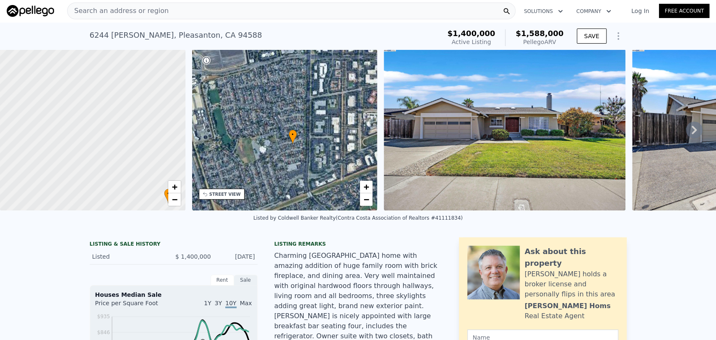
scroll to position [0, 0]
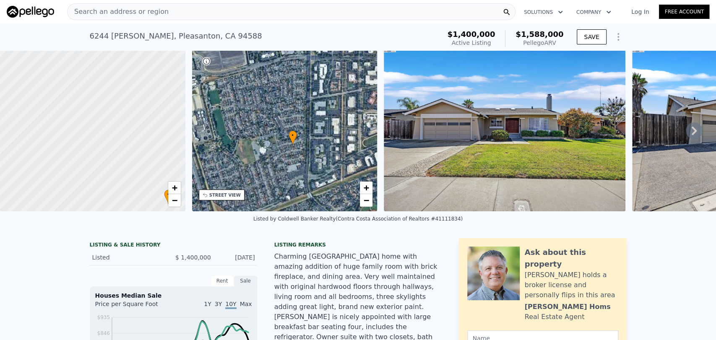
drag, startPoint x: 254, startPoint y: 266, endPoint x: 184, endPoint y: 262, distance: 69.3
click at [184, 262] on div "Listed $ 1,400,000 [DATE]" at bounding box center [174, 258] width 168 height 16
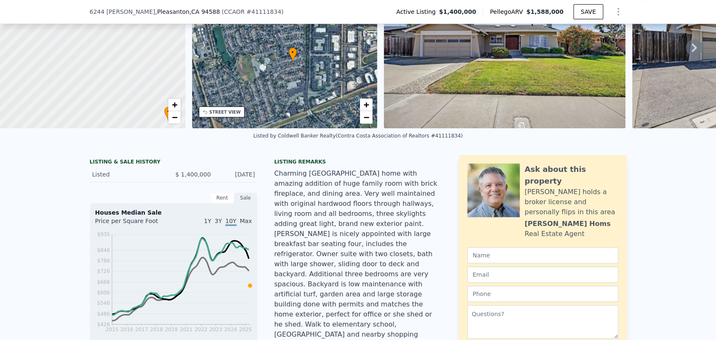
scroll to position [90, 0]
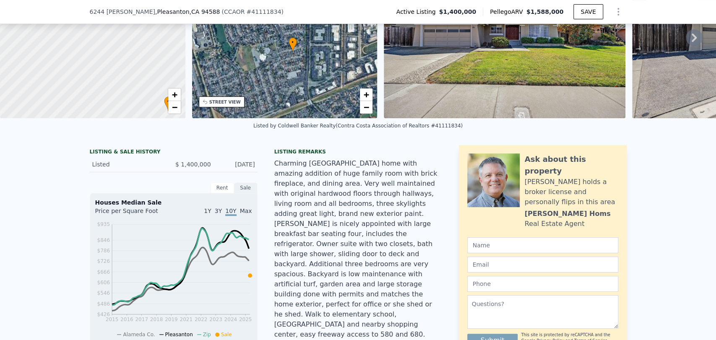
drag, startPoint x: 316, startPoint y: 302, endPoint x: 315, endPoint y: 309, distance: 6.3
click at [316, 302] on div "Charming [GEOGRAPHIC_DATA] home with amazing addition of huge family room with …" at bounding box center [358, 258] width 168 height 201
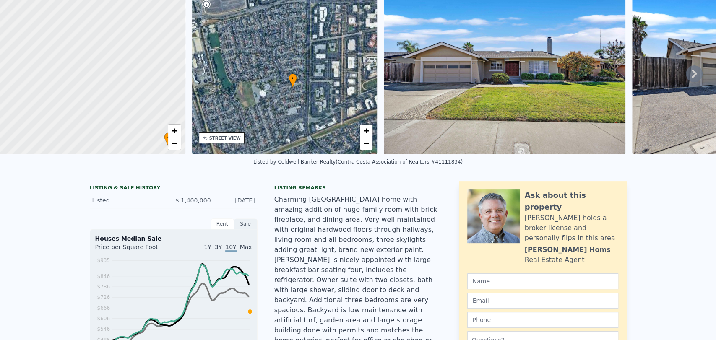
scroll to position [3, 0]
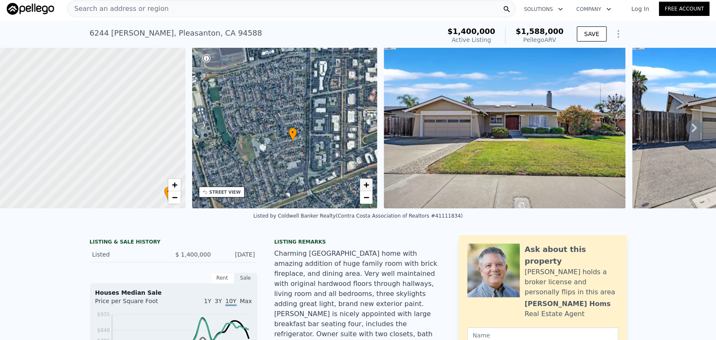
click at [366, 187] on span "+" at bounding box center [365, 184] width 5 height 10
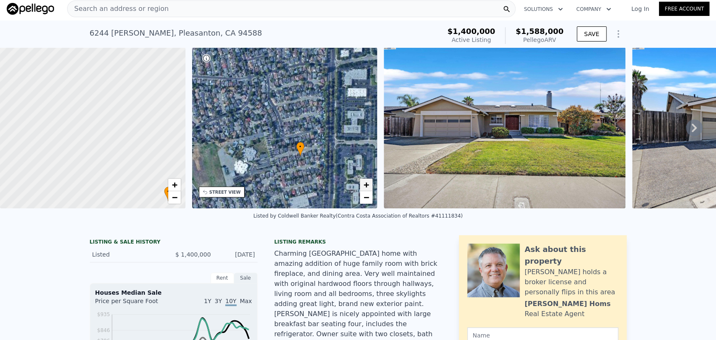
click at [366, 187] on span "+" at bounding box center [365, 184] width 5 height 10
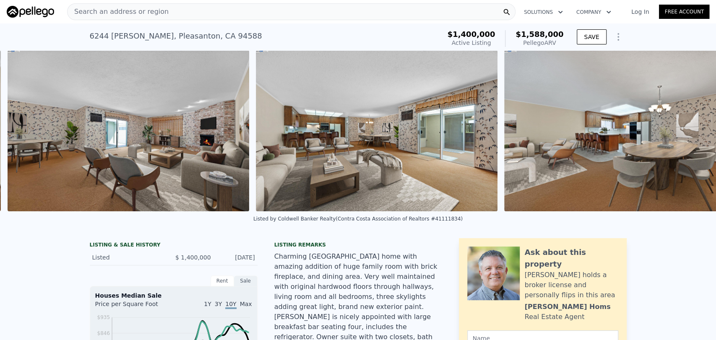
scroll to position [0, 4603]
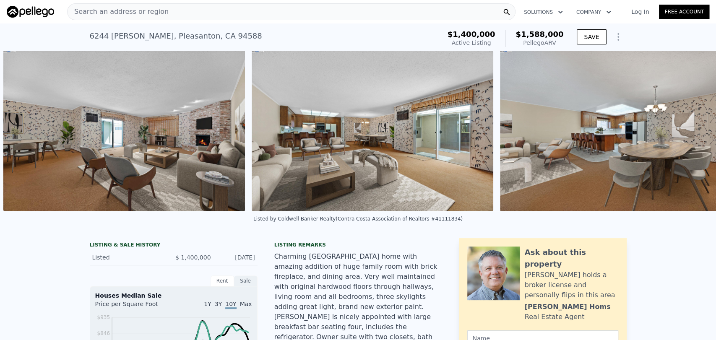
click at [406, 132] on img at bounding box center [372, 130] width 241 height 161
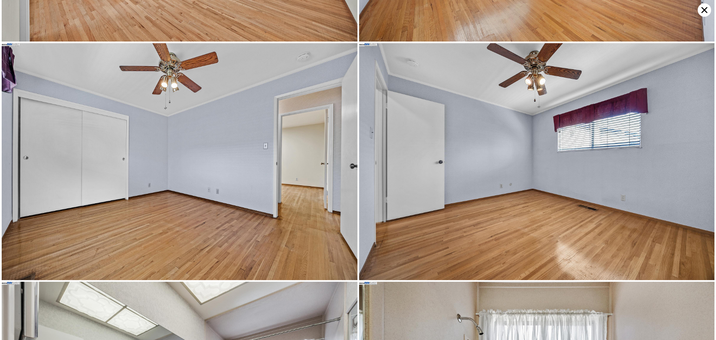
scroll to position [4014, 0]
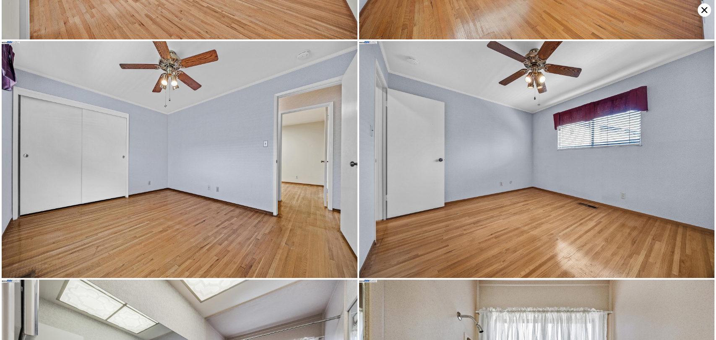
click at [700, 11] on icon at bounding box center [703, 9] width 13 height 13
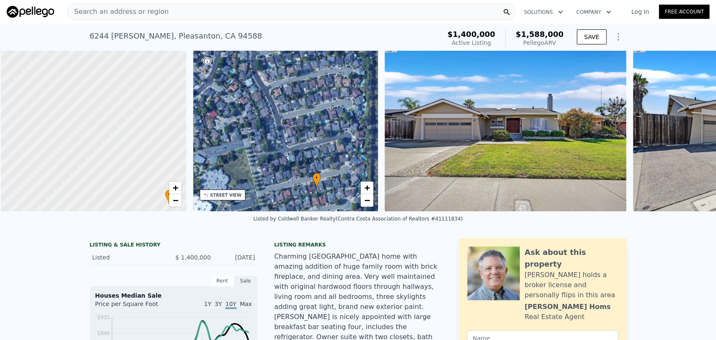
scroll to position [0, 3]
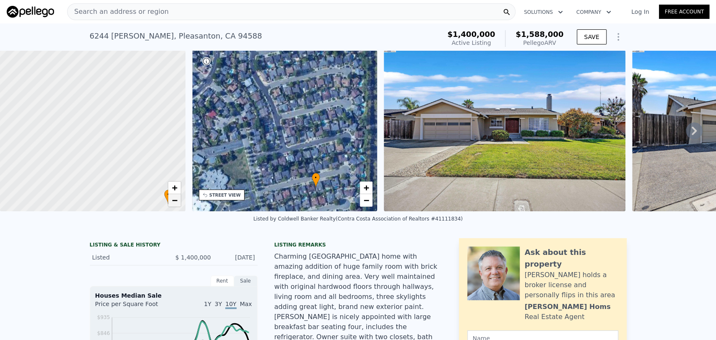
click at [177, 199] on span "−" at bounding box center [173, 200] width 5 height 10
drag, startPoint x: 98, startPoint y: 162, endPoint x: 138, endPoint y: 165, distance: 40.0
click at [138, 165] on div at bounding box center [95, 132] width 222 height 193
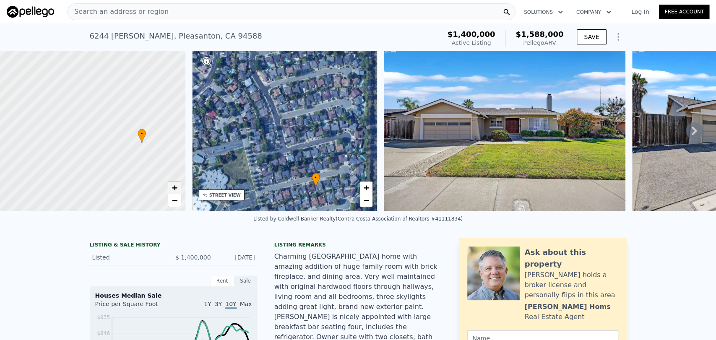
click at [172, 189] on span "+" at bounding box center [173, 187] width 5 height 10
drag, startPoint x: 114, startPoint y: 176, endPoint x: 91, endPoint y: 159, distance: 28.4
click at [91, 159] on div at bounding box center [93, 130] width 222 height 193
click at [175, 202] on span "−" at bounding box center [173, 200] width 5 height 10
drag, startPoint x: 111, startPoint y: 116, endPoint x: 112, endPoint y: 136, distance: 19.7
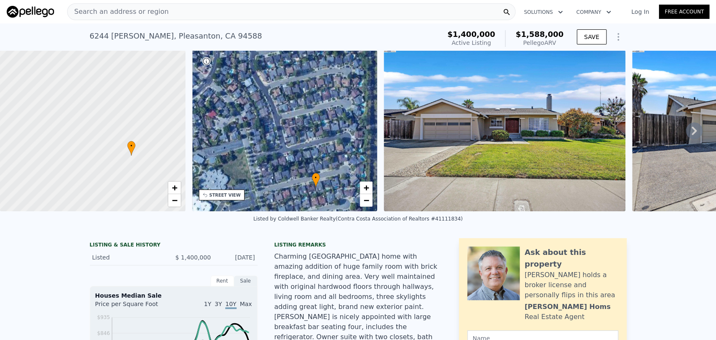
click at [112, 136] on div at bounding box center [93, 130] width 222 height 193
click at [174, 187] on span "+" at bounding box center [173, 187] width 5 height 10
drag, startPoint x: 134, startPoint y: 162, endPoint x: 146, endPoint y: 161, distance: 11.8
click at [146, 161] on div at bounding box center [93, 130] width 222 height 193
drag, startPoint x: 127, startPoint y: 161, endPoint x: 107, endPoint y: 136, distance: 31.3
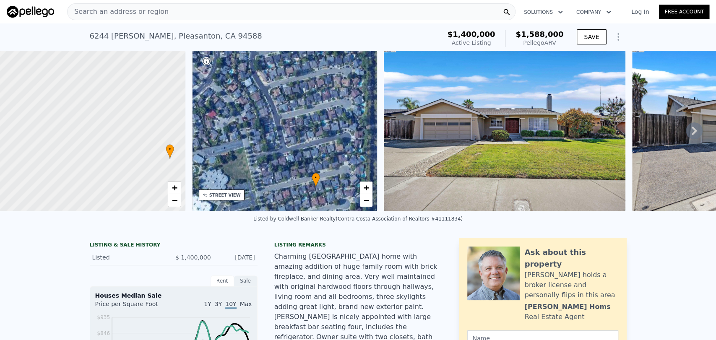
click at [107, 135] on div at bounding box center [93, 130] width 222 height 193
click at [176, 202] on span "−" at bounding box center [173, 200] width 5 height 10
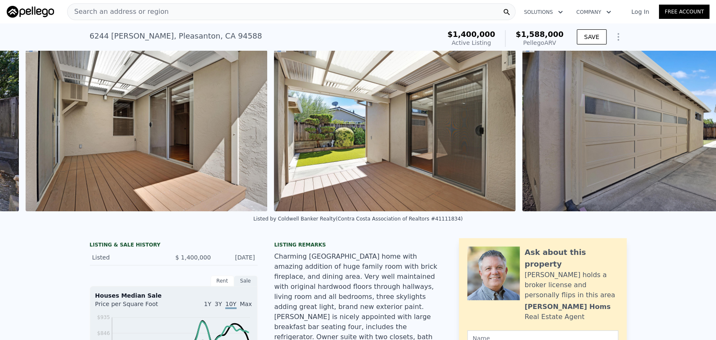
scroll to position [0, 10844]
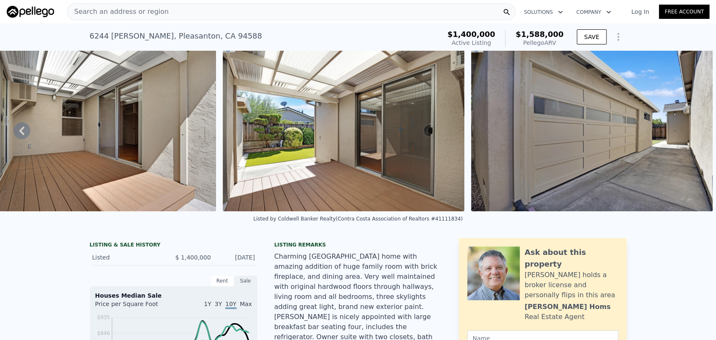
click at [642, 189] on img at bounding box center [591, 130] width 241 height 161
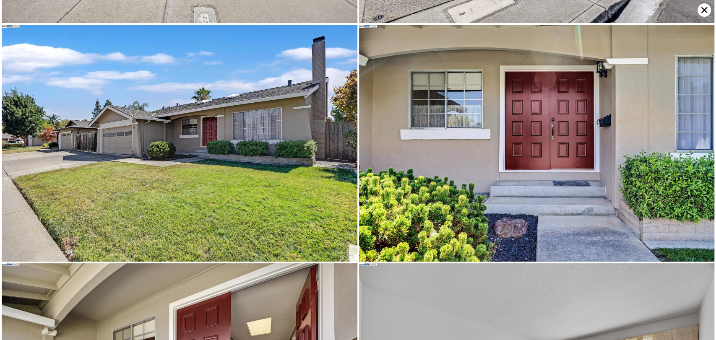
scroll to position [0, 0]
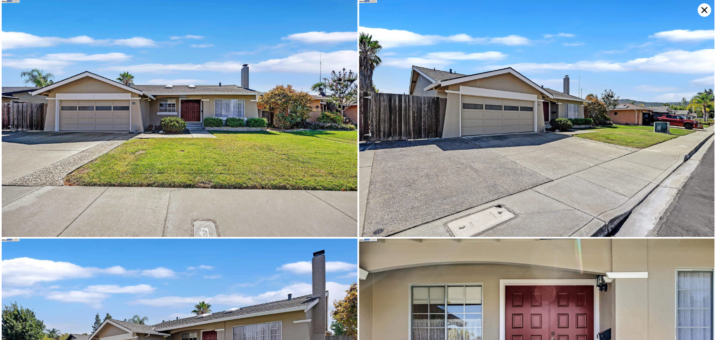
click at [307, 98] on img at bounding box center [180, 118] width 356 height 237
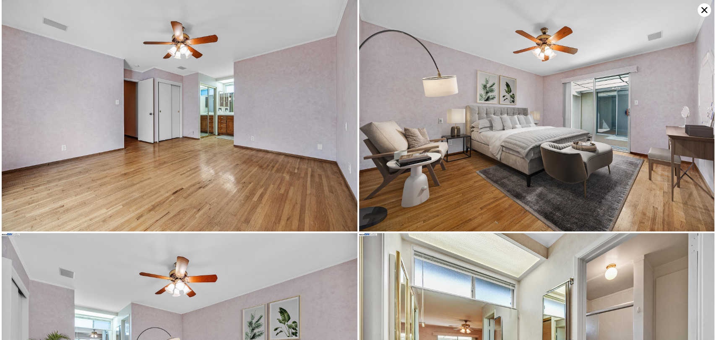
scroll to position [2834, 0]
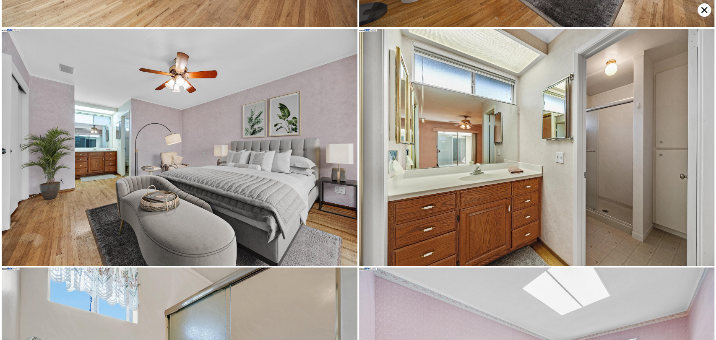
click at [701, 10] on icon at bounding box center [703, 9] width 13 height 13
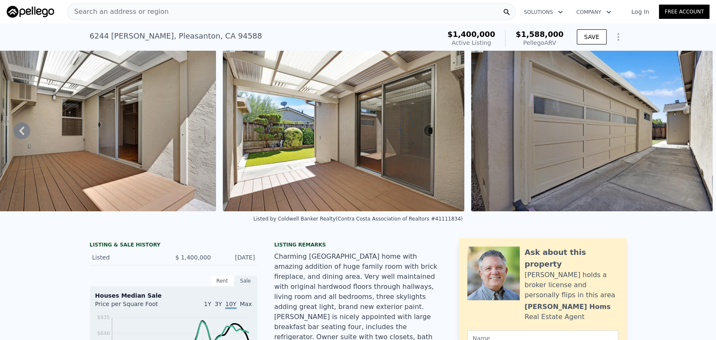
click at [614, 150] on img at bounding box center [591, 130] width 241 height 161
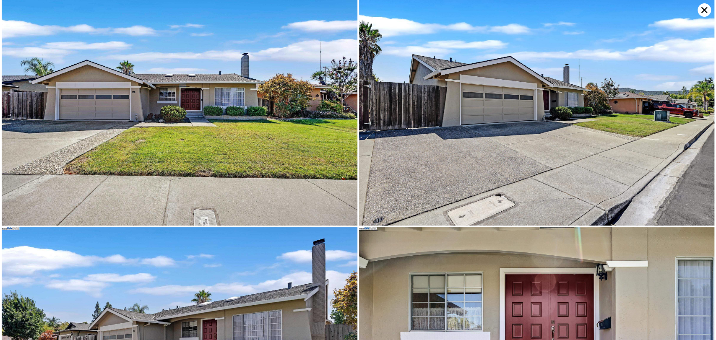
scroll to position [0, 0]
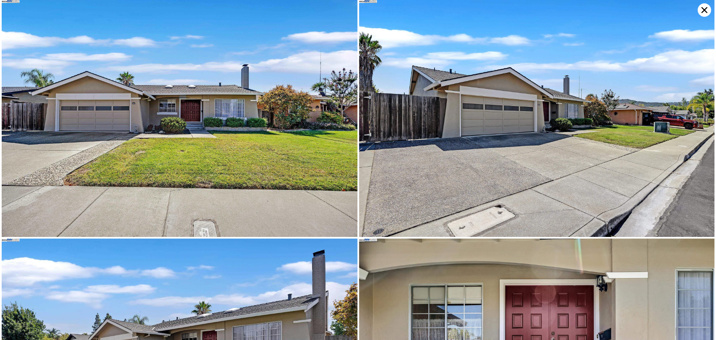
click at [704, 5] on icon at bounding box center [703, 9] width 13 height 13
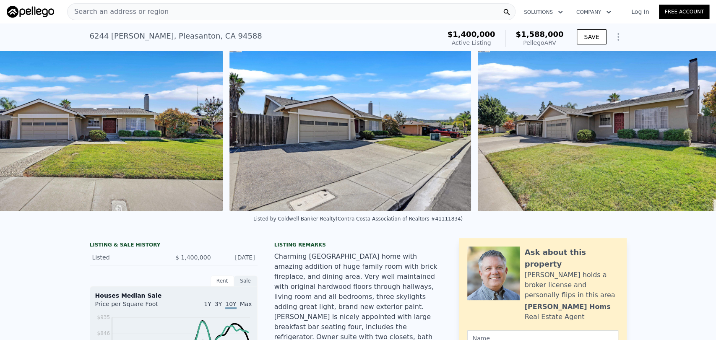
scroll to position [0, 384]
